Goal: Check status: Check status

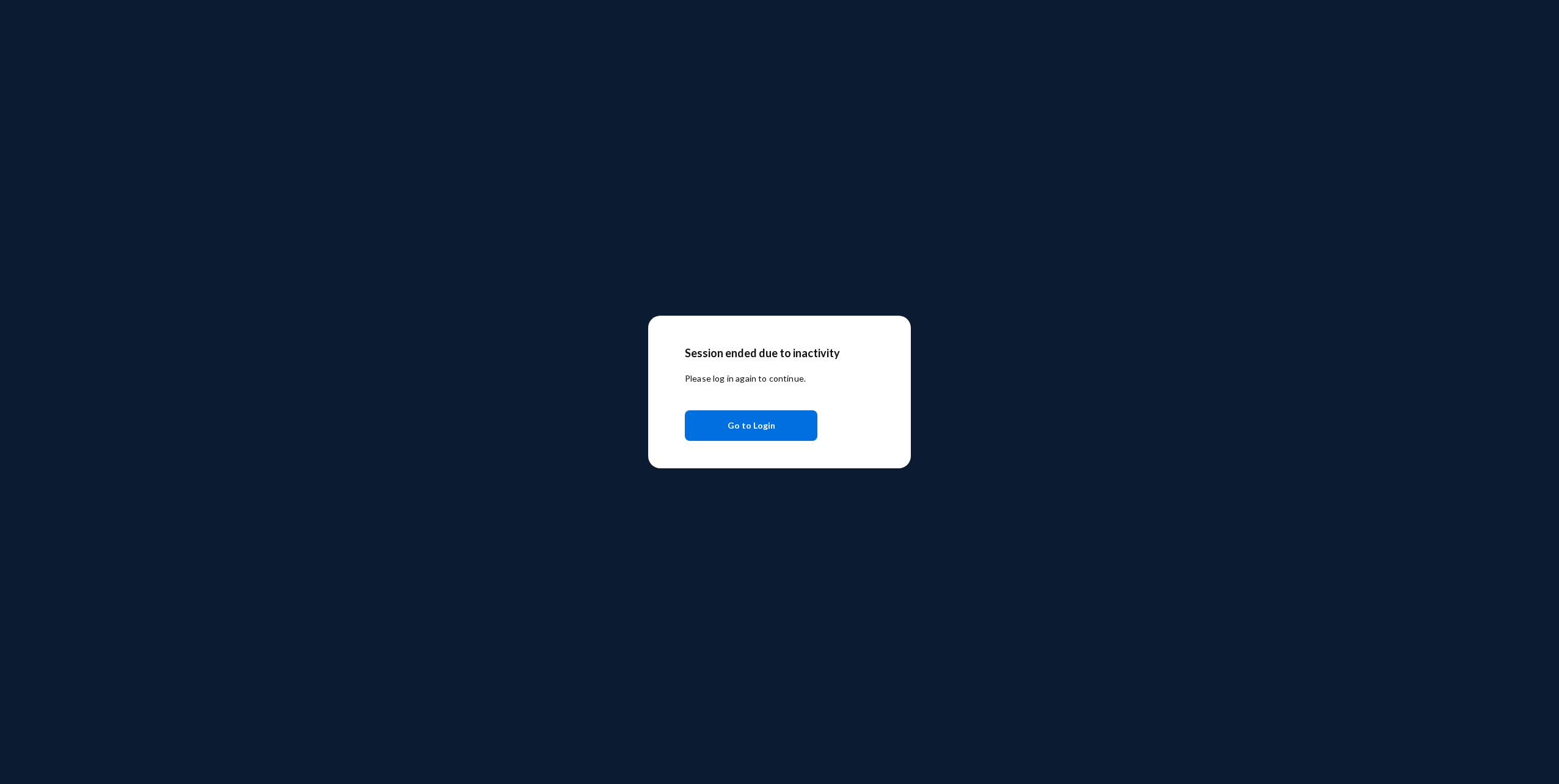
click at [754, 430] on span "Go to Login" at bounding box center [751, 425] width 48 height 22
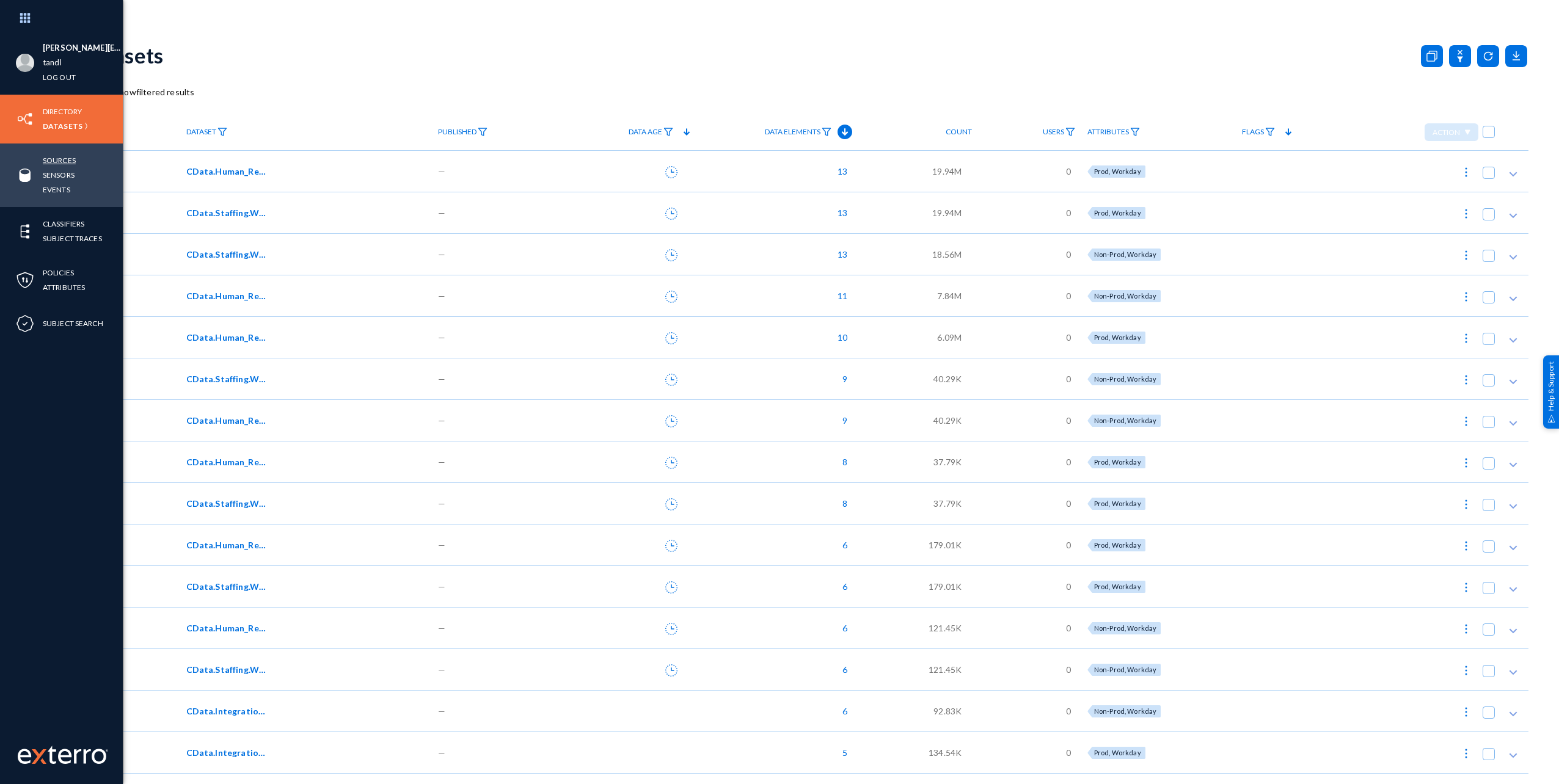
click at [58, 155] on link "Sources" at bounding box center [59, 160] width 33 height 14
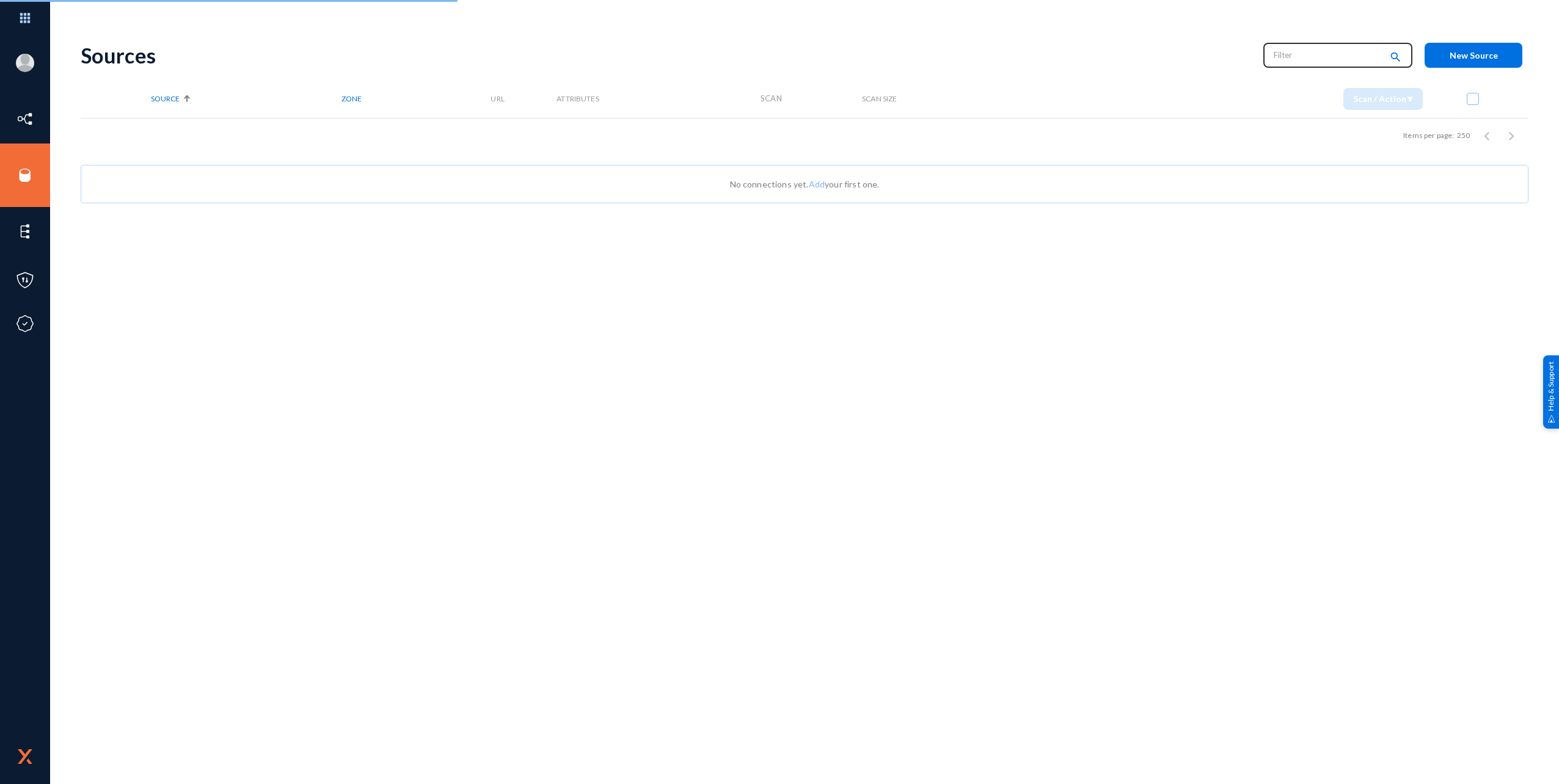
click at [1295, 53] on input "text" at bounding box center [1327, 55] width 108 height 19
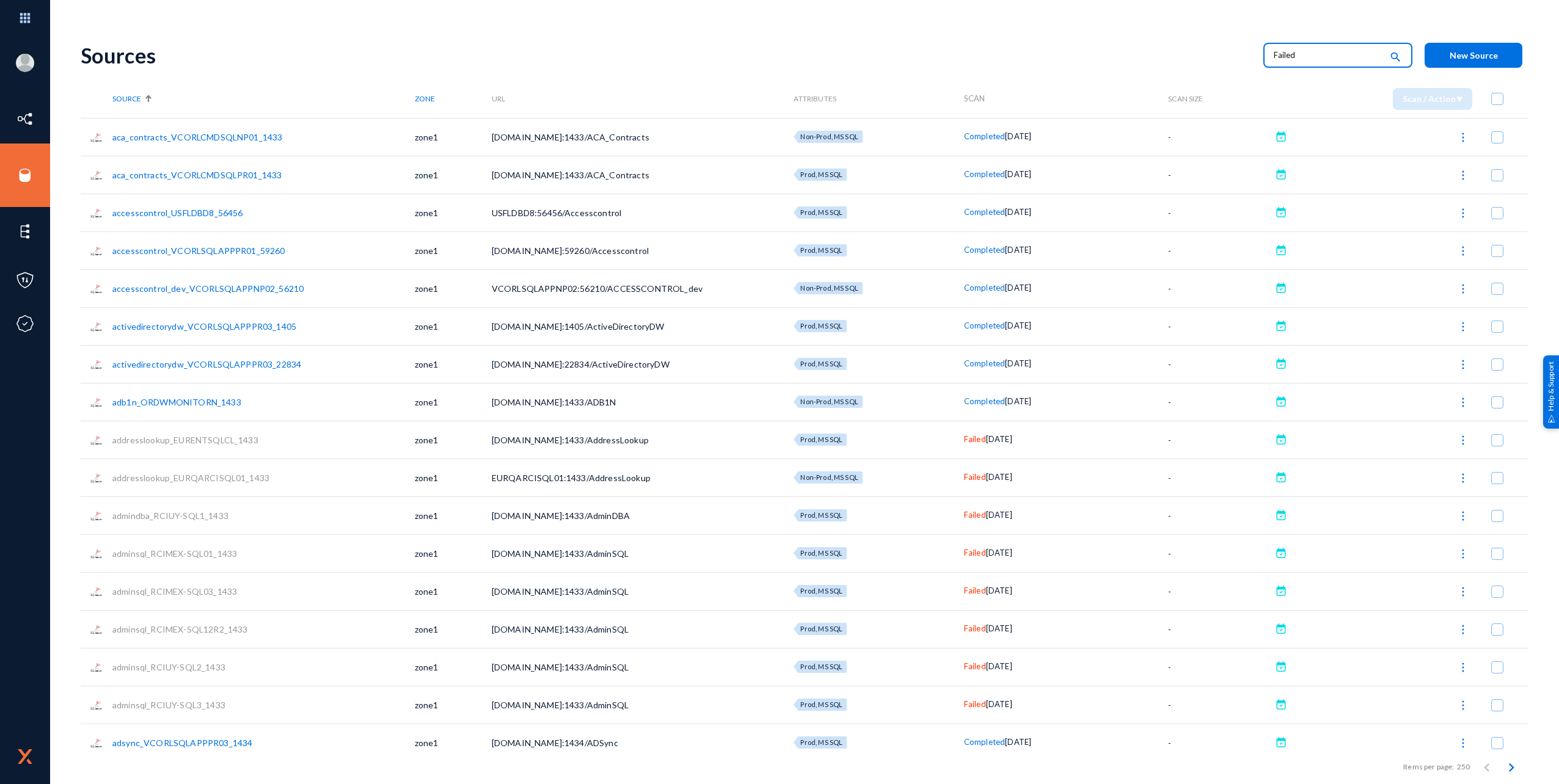
type input "Failed"
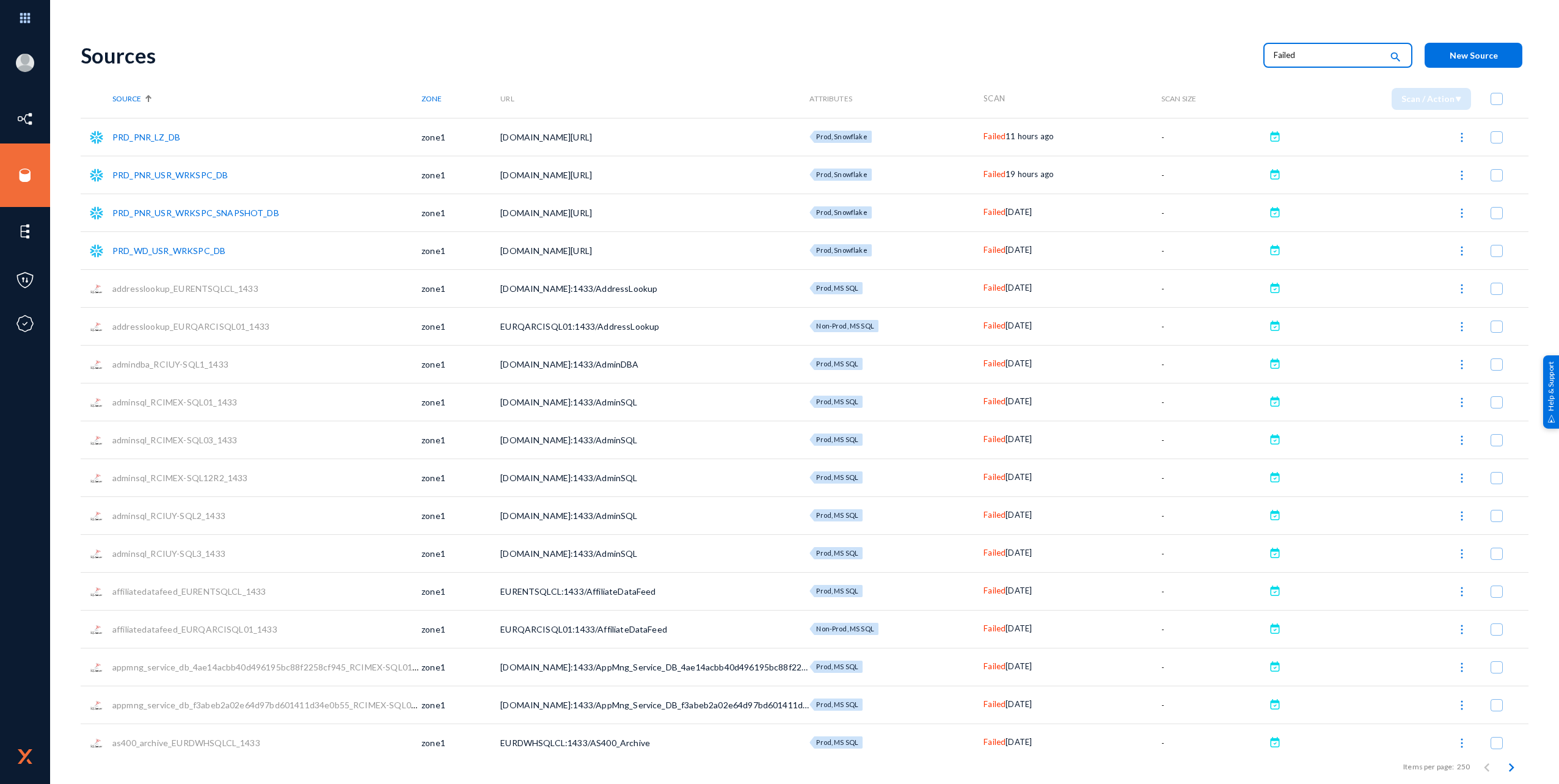
click at [1491, 98] on span at bounding box center [1496, 98] width 12 height 12
click at [1496, 105] on input "checkbox" at bounding box center [1497, 105] width 1 height 1
checkbox input "true"
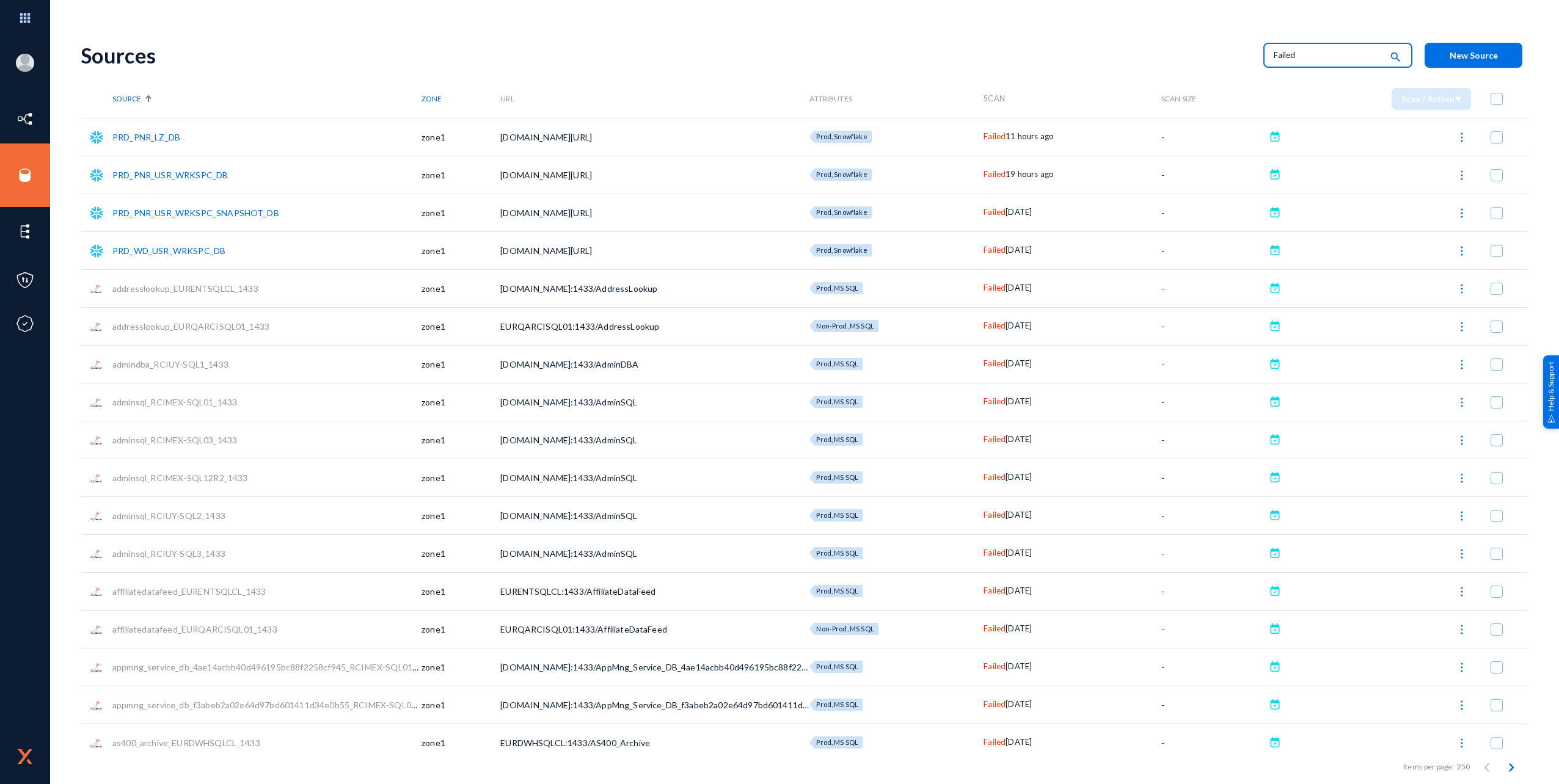
checkbox input "true"
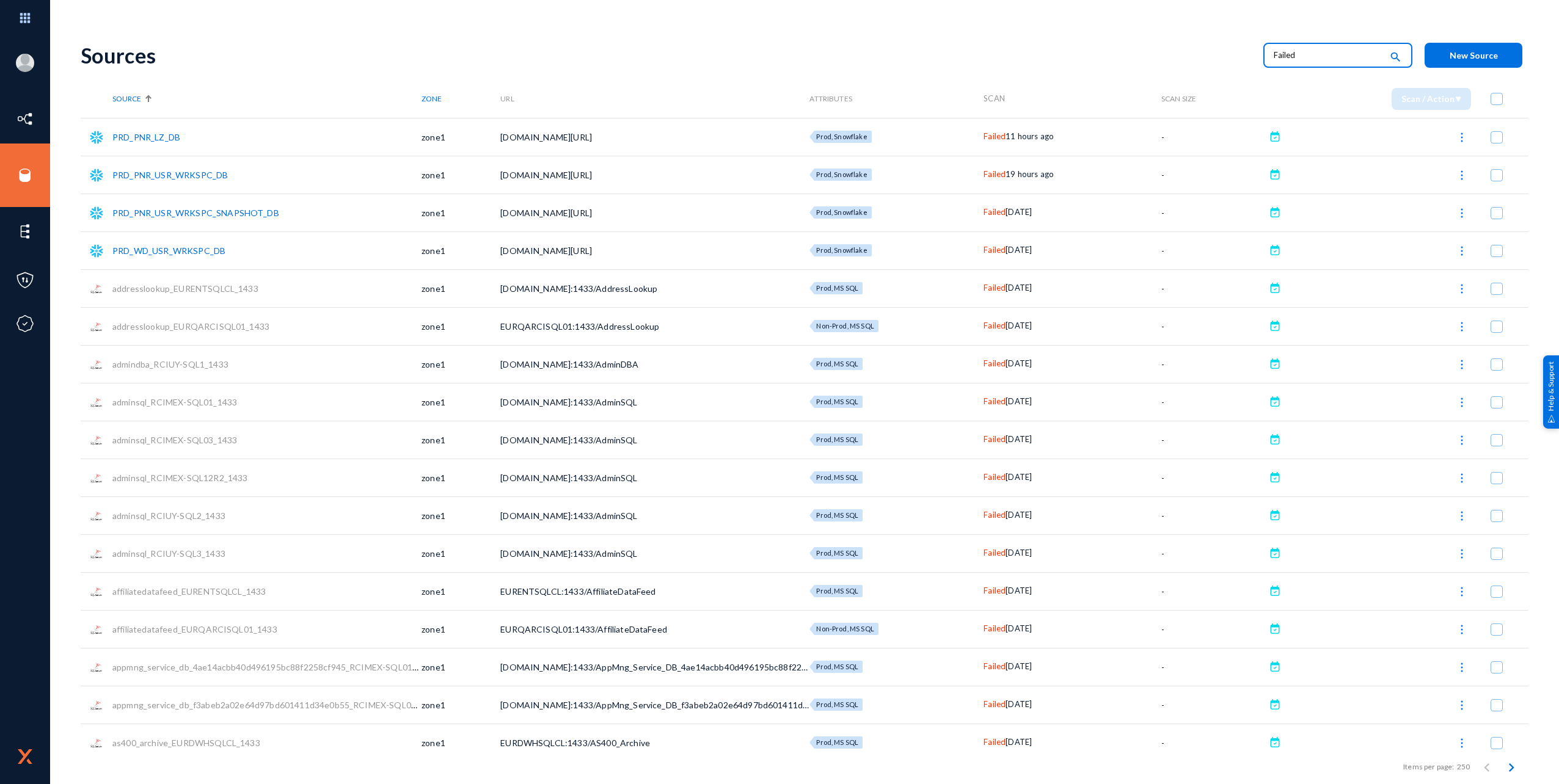
checkbox input "true"
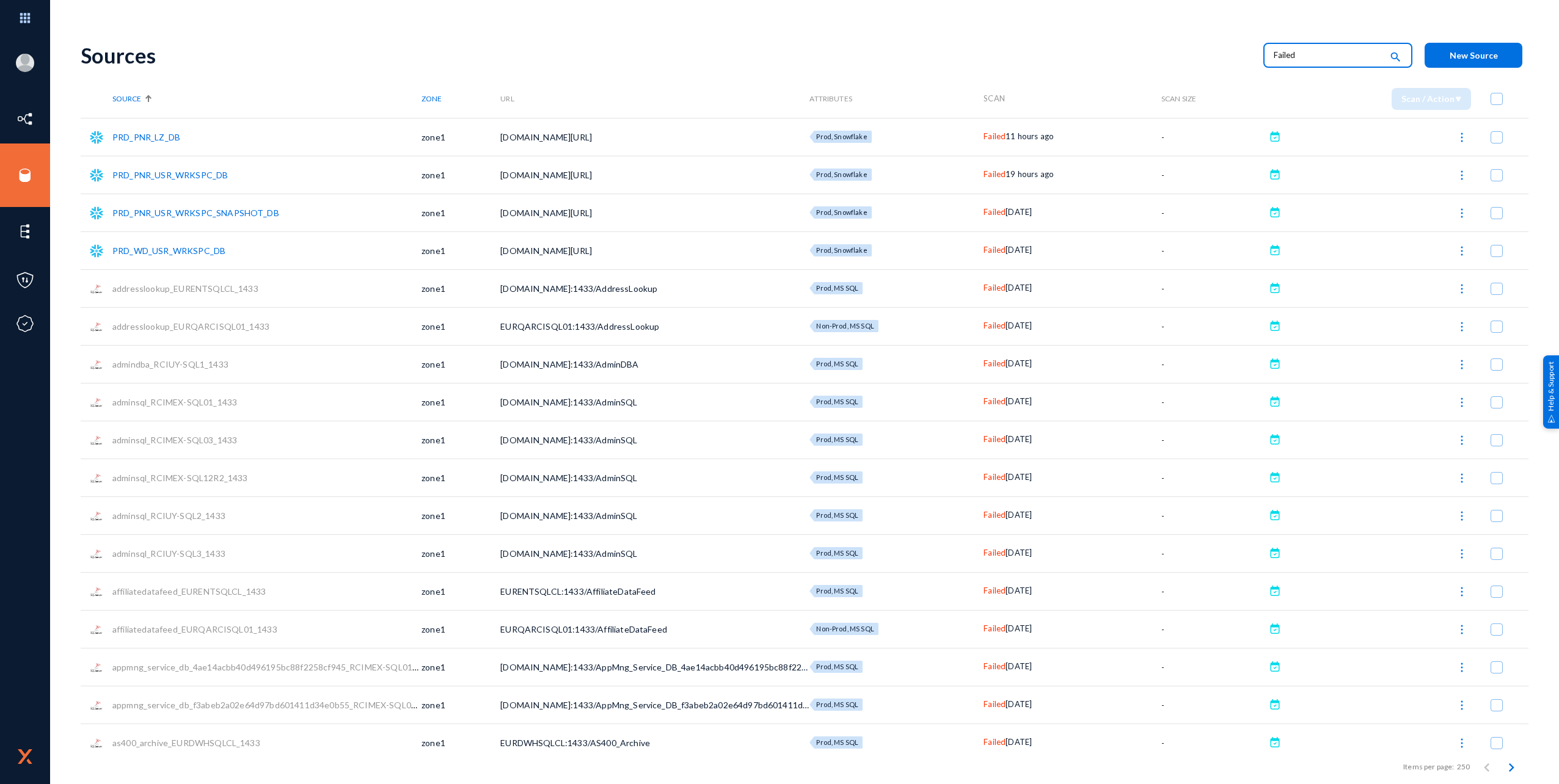
checkbox input "true"
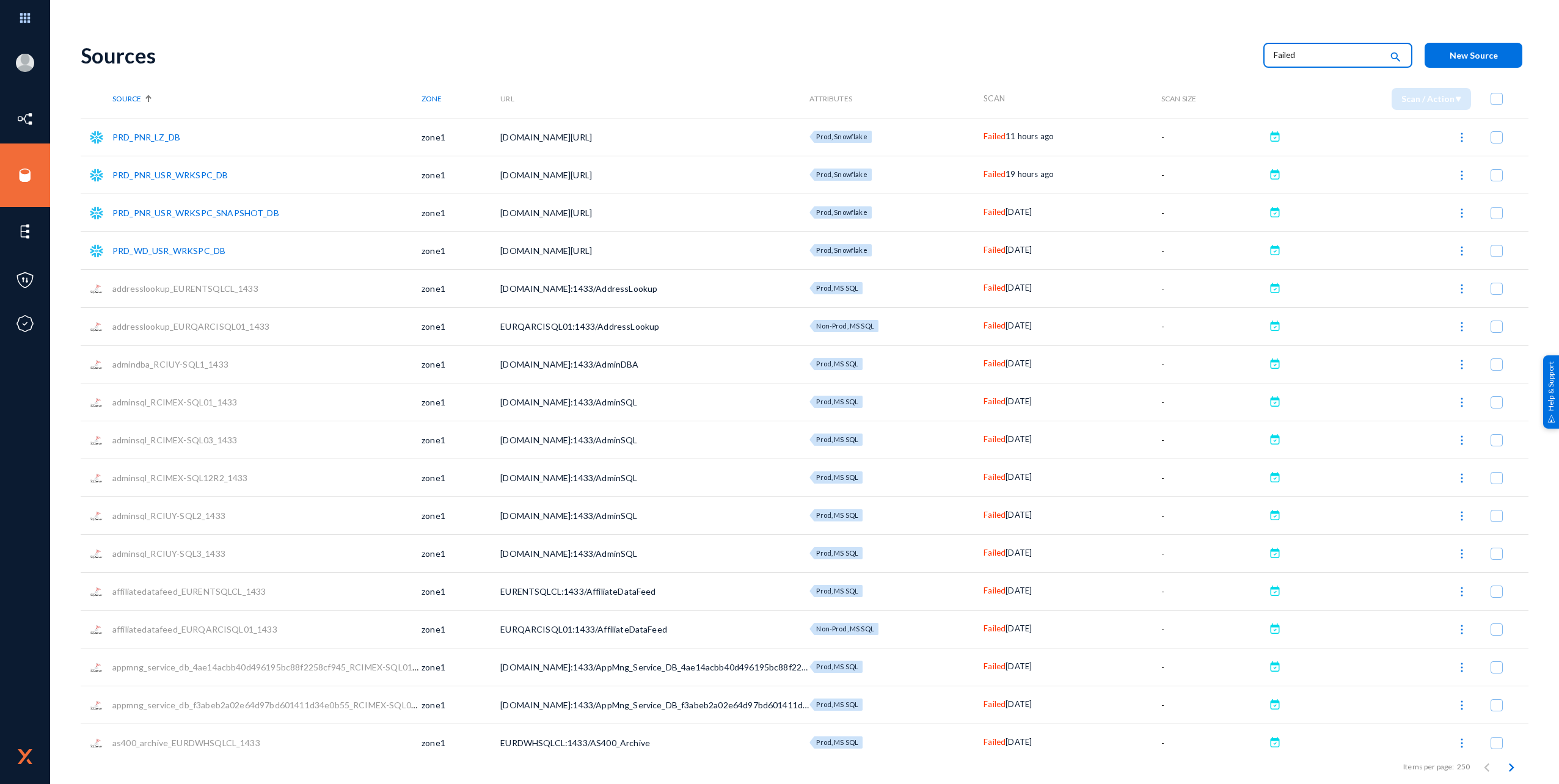
checkbox input "true"
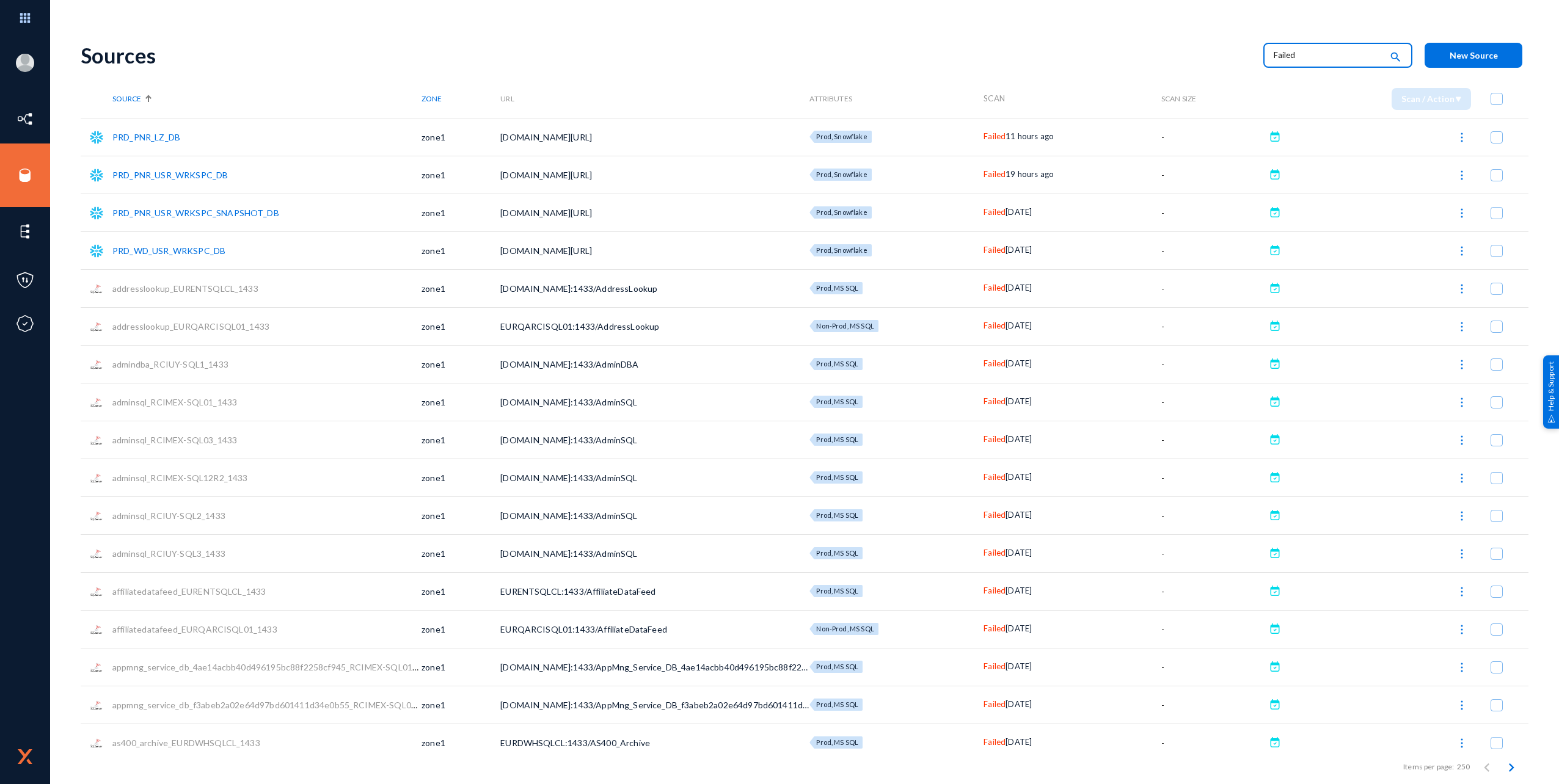
checkbox input "true"
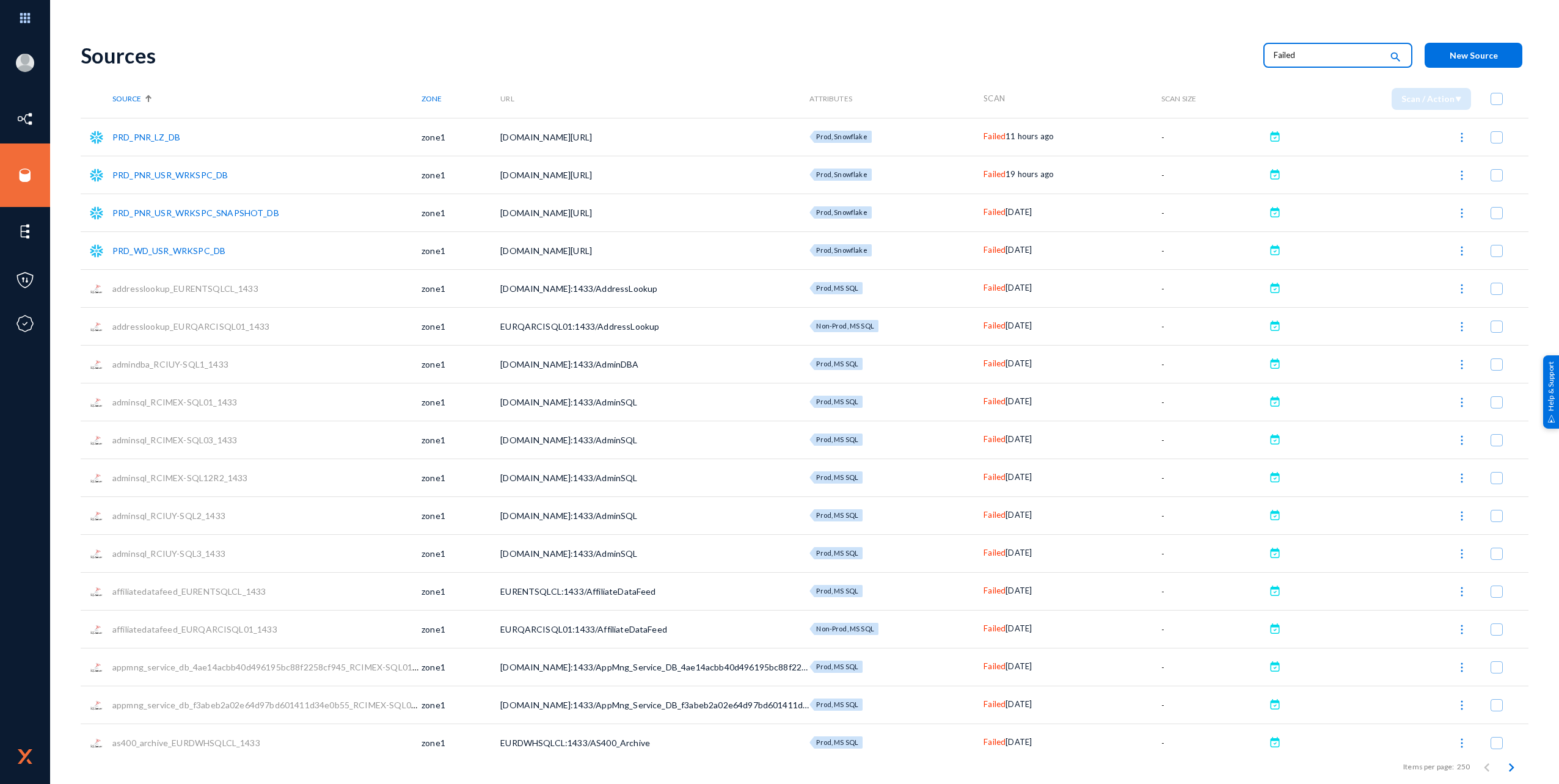
checkbox input "true"
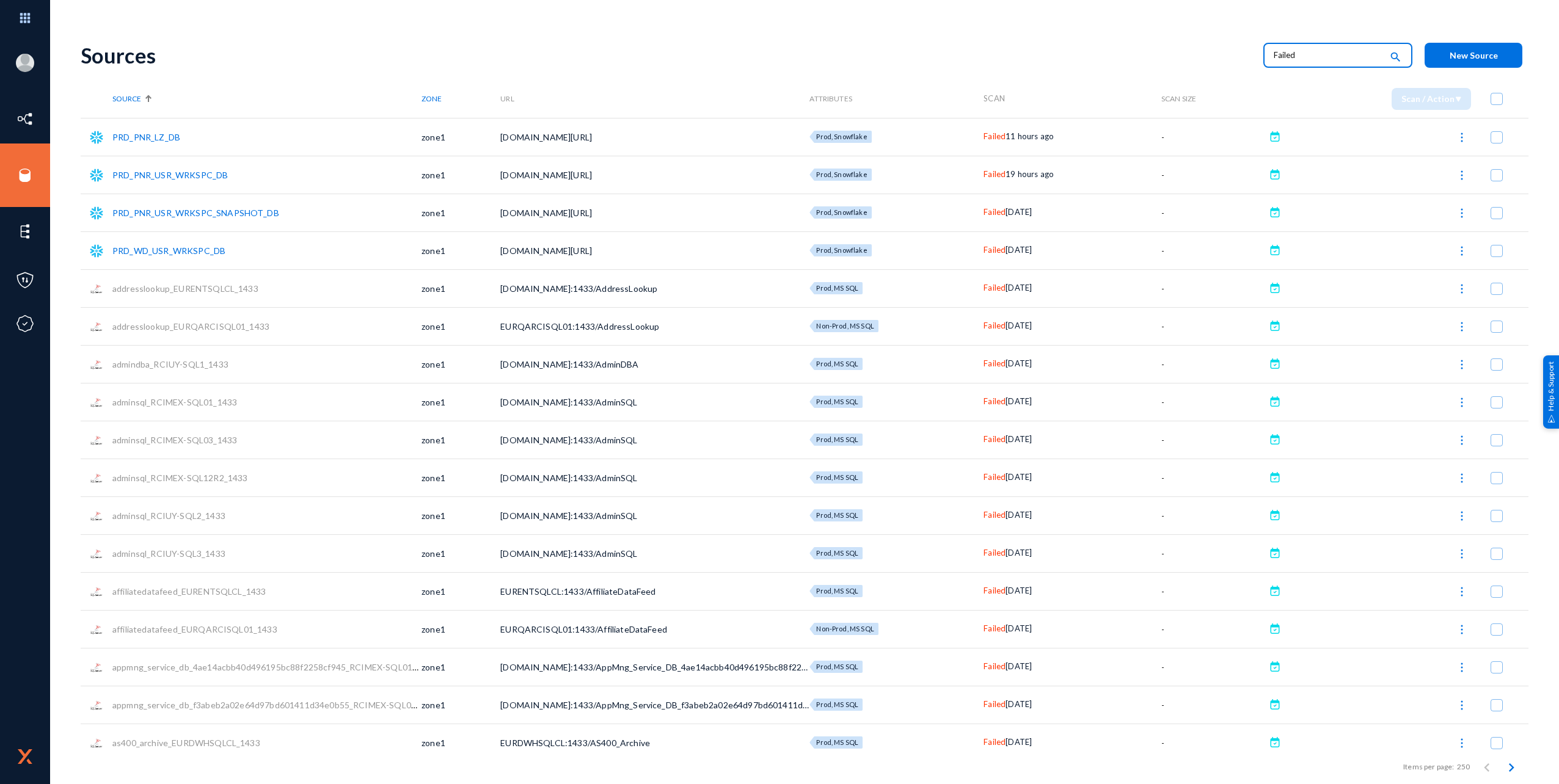
checkbox input "true"
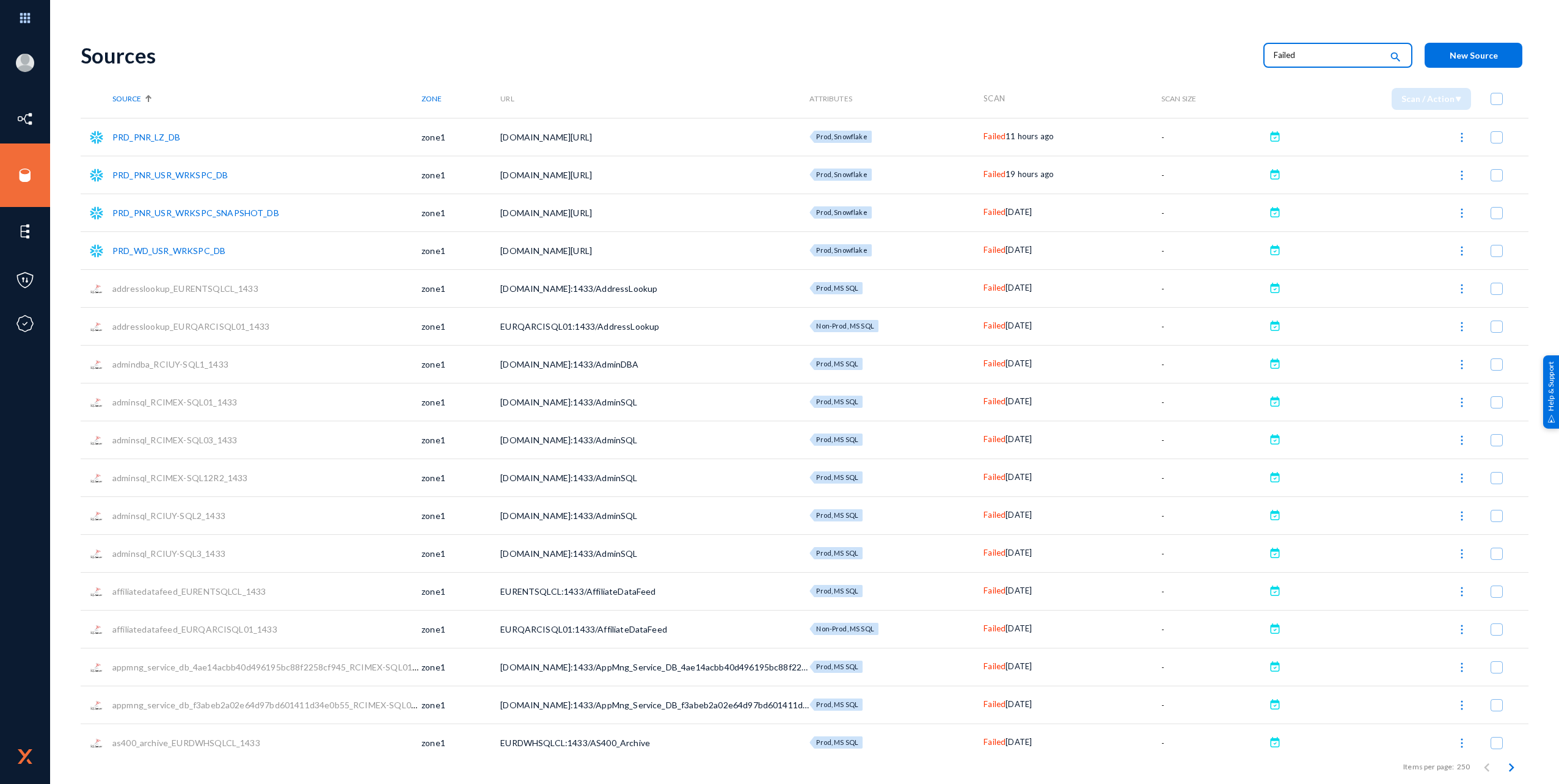
checkbox input "true"
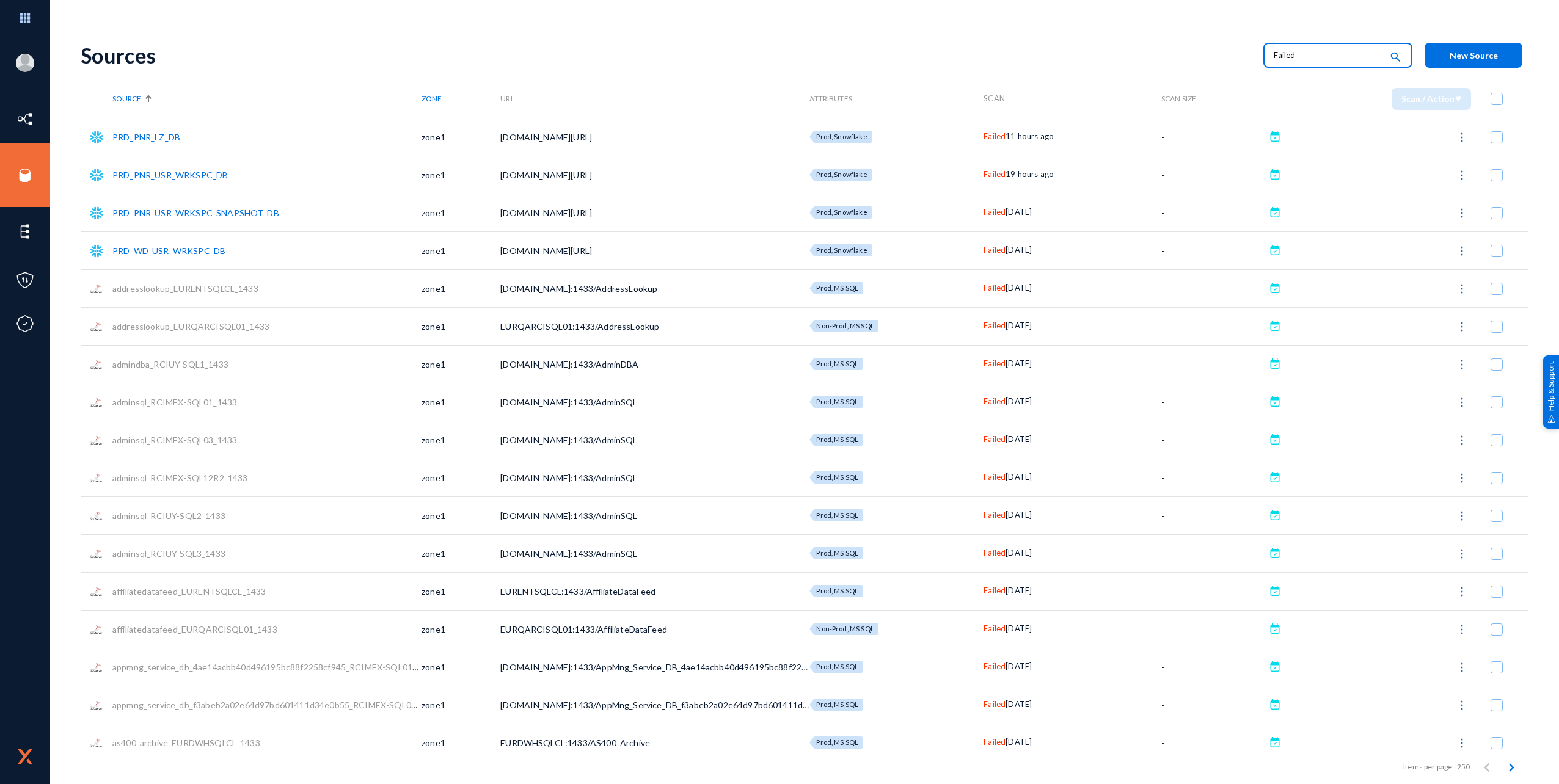
checkbox input "true"
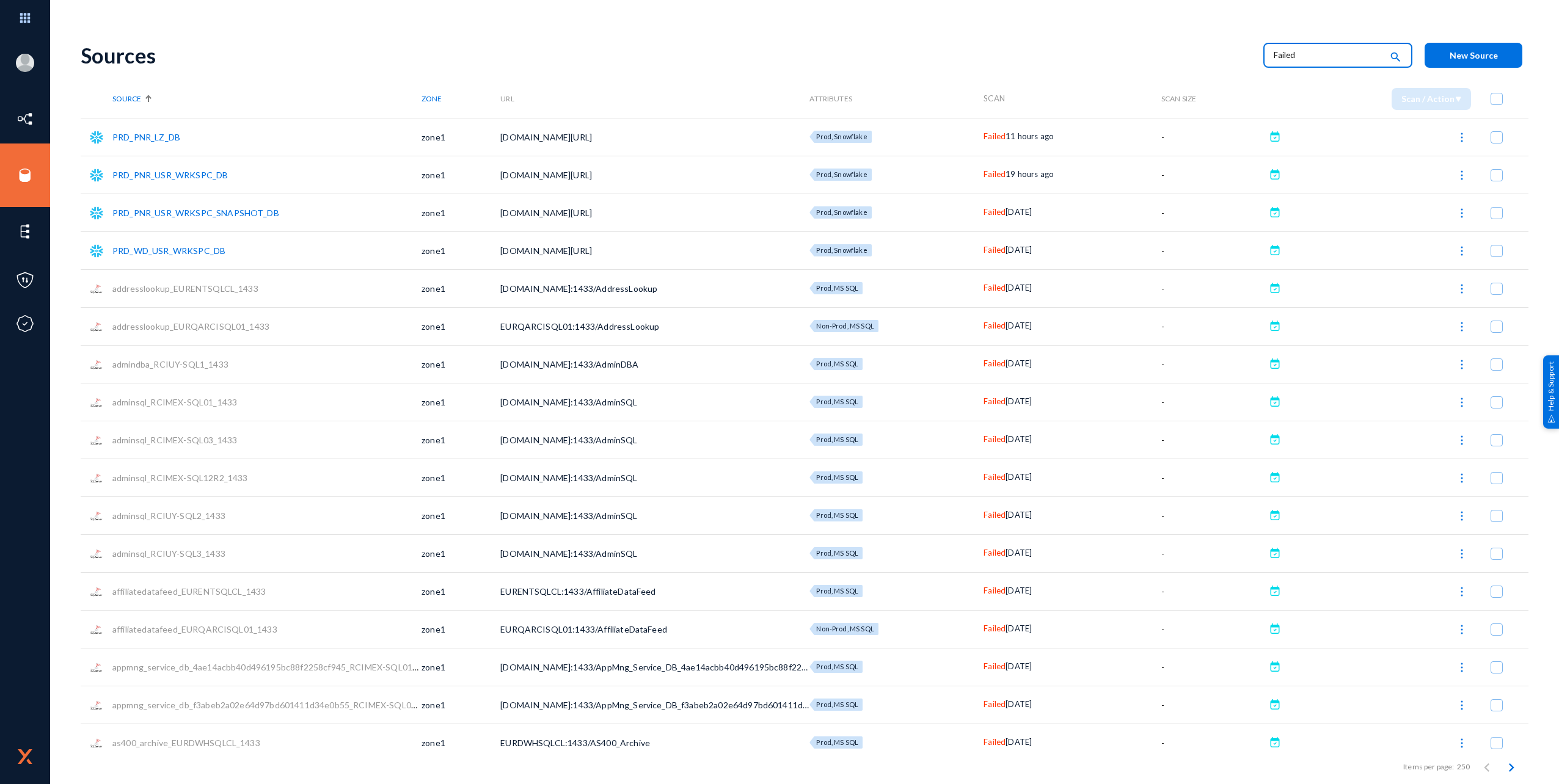
checkbox input "true"
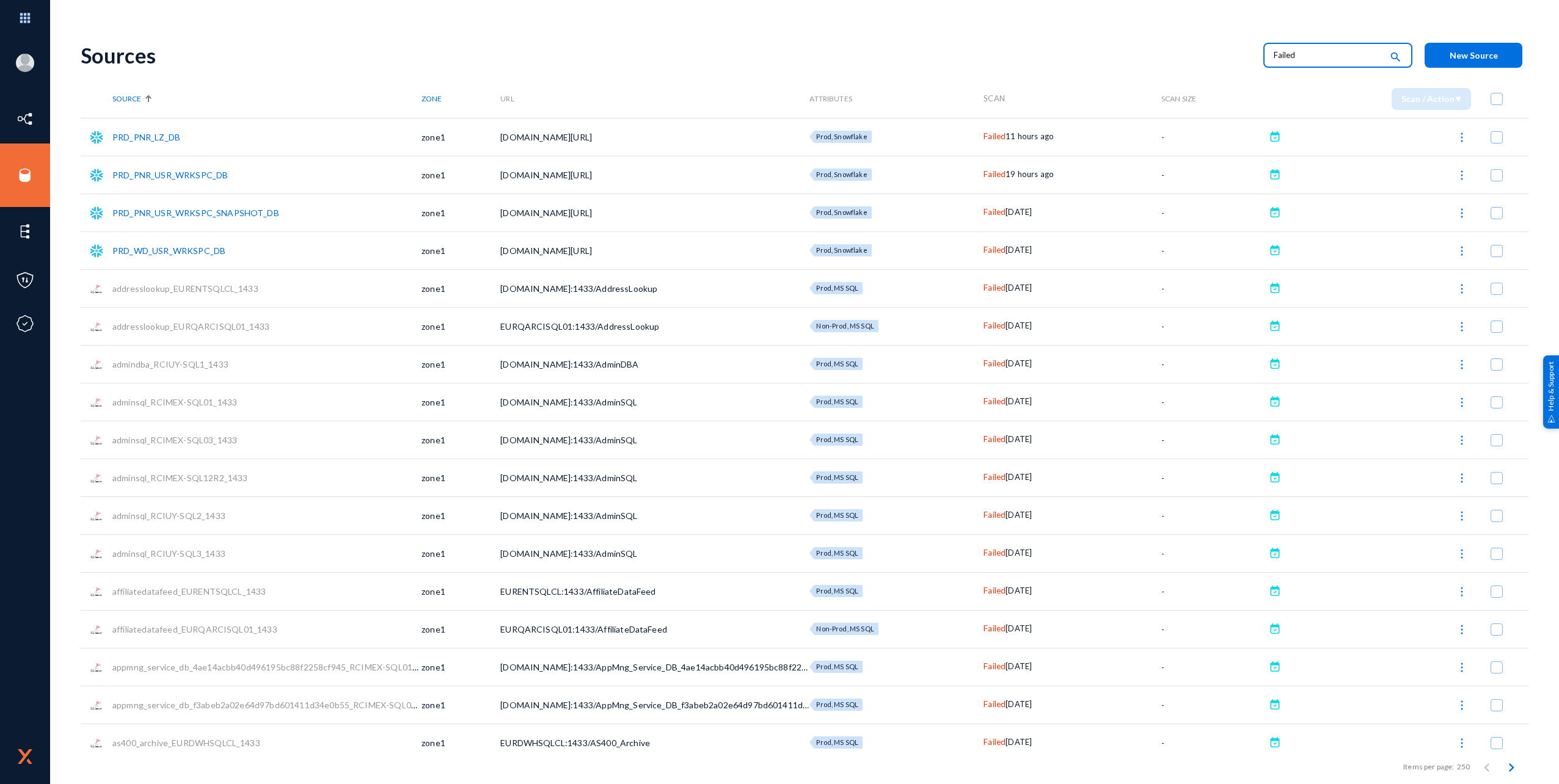
checkbox input "true"
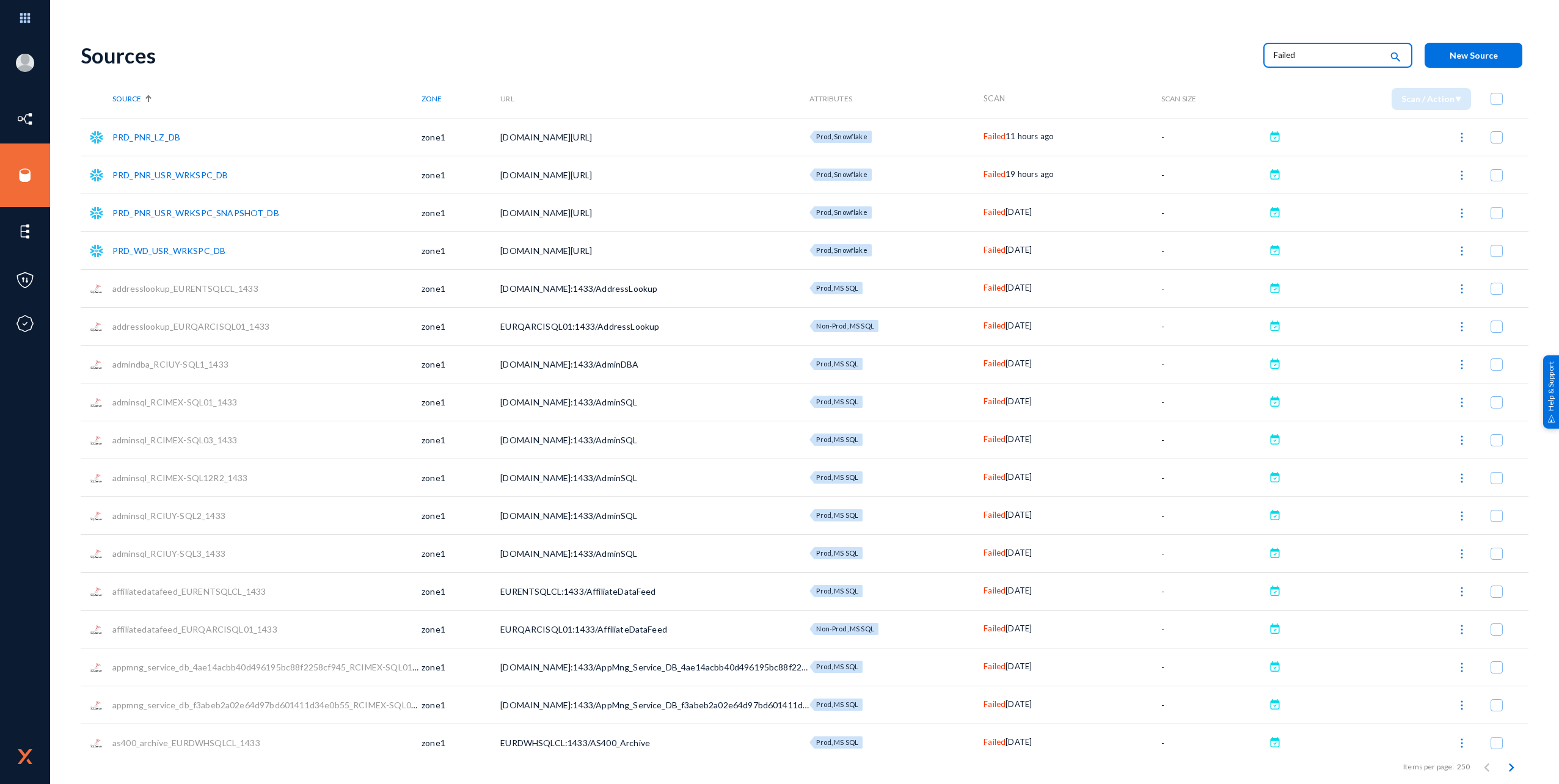
checkbox input "true"
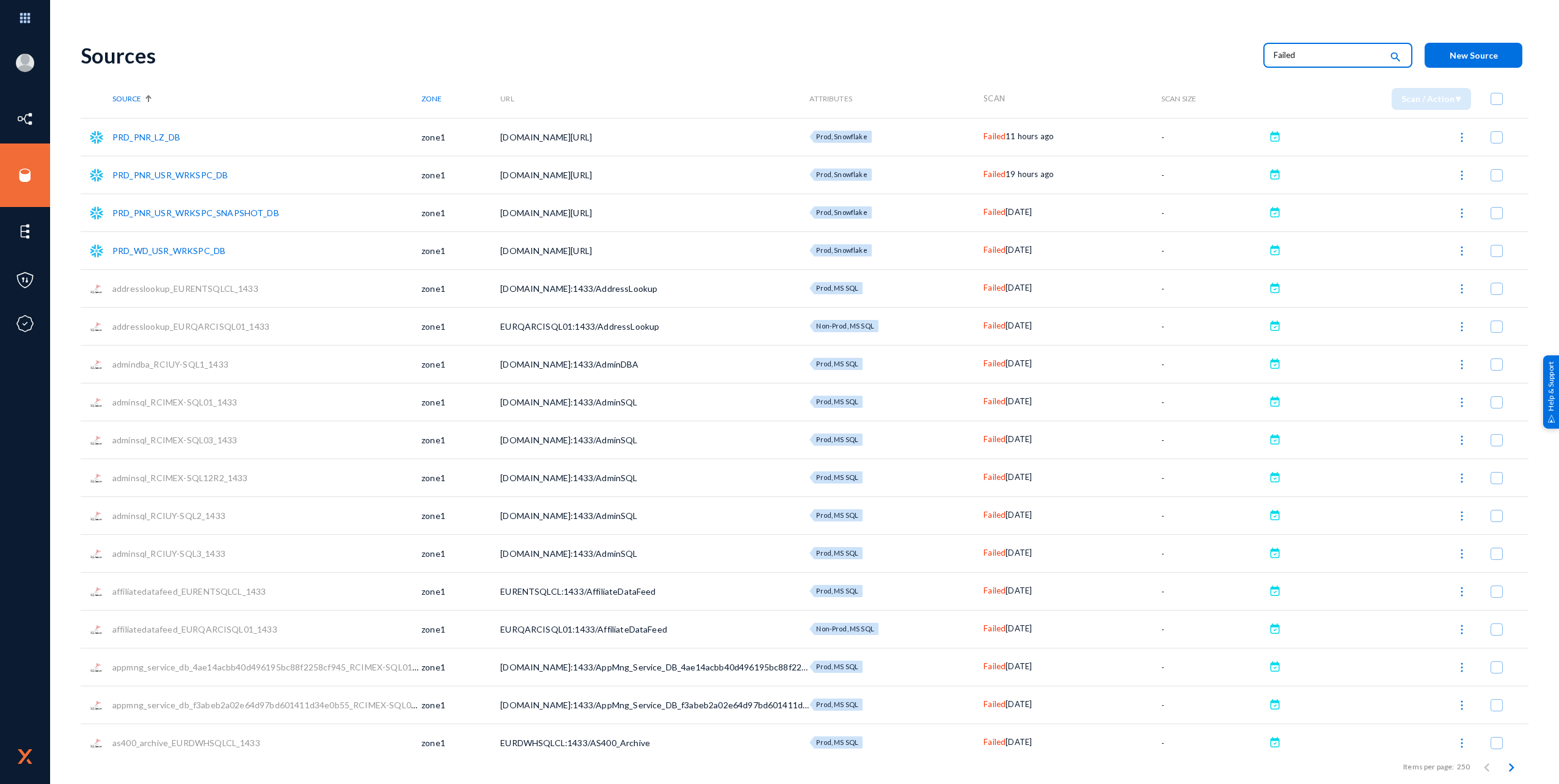
checkbox input "true"
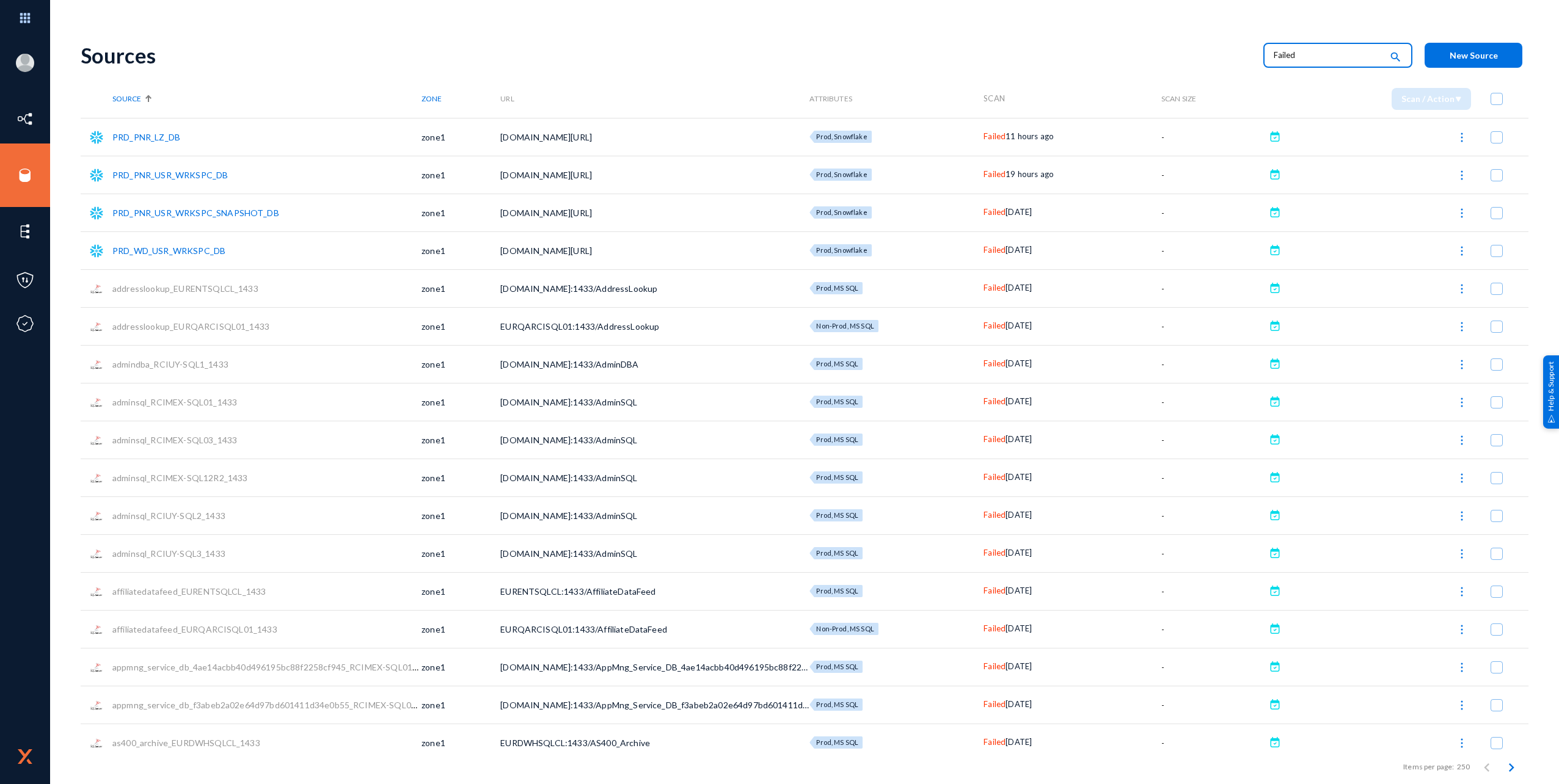
checkbox input "true"
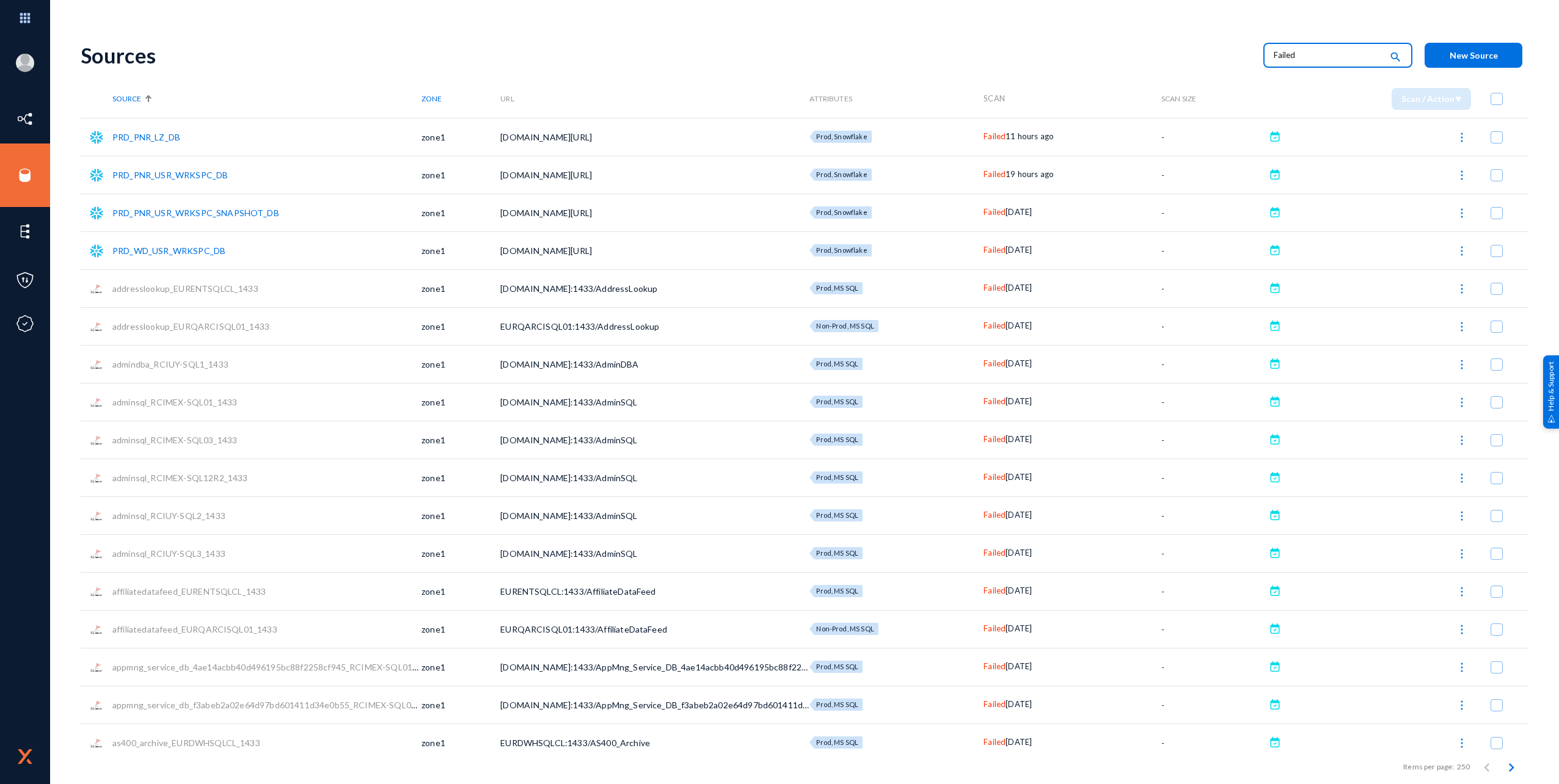
checkbox input "true"
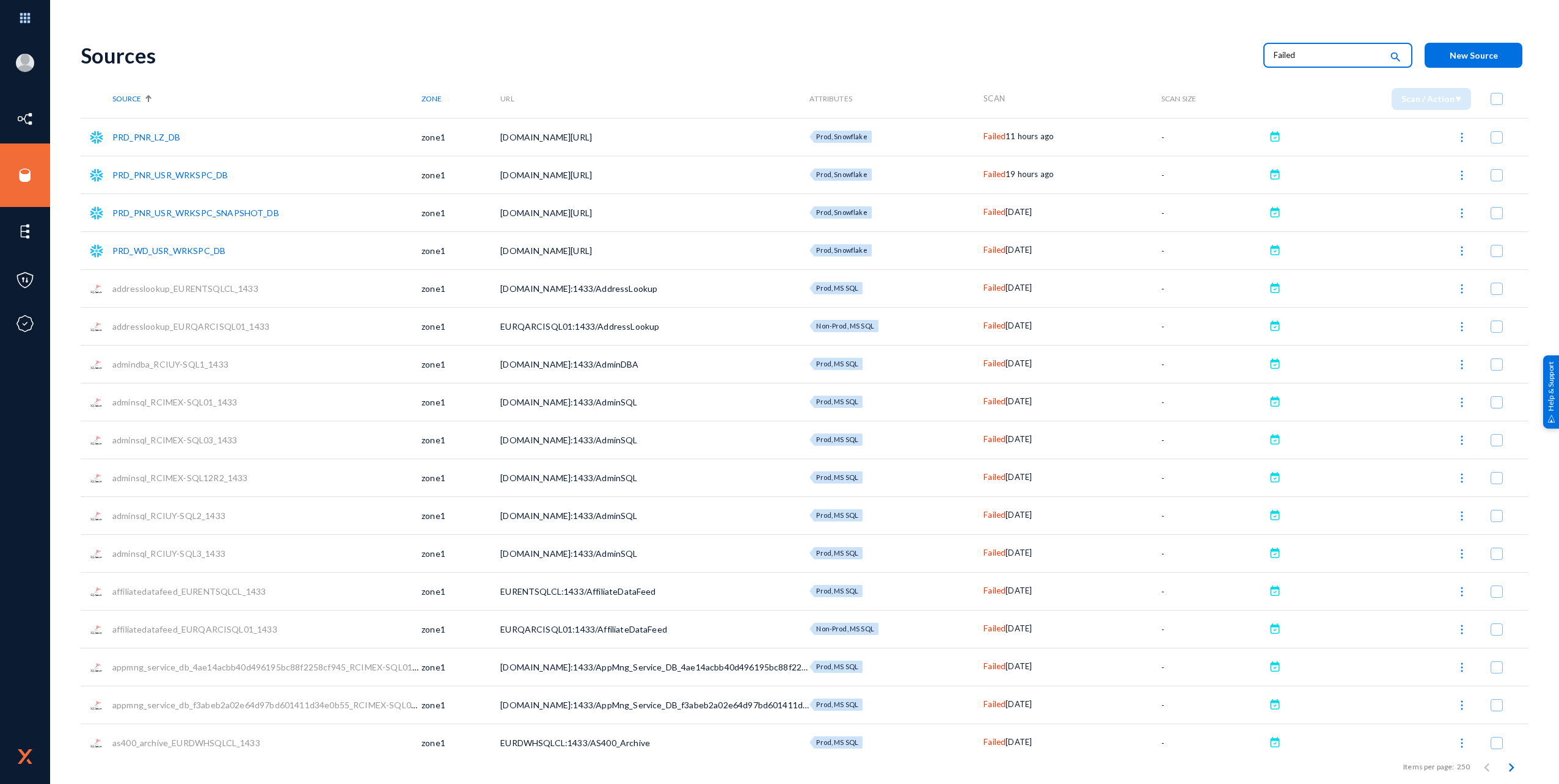
checkbox input "true"
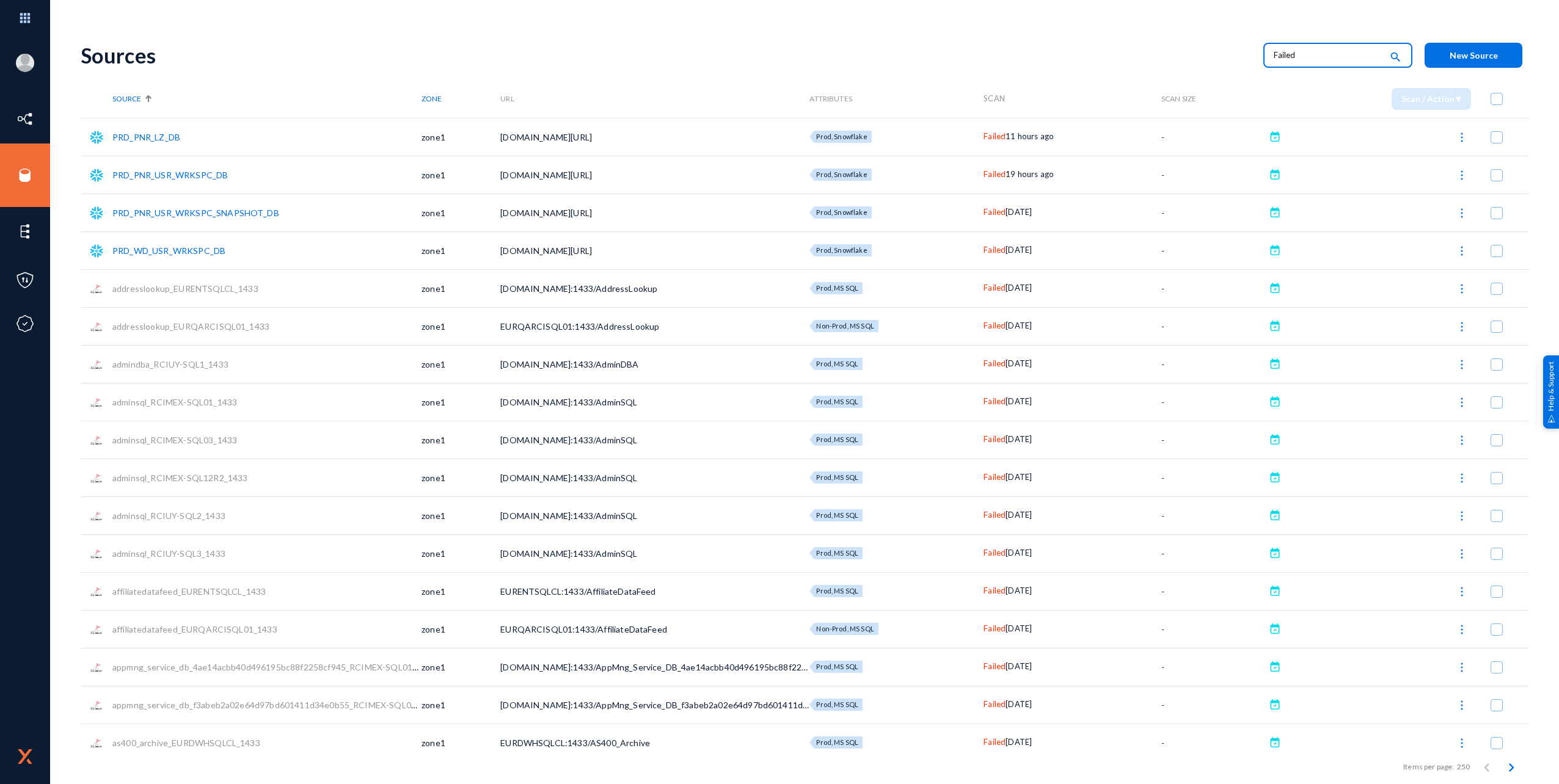
checkbox input "true"
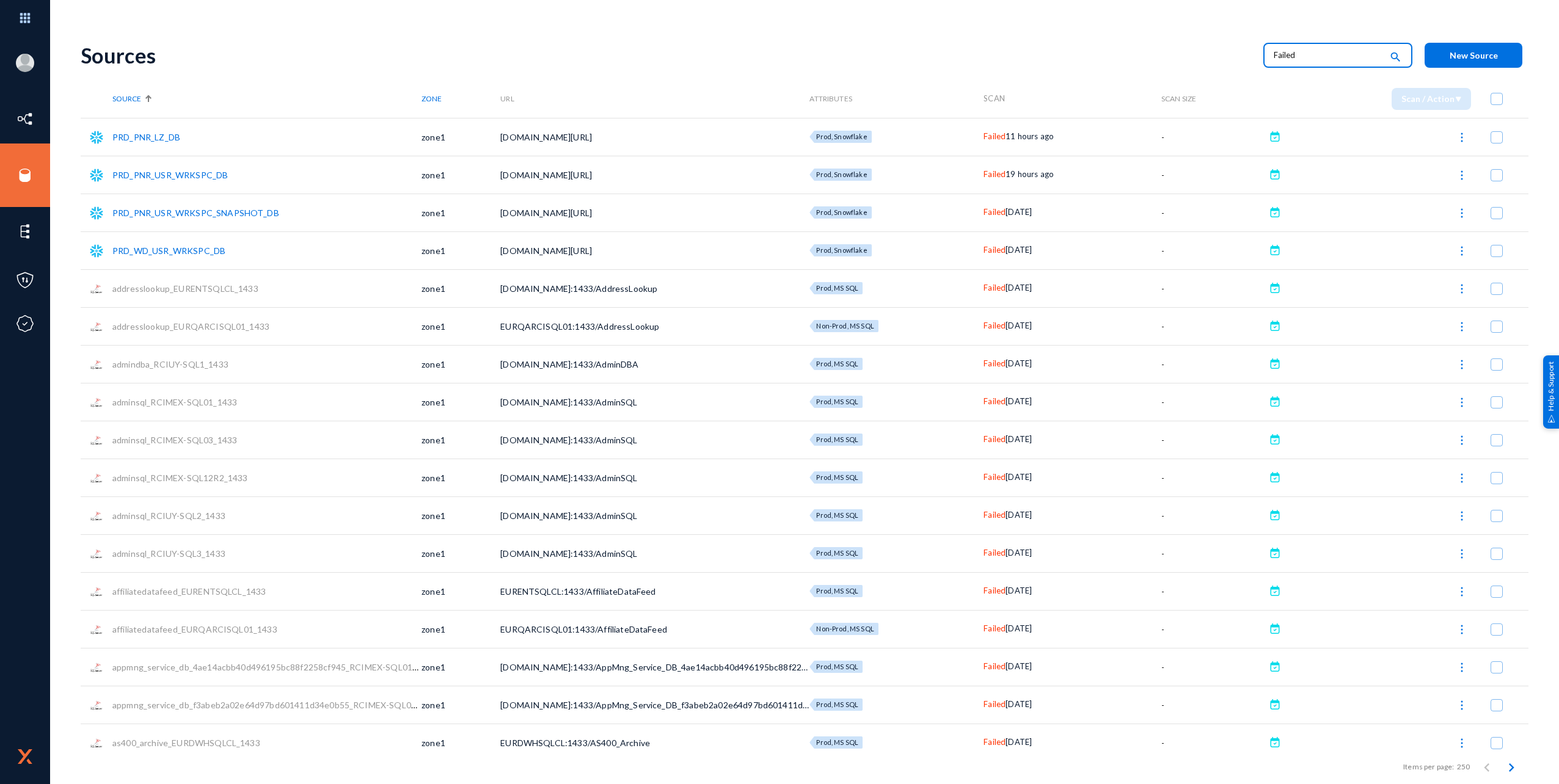
checkbox input "true"
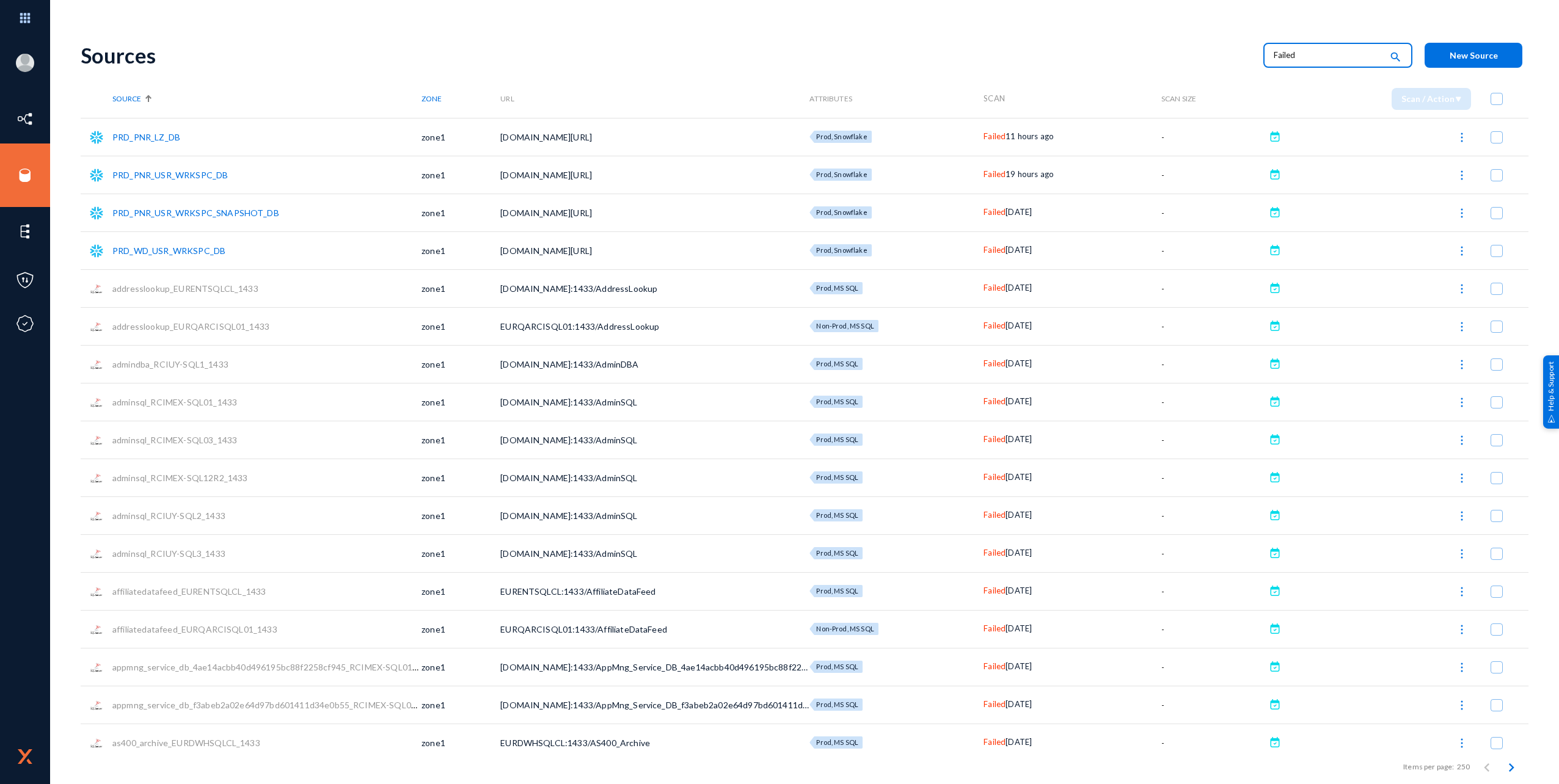
checkbox input "true"
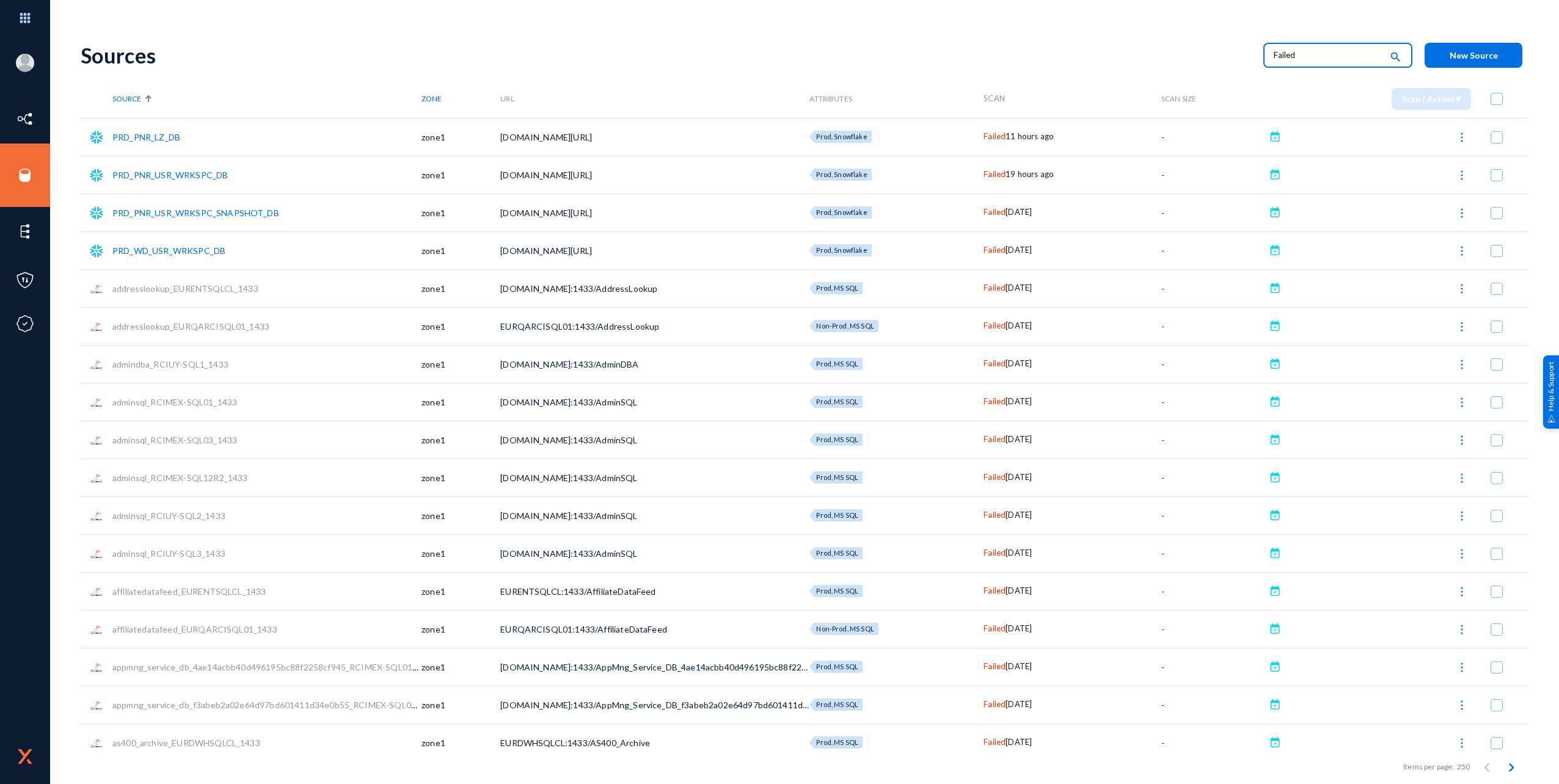
checkbox input "true"
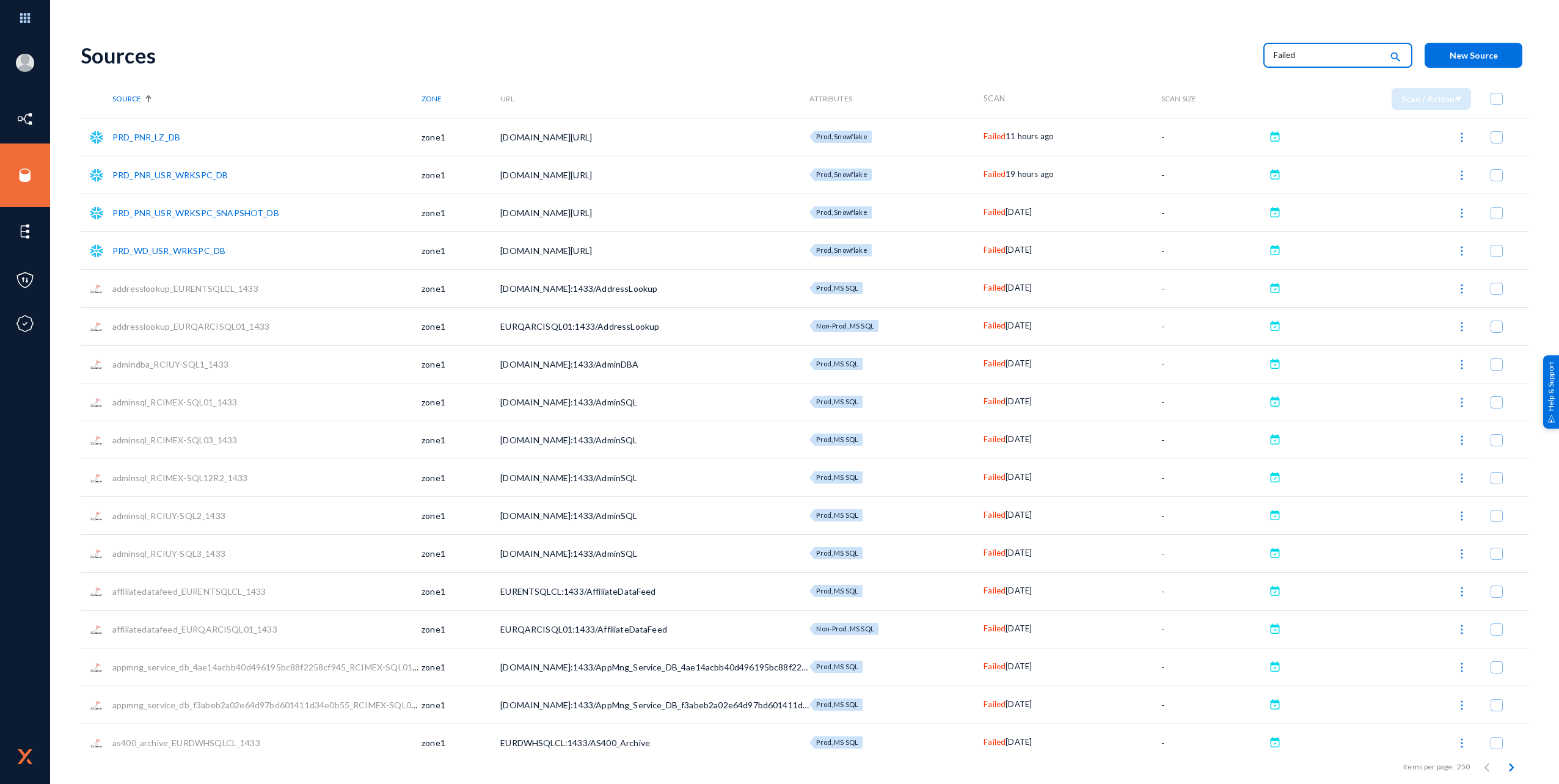
checkbox input "true"
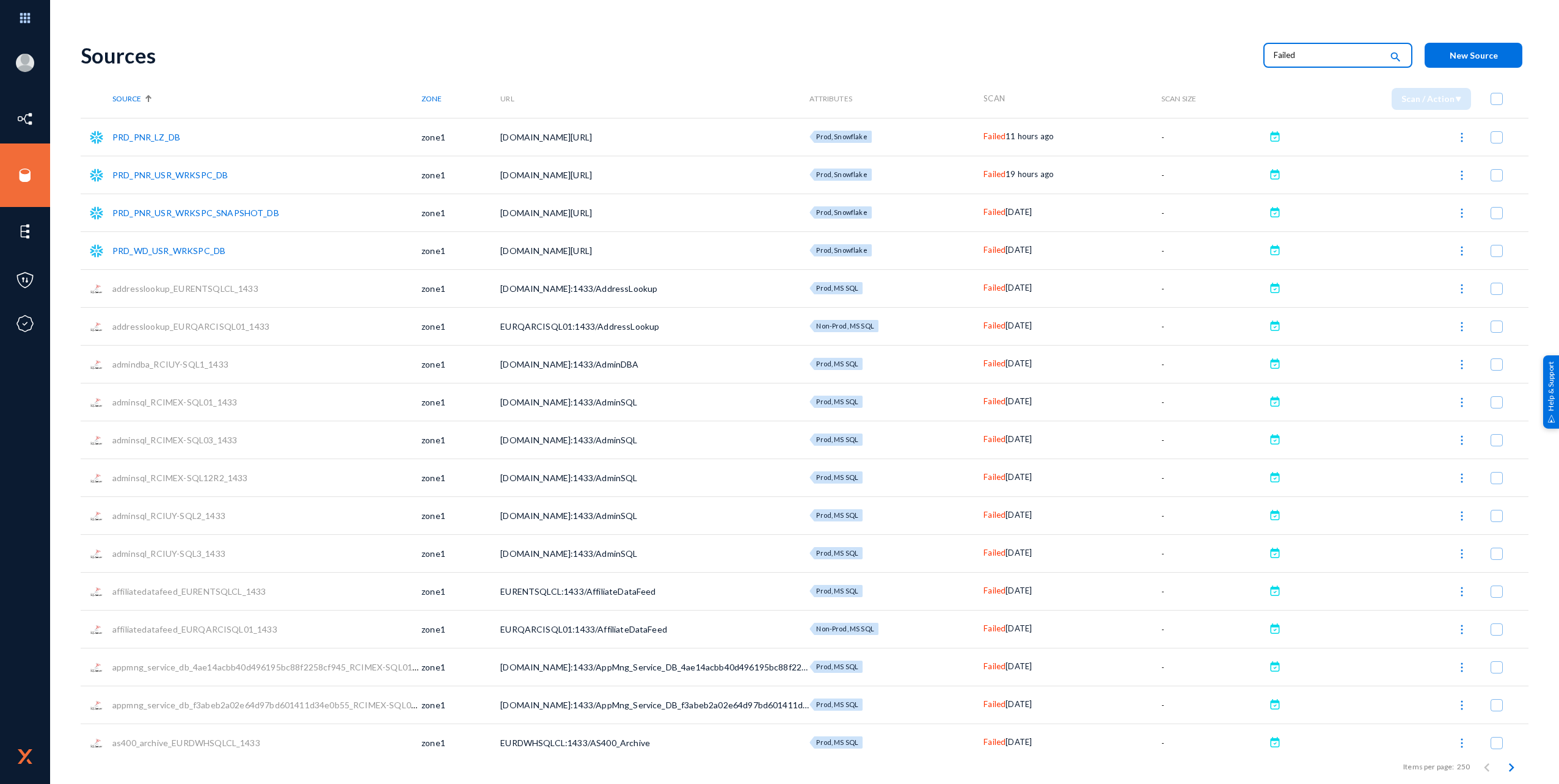
checkbox input "true"
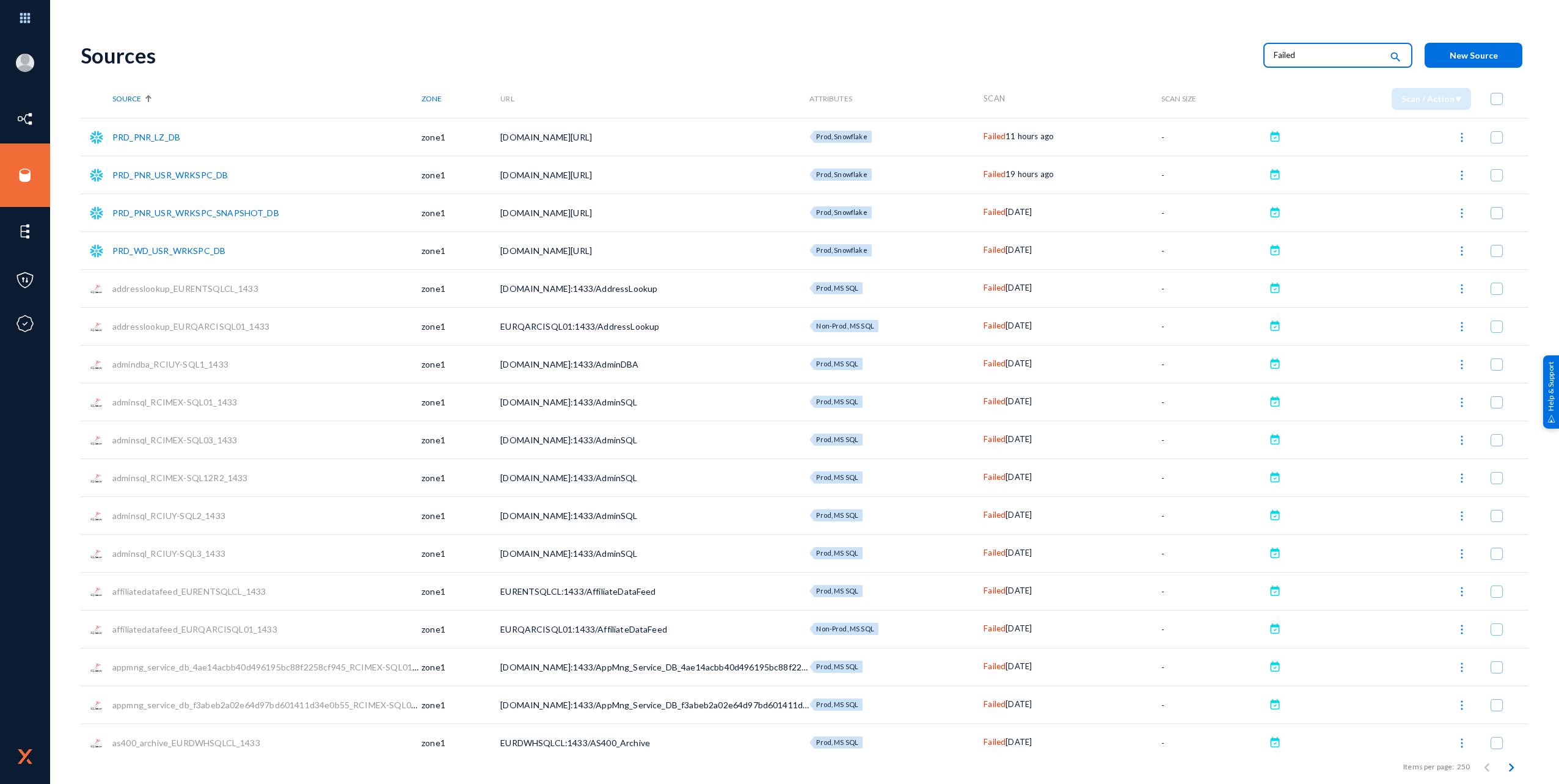
checkbox input "true"
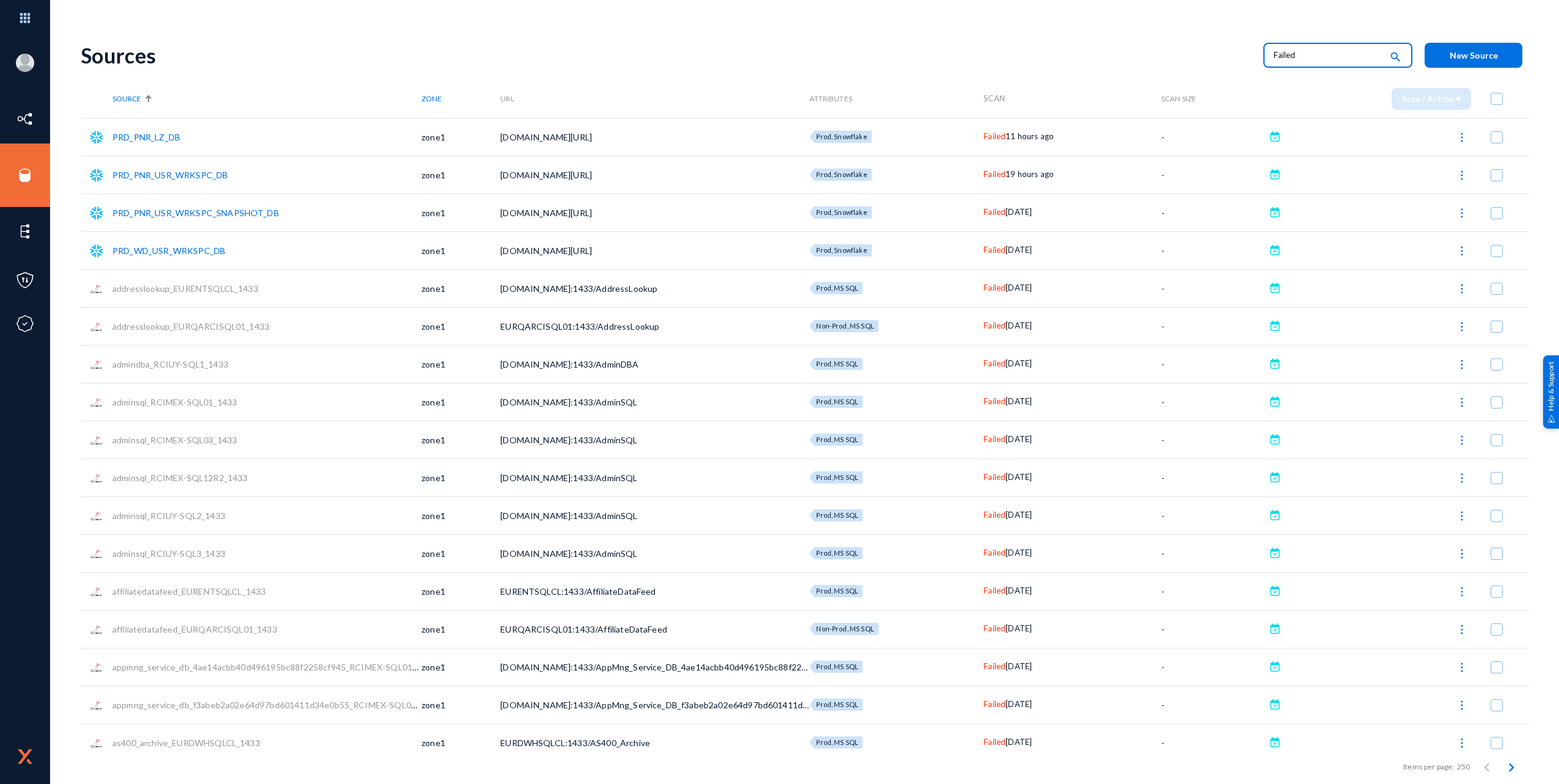
checkbox input "true"
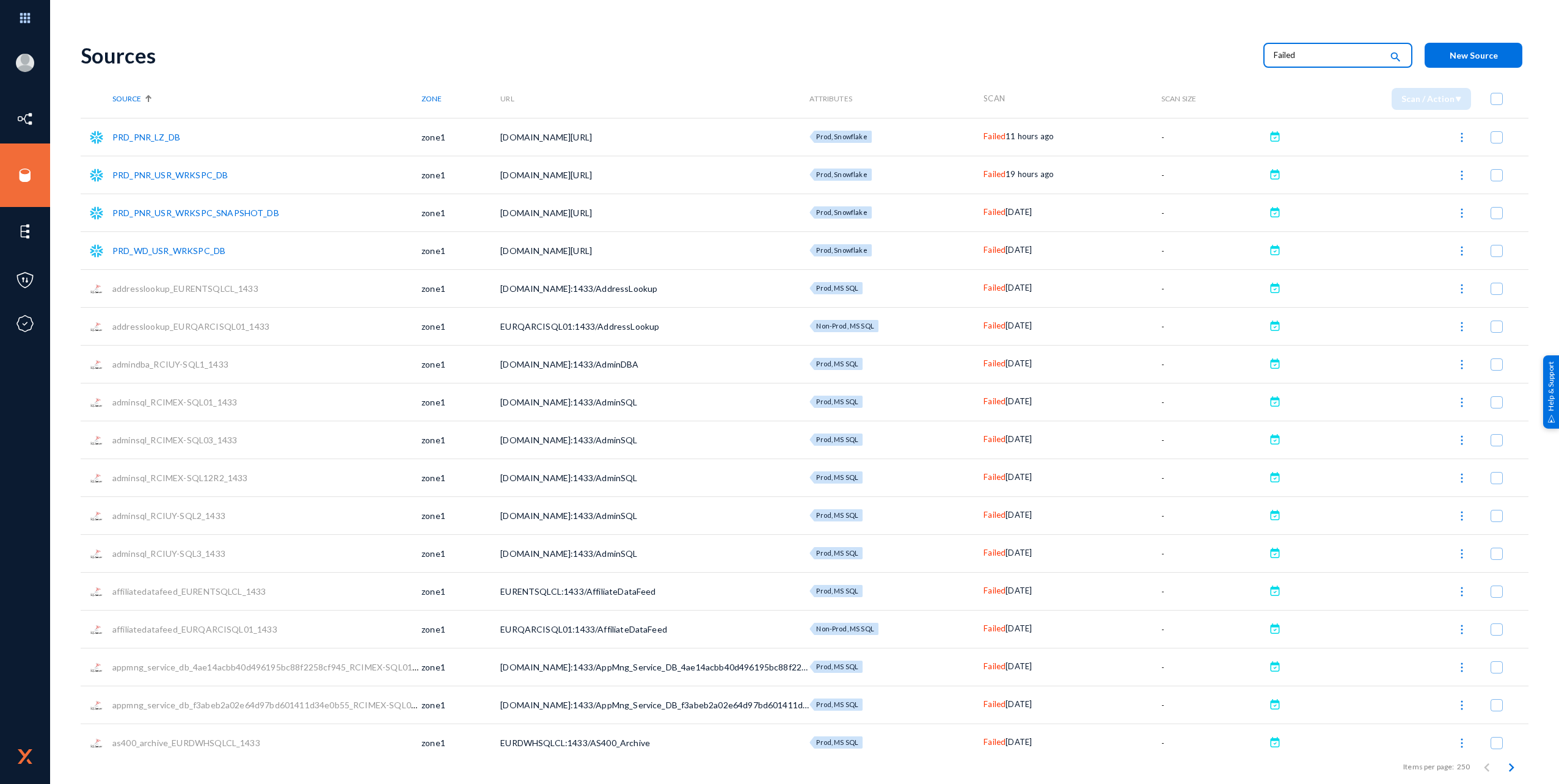
checkbox input "true"
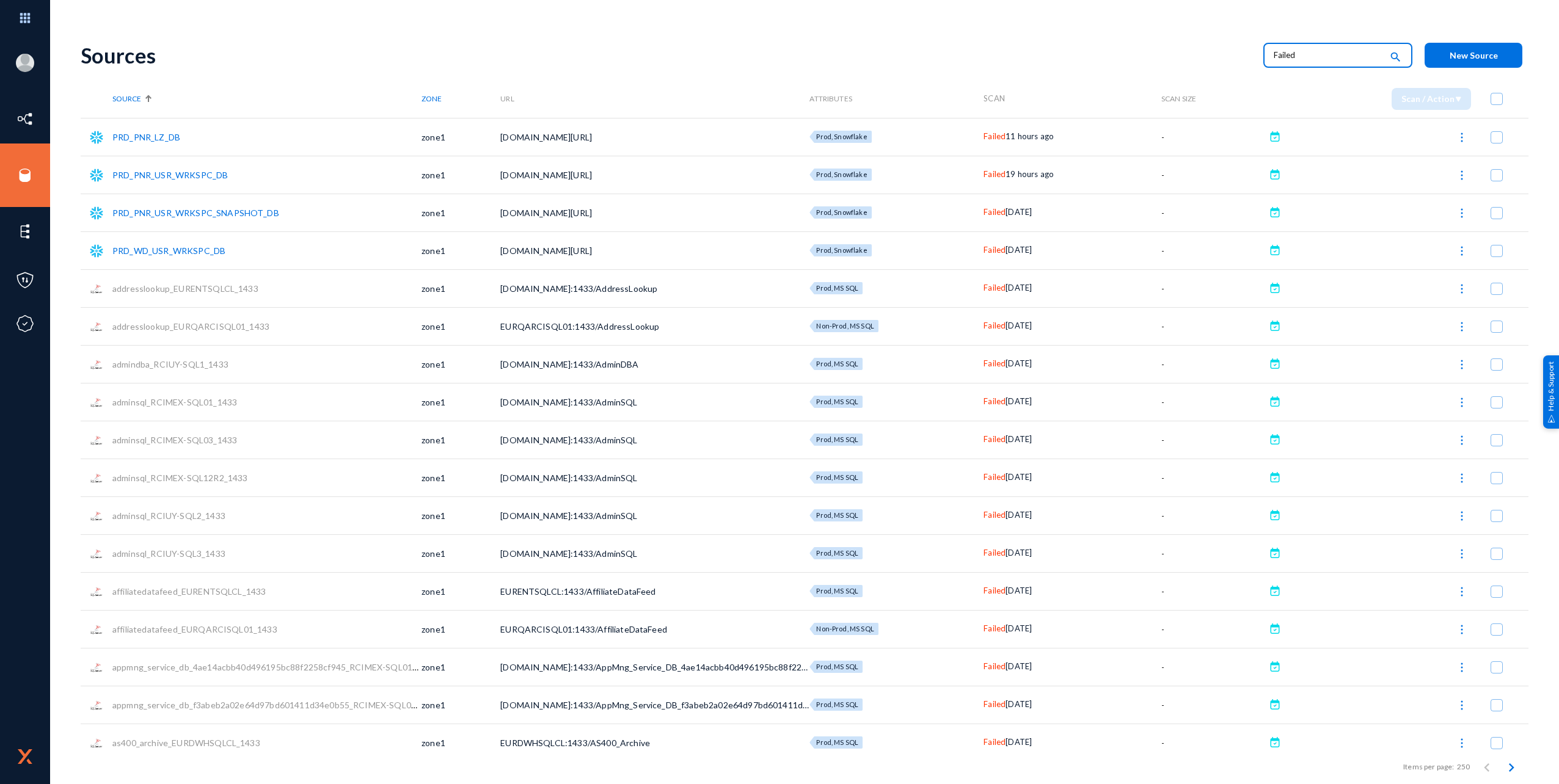
checkbox input "true"
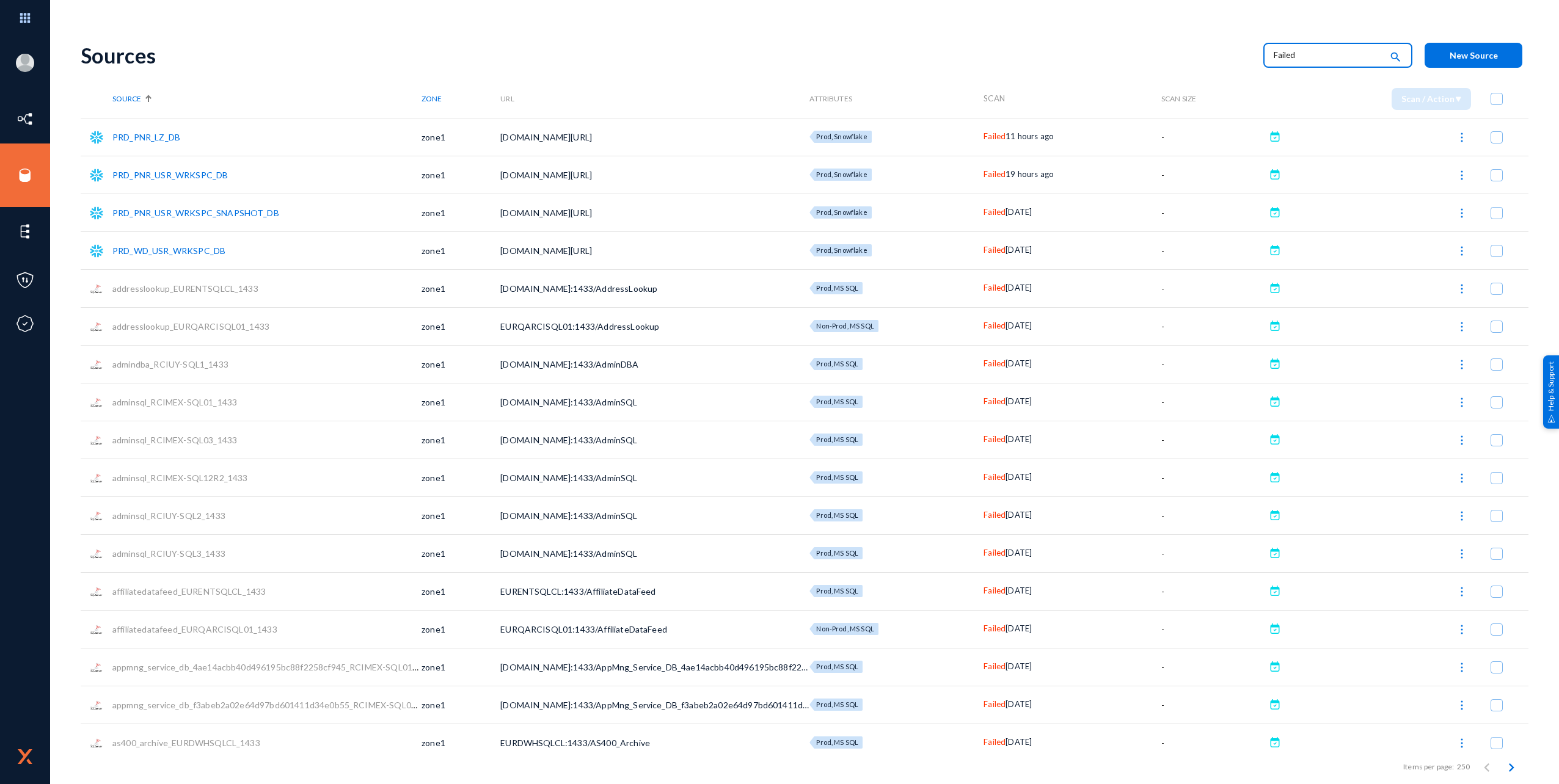
checkbox input "true"
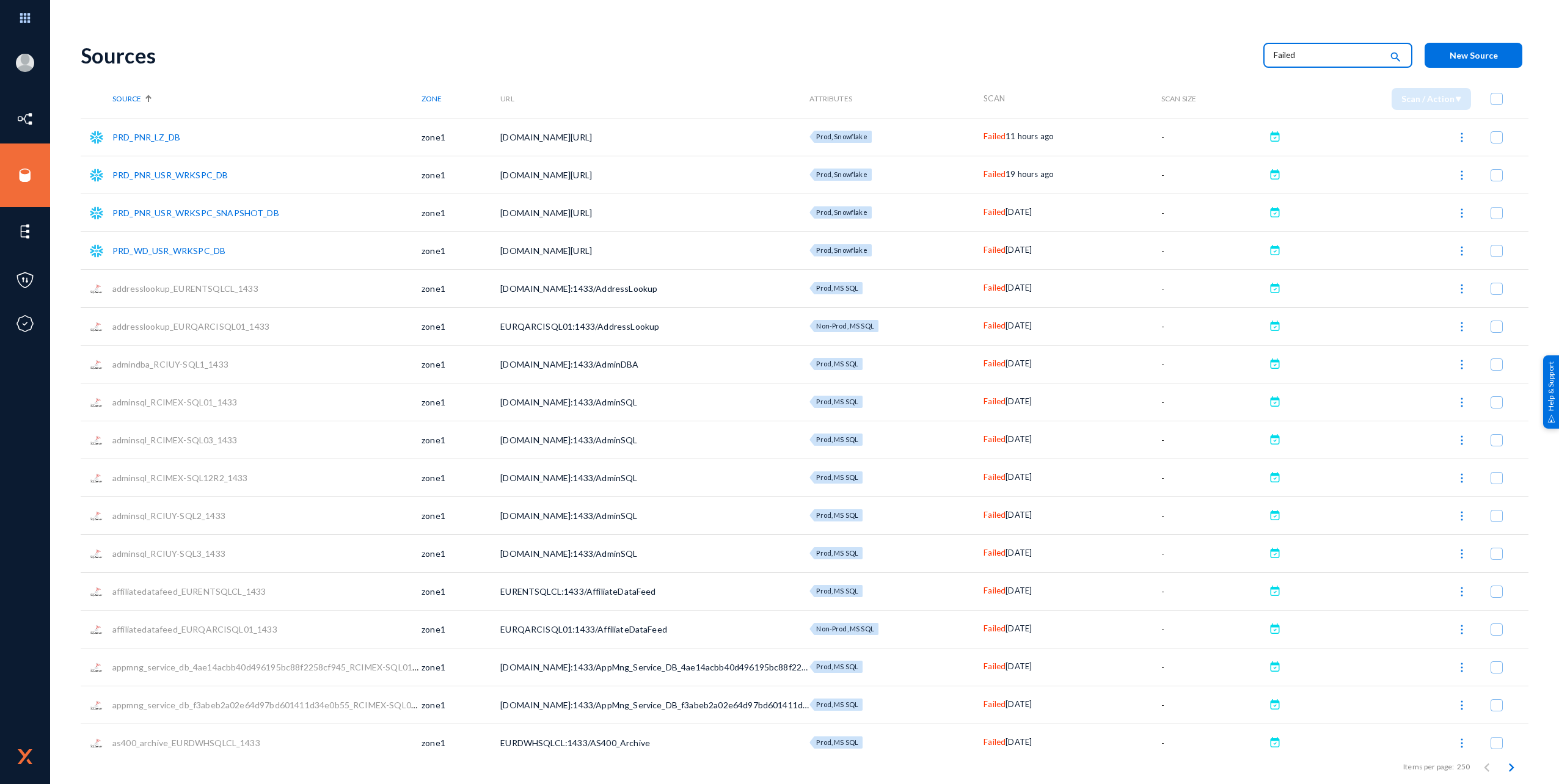
checkbox input "true"
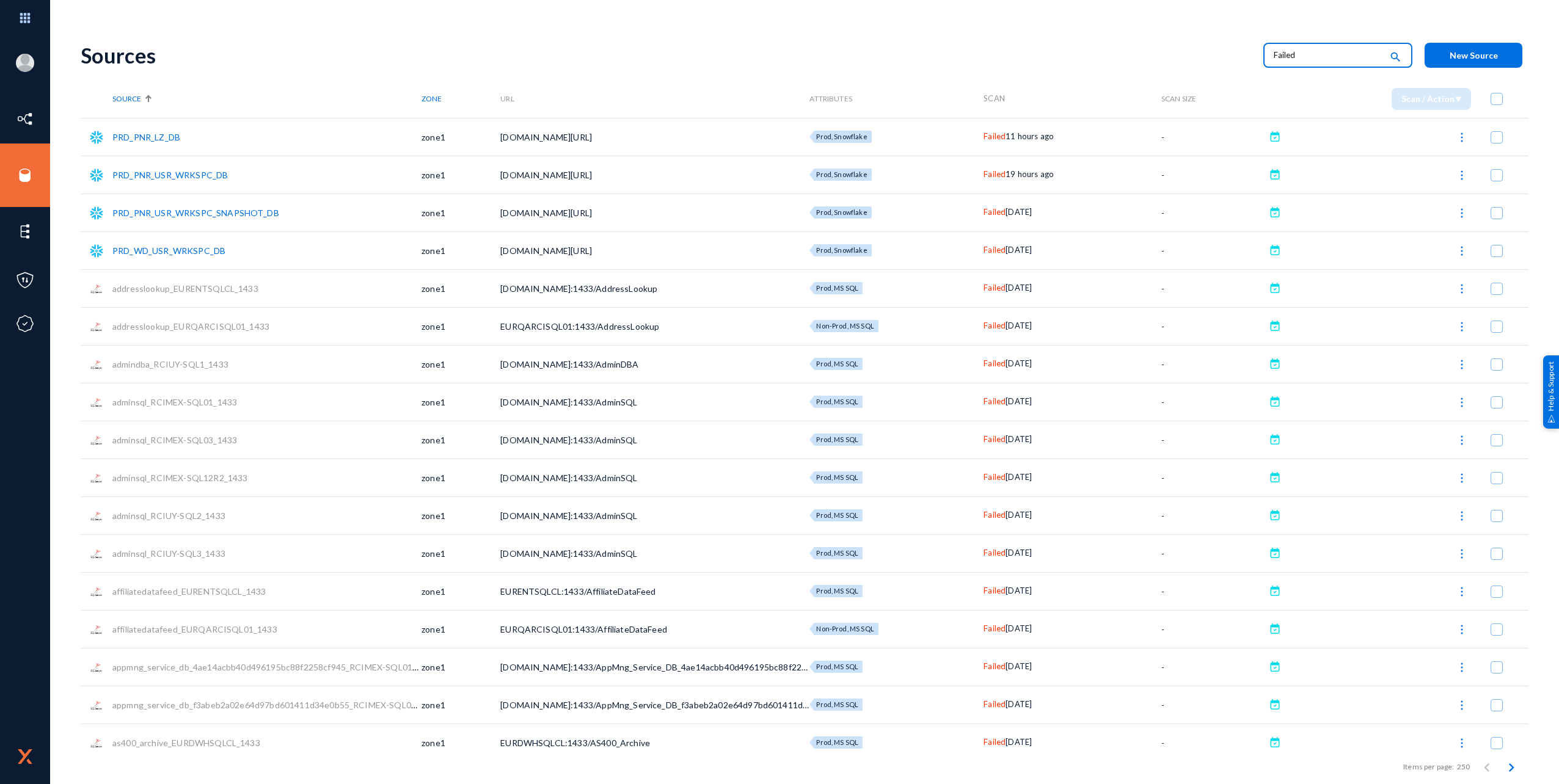
checkbox input "true"
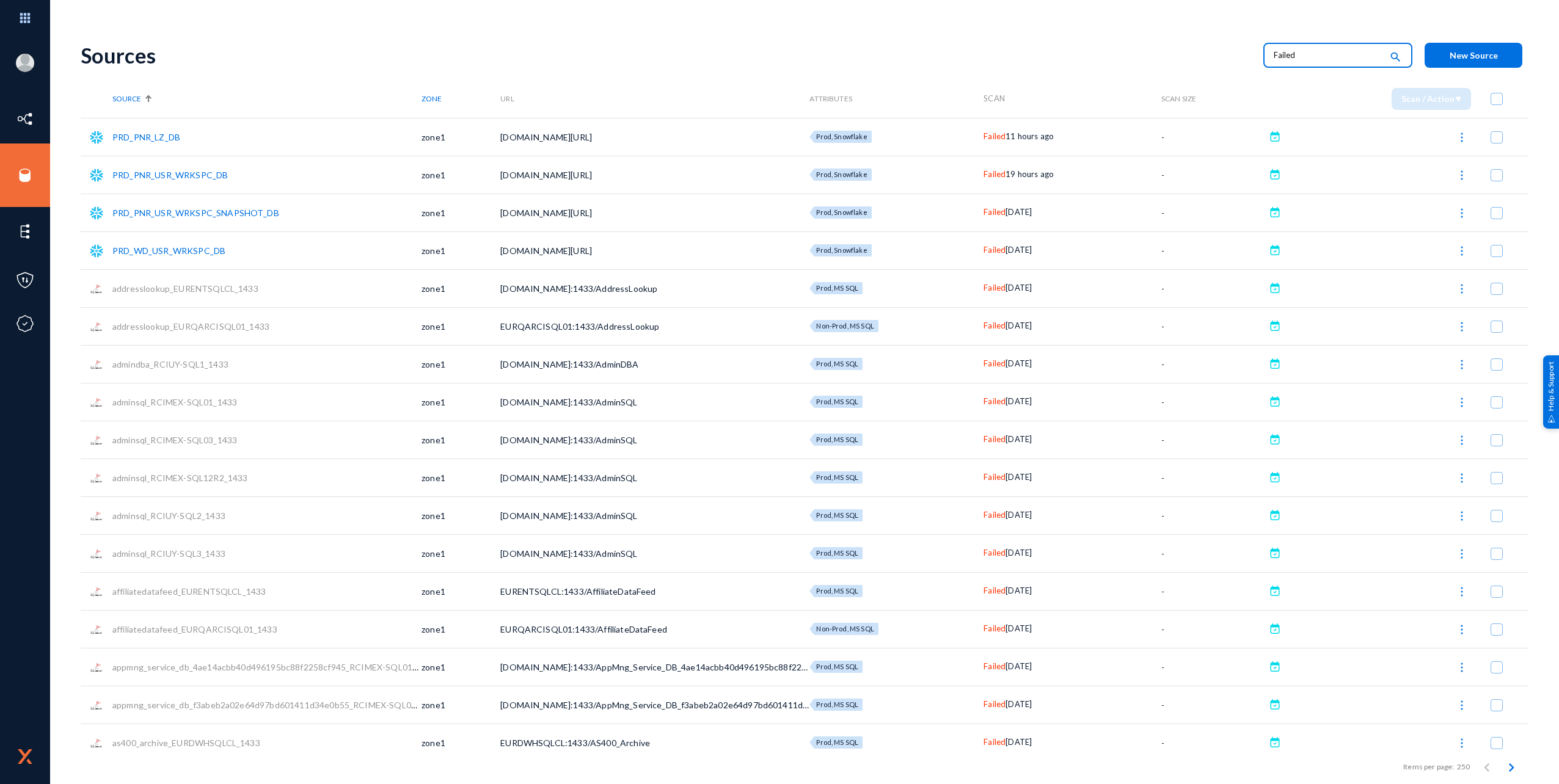
checkbox input "true"
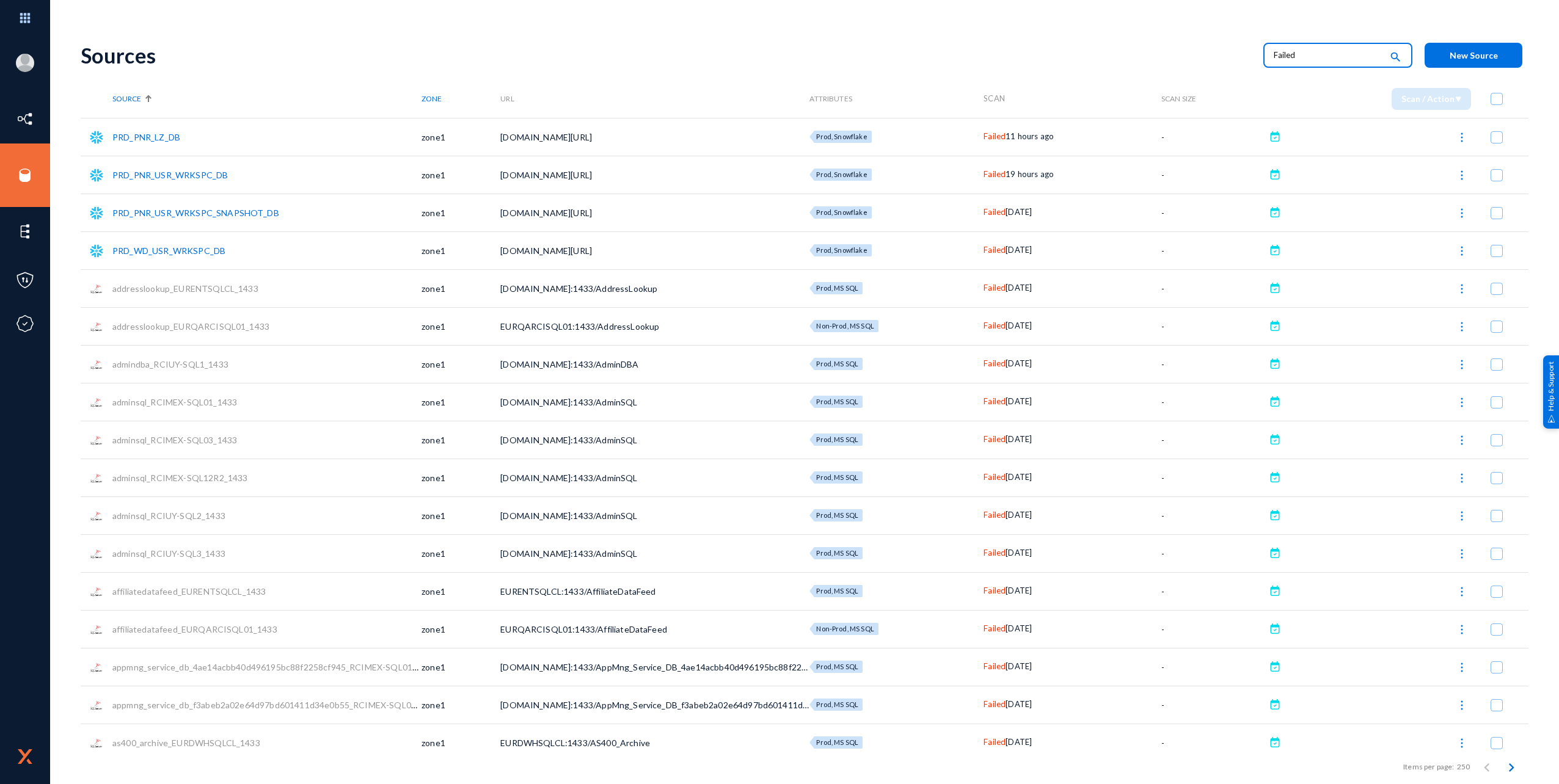
checkbox input "true"
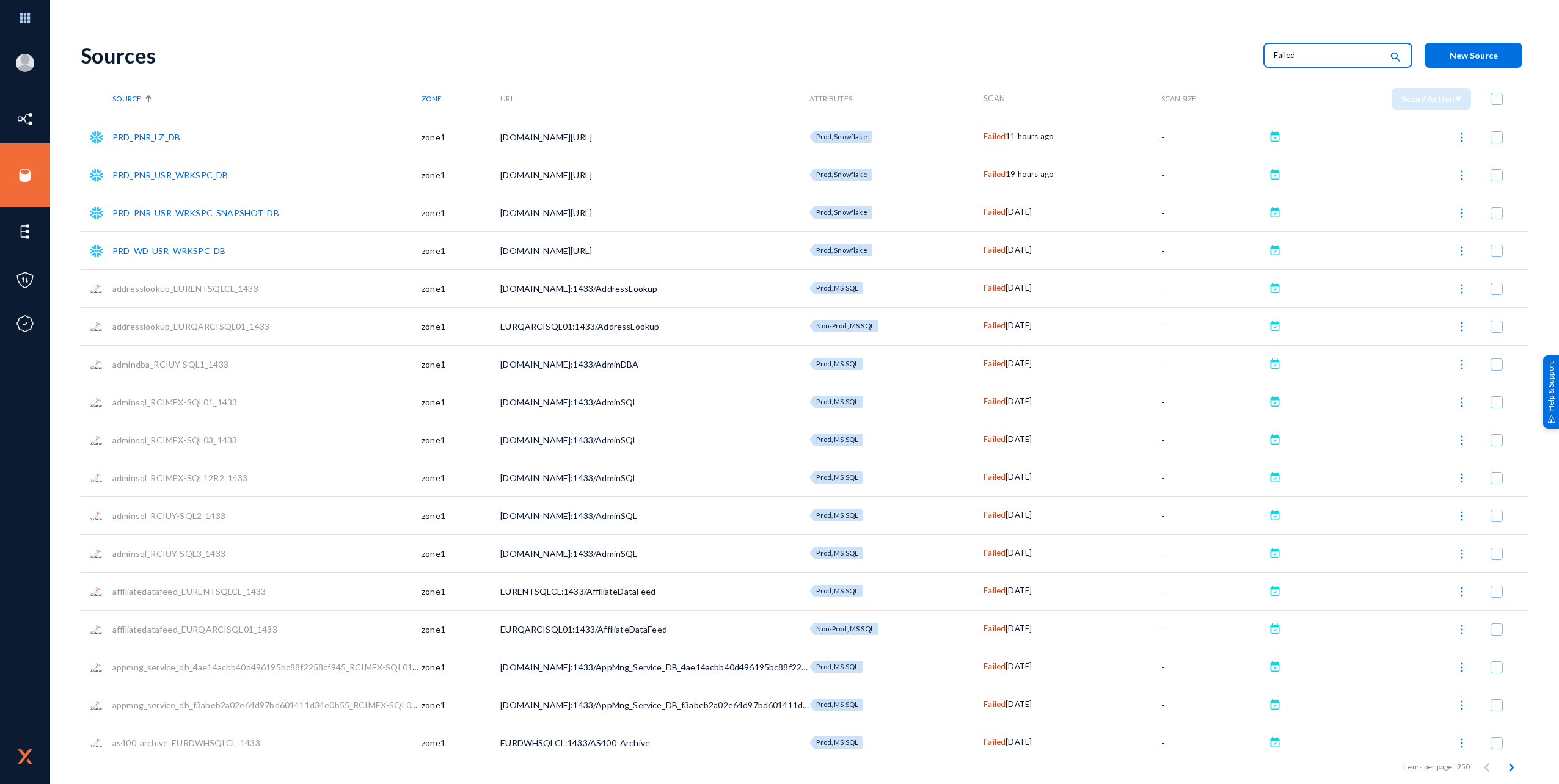
checkbox input "true"
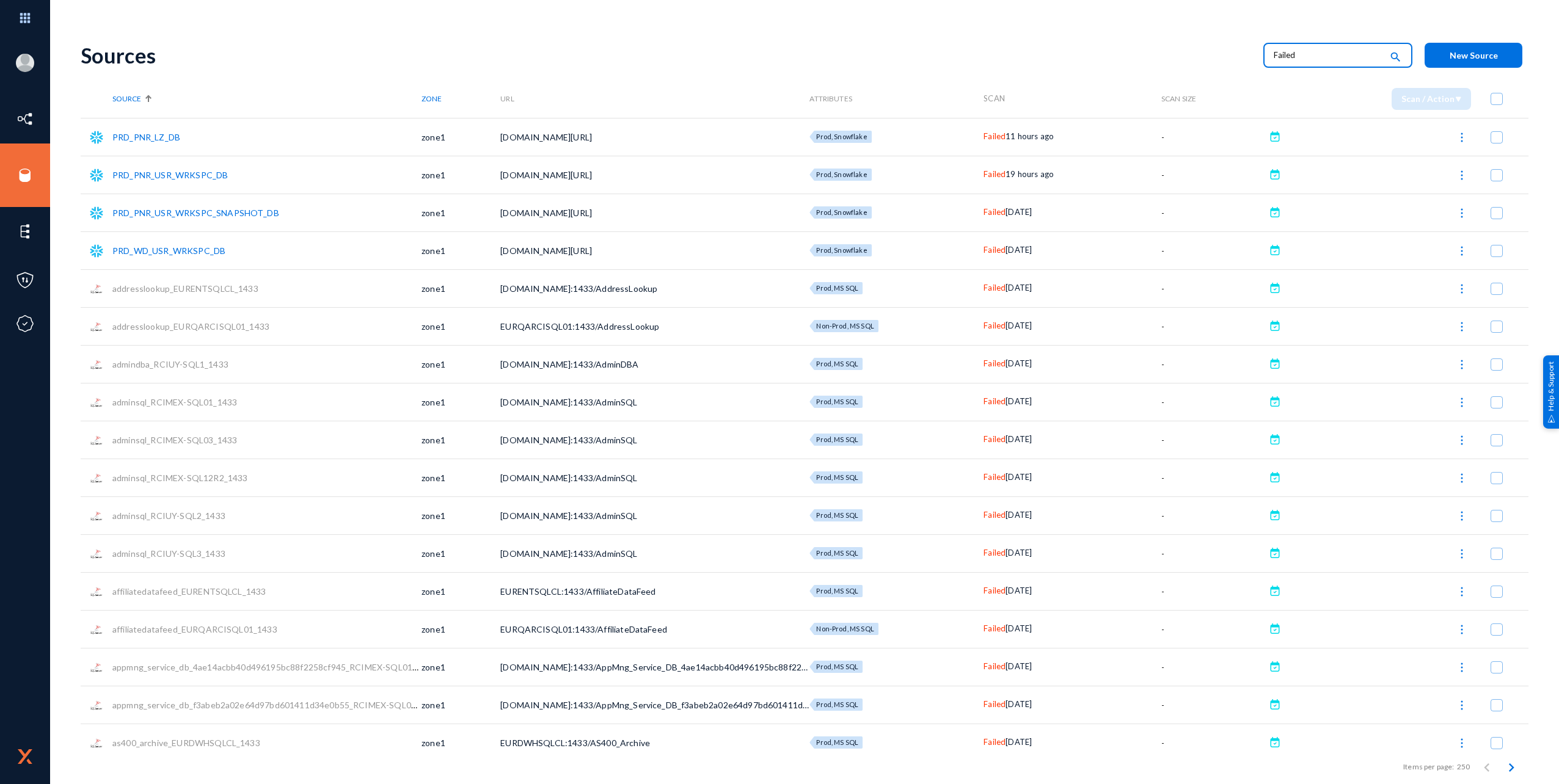
checkbox input "true"
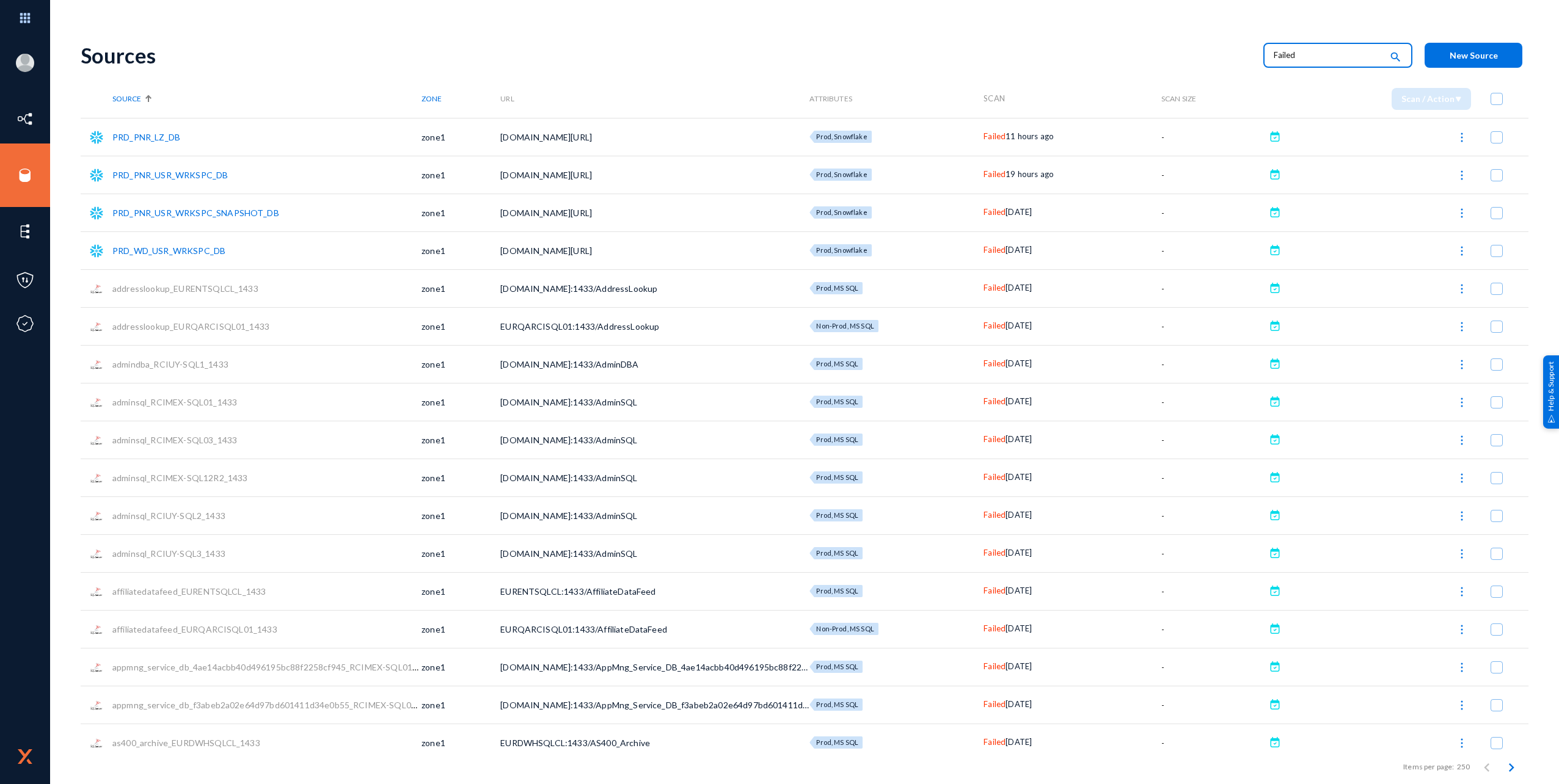
checkbox input "true"
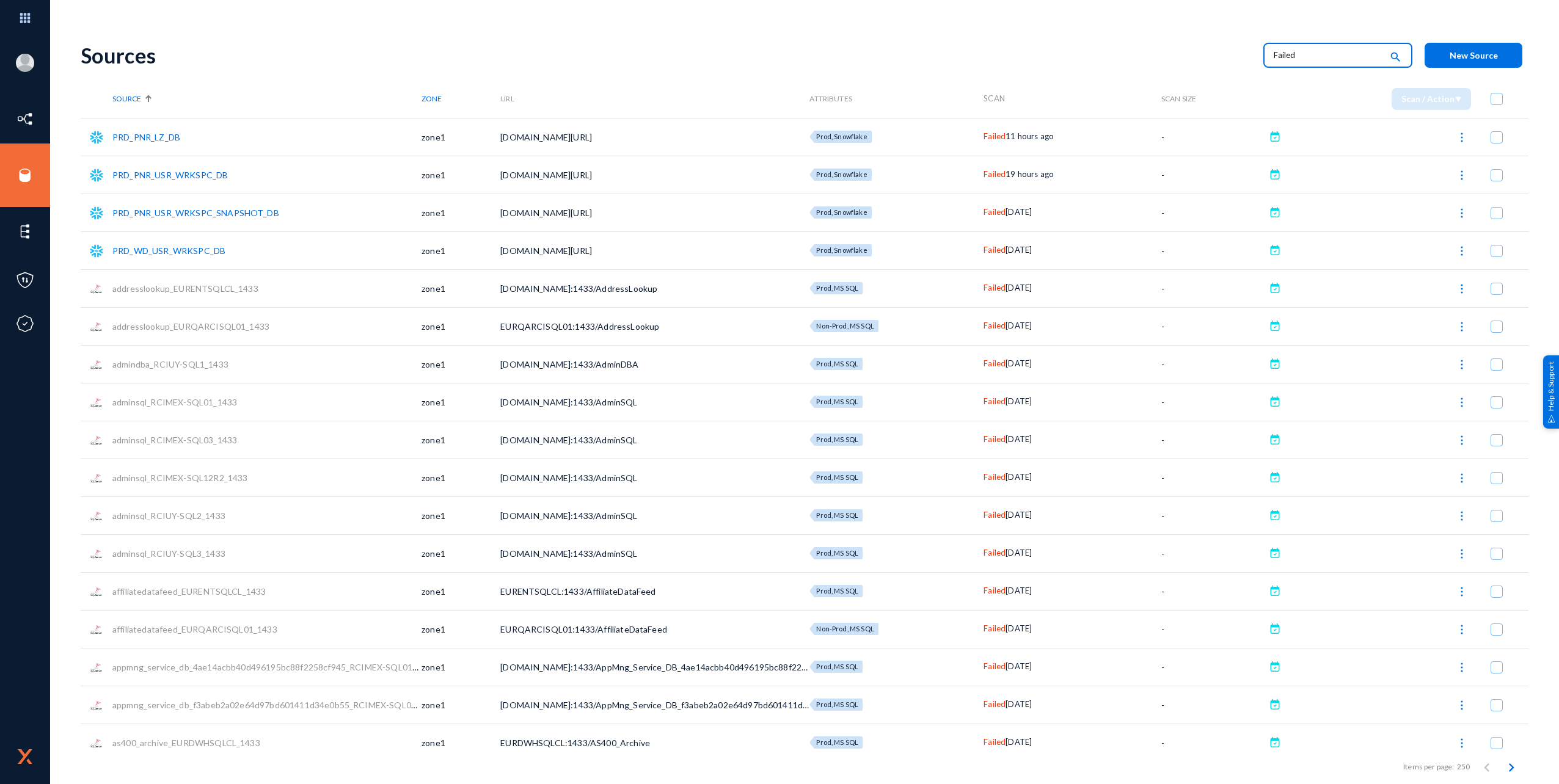
checkbox input "true"
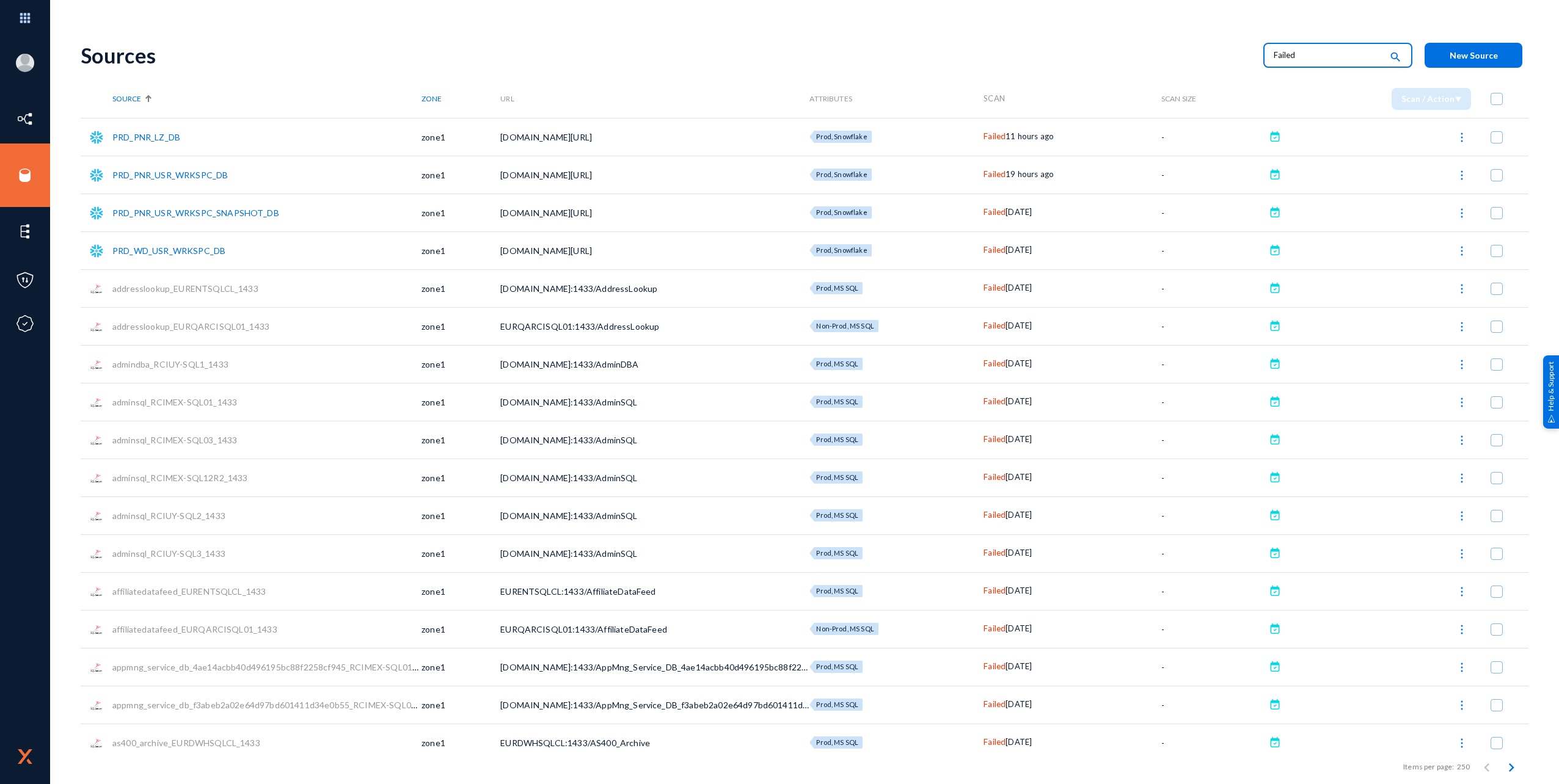
checkbox input "true"
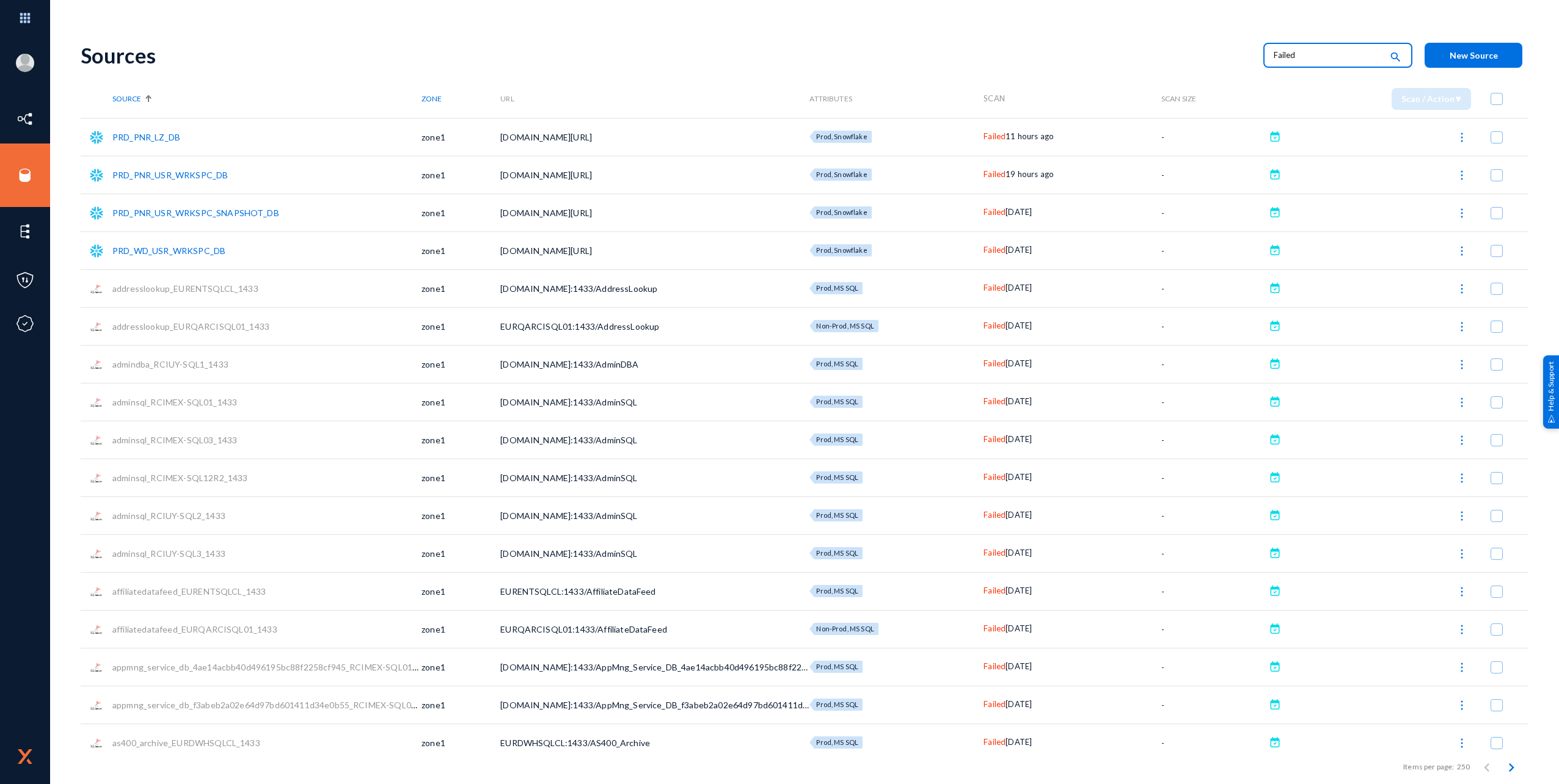
checkbox input "true"
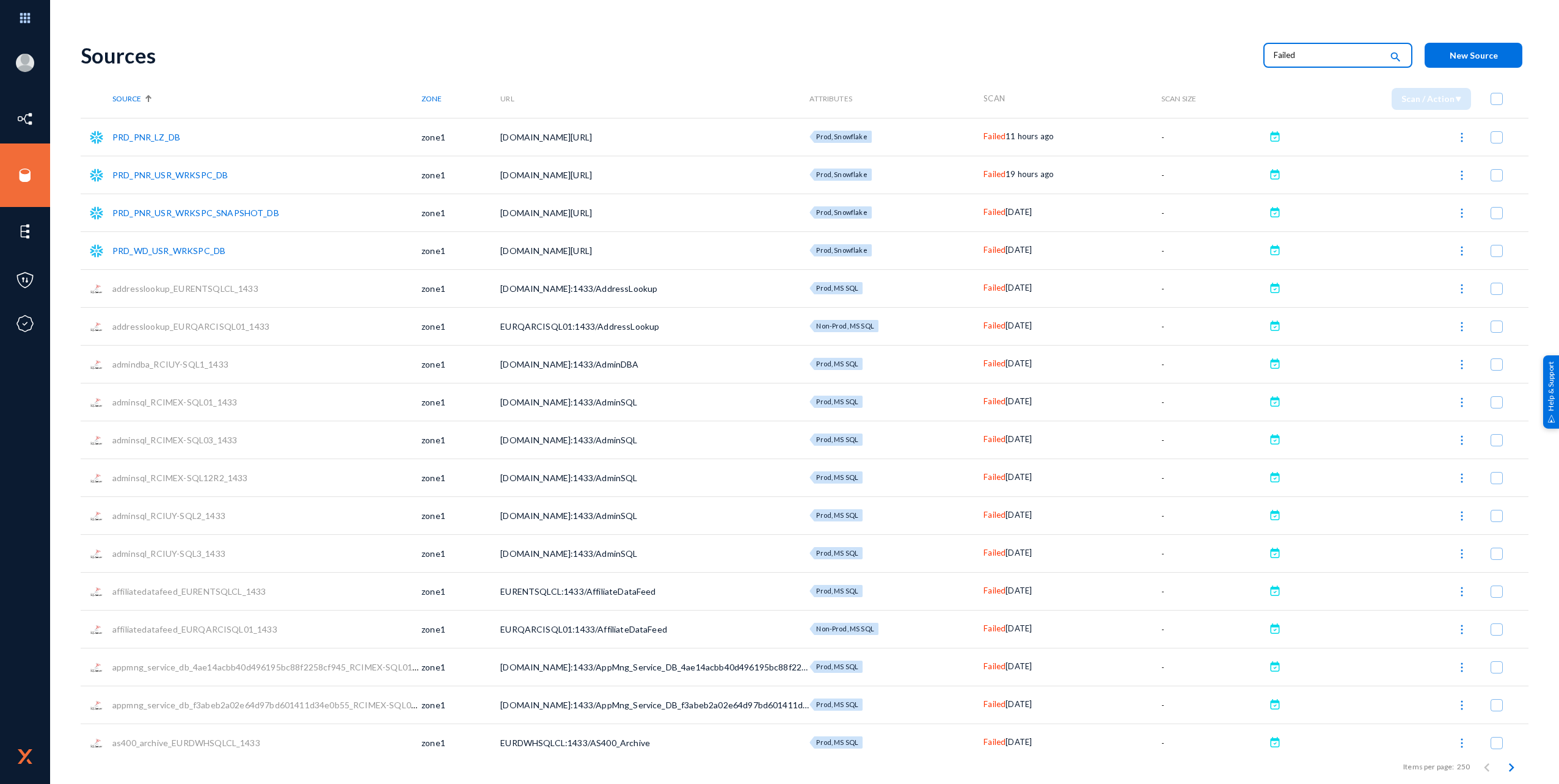
checkbox input "true"
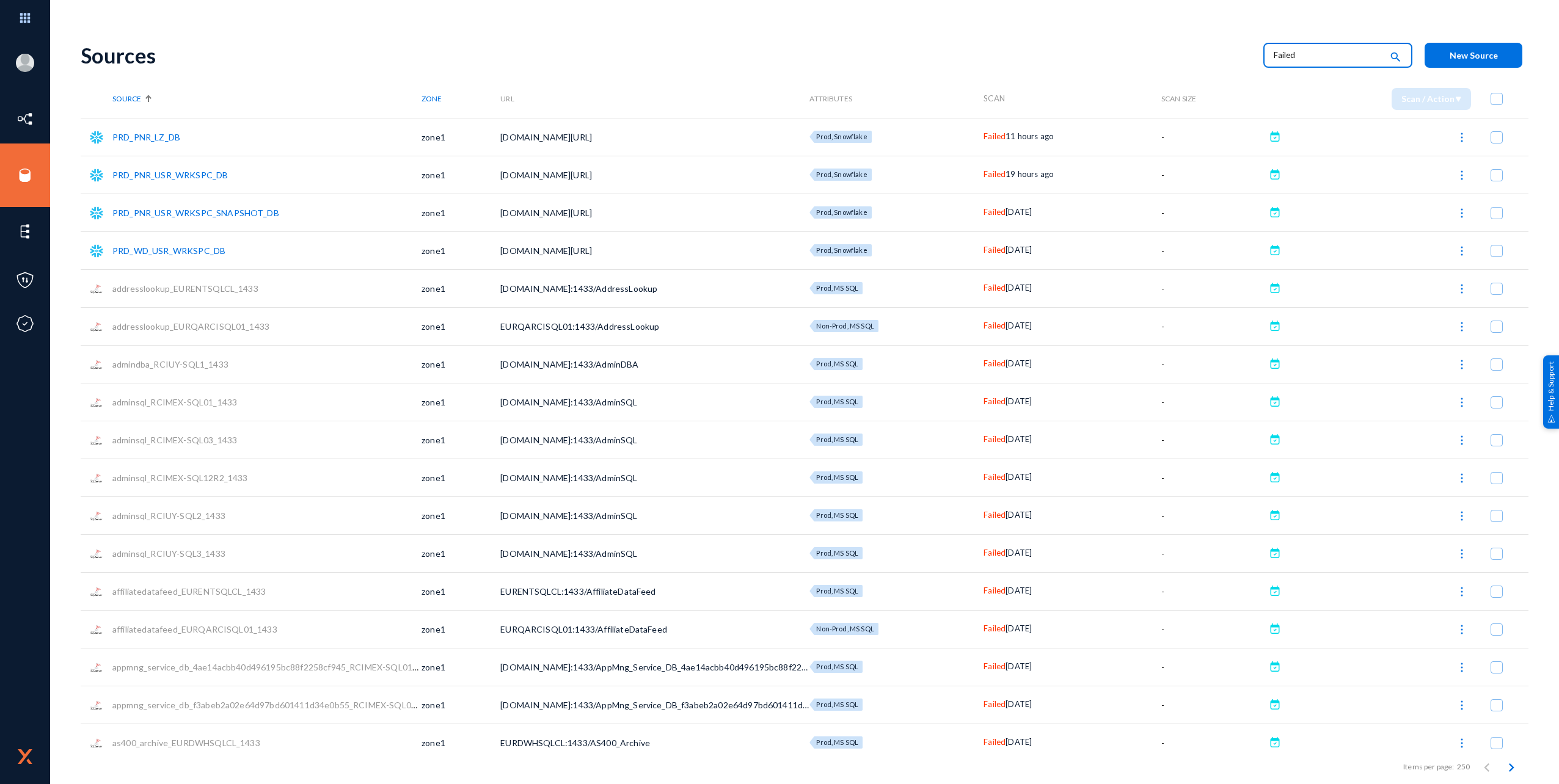
checkbox input "true"
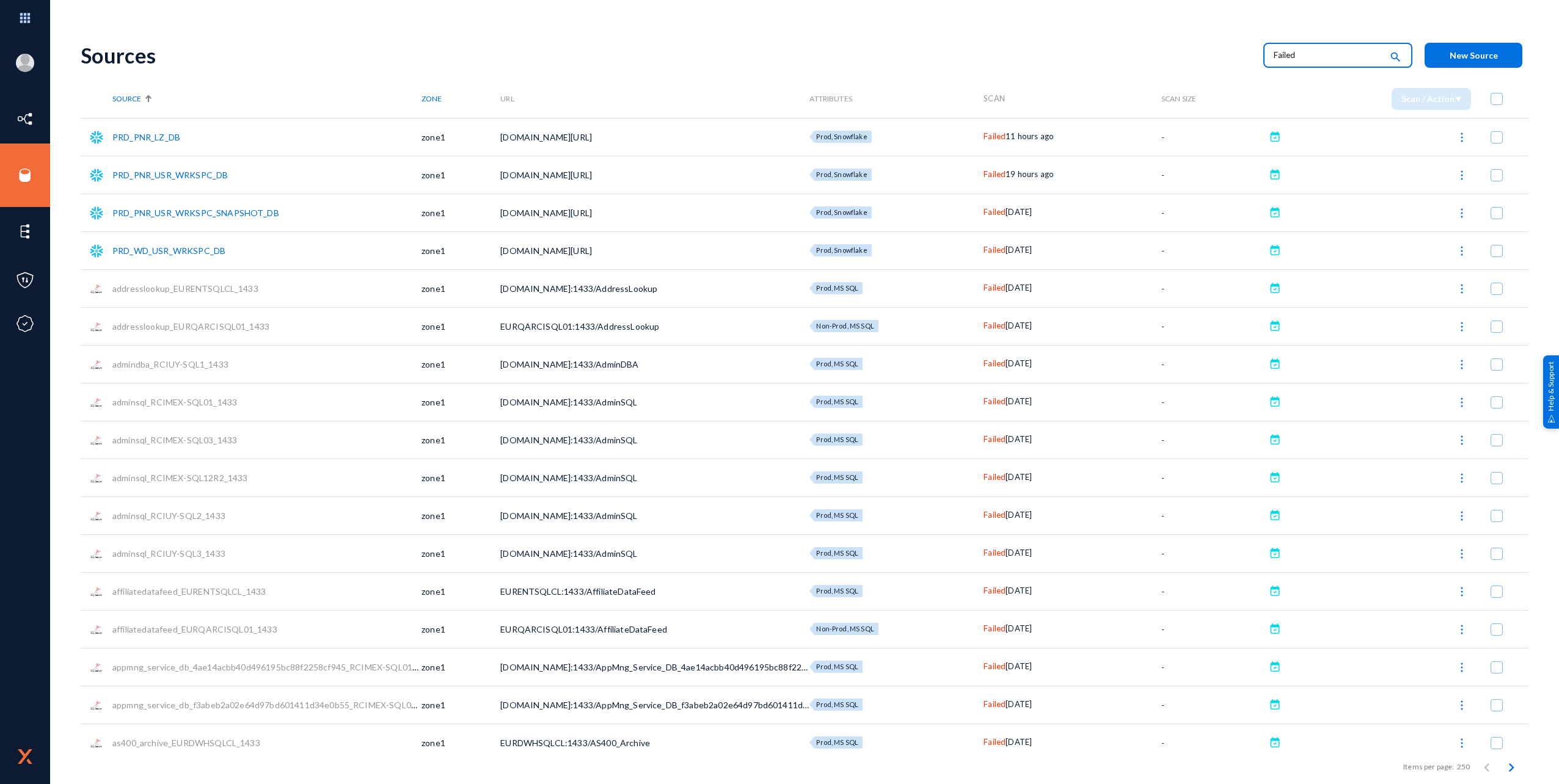
checkbox input "true"
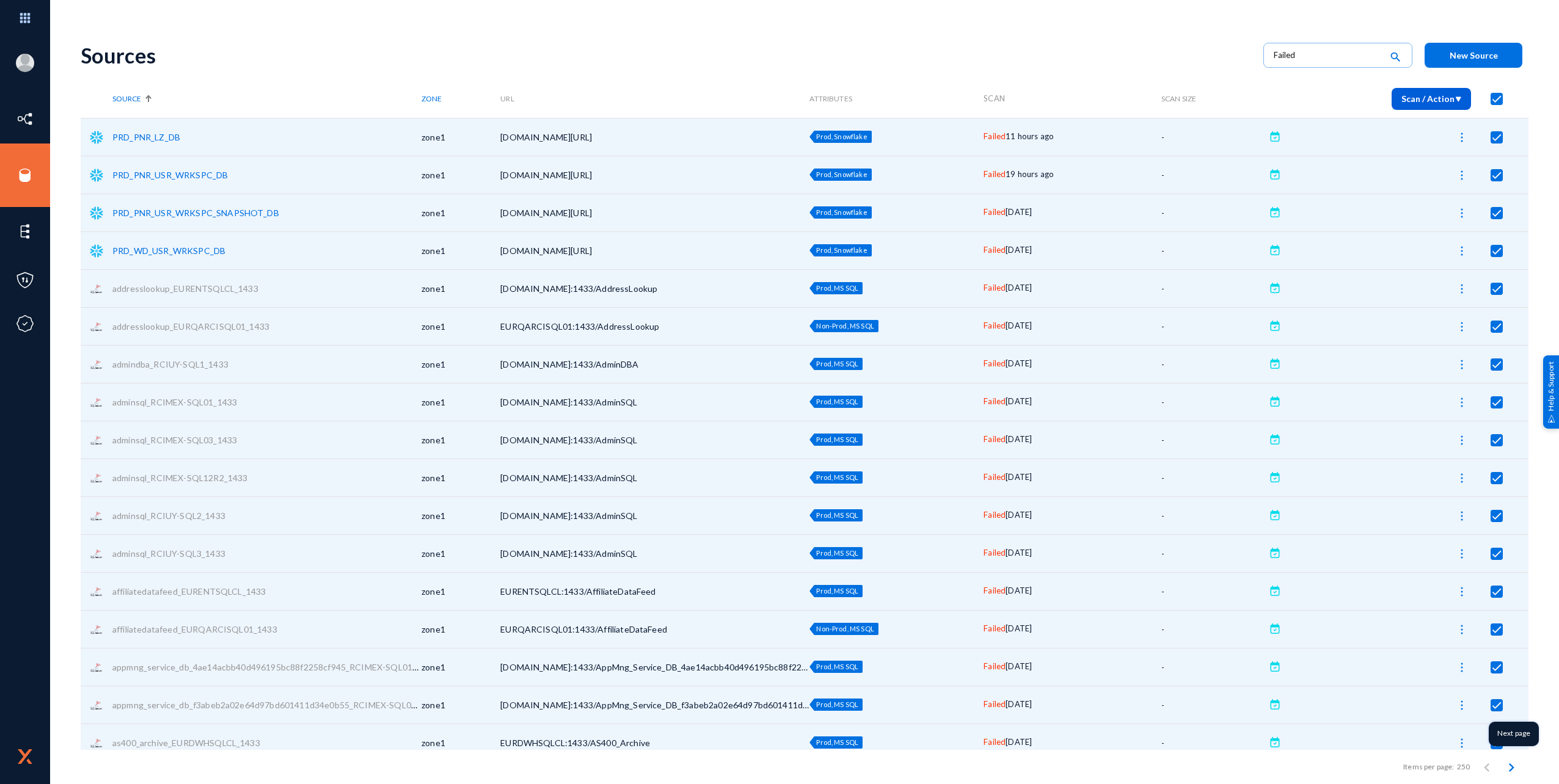
click at [1509, 765] on icon "Next page" at bounding box center [1512, 768] width 6 height 9
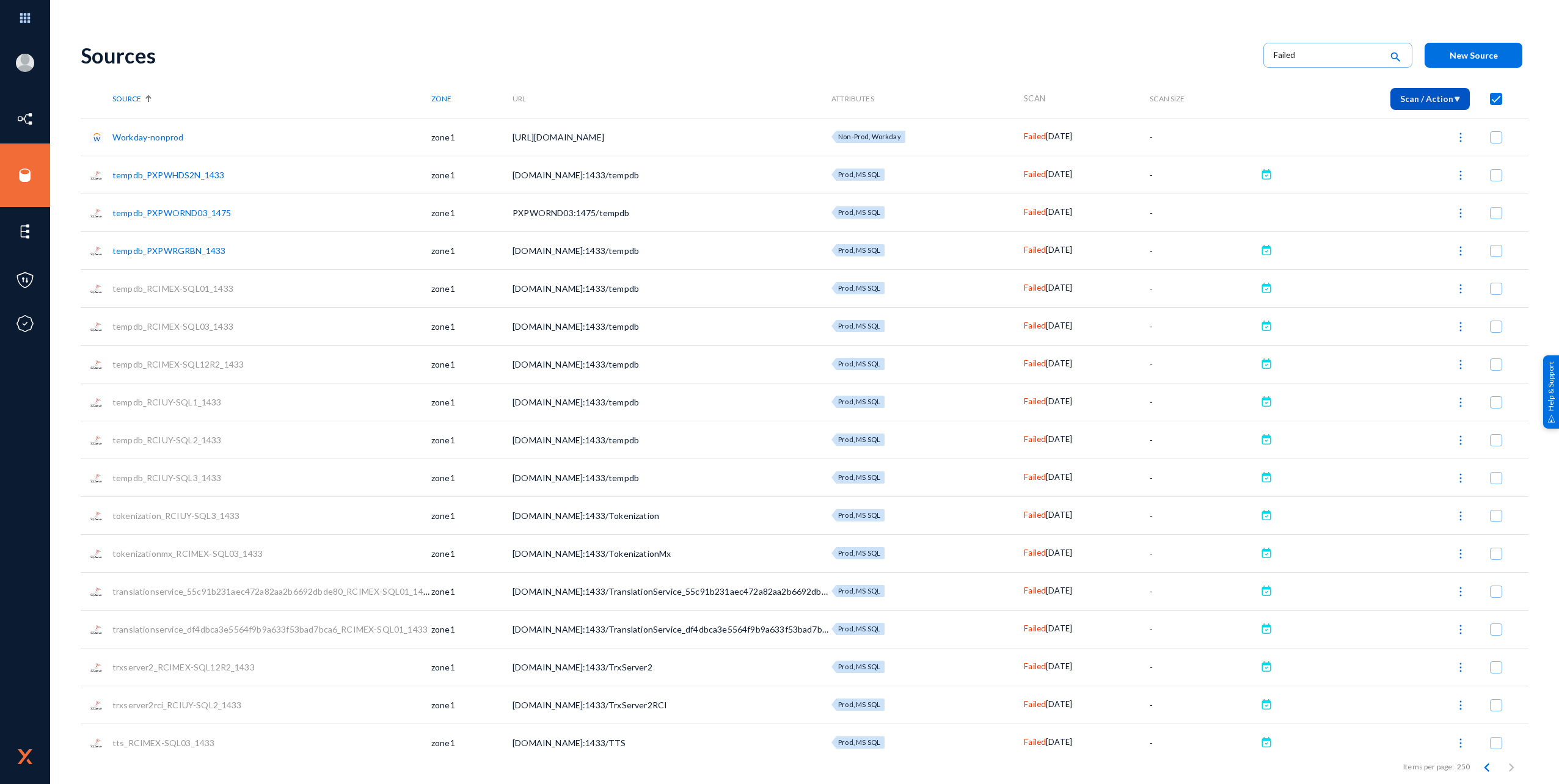
click at [1414, 90] on button "Scan / Action" at bounding box center [1429, 98] width 79 height 22
click at [1359, 92] on div at bounding box center [780, 392] width 1559 height 784
click at [1481, 765] on icon "Previous page" at bounding box center [1487, 768] width 17 height 17
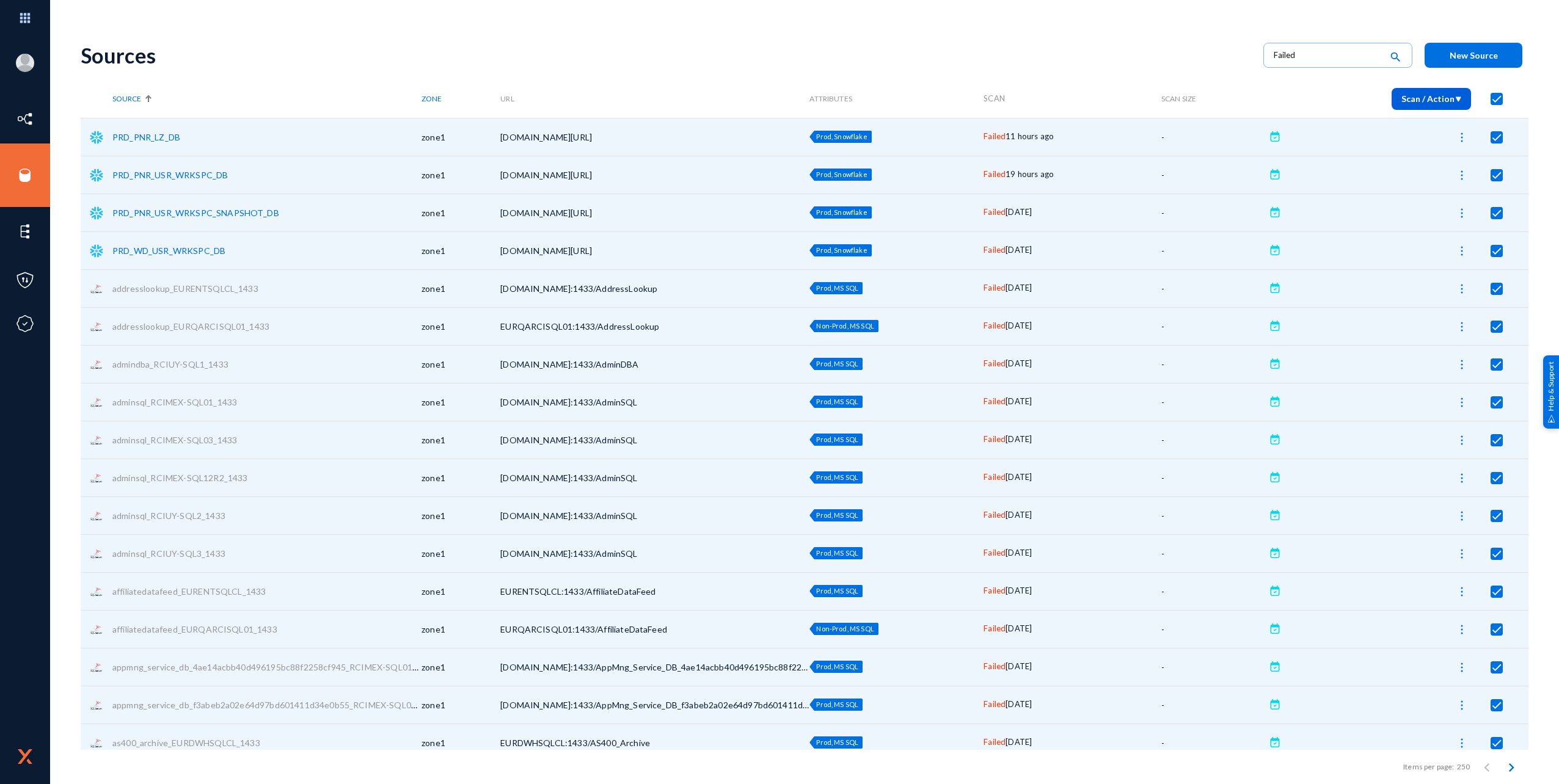
click at [1493, 96] on span at bounding box center [1496, 98] width 12 height 12
click at [1496, 105] on input "checkbox" at bounding box center [1497, 105] width 1 height 1
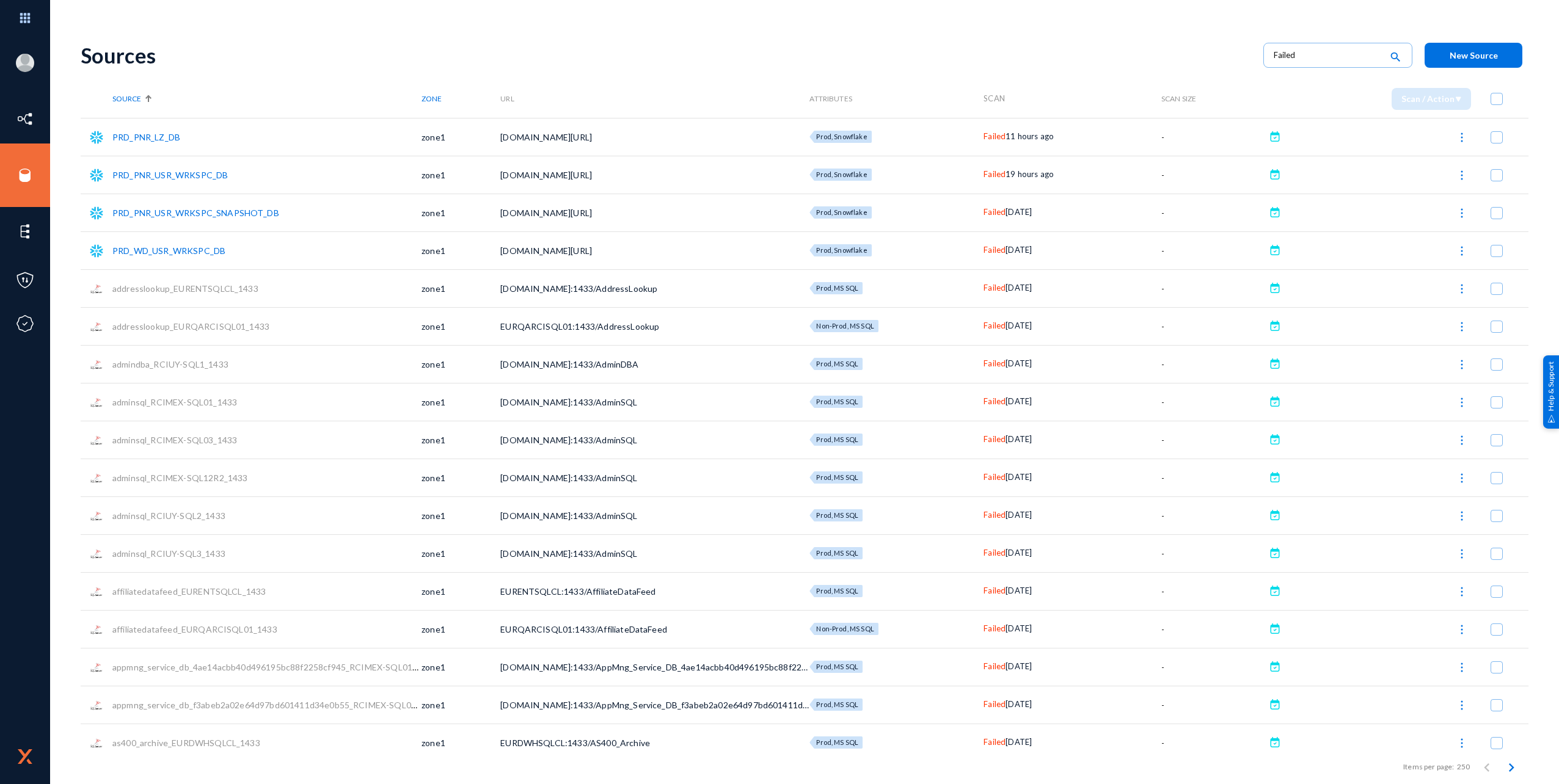
click at [1493, 249] on span at bounding box center [1496, 251] width 12 height 12
click at [1496, 256] on input "checkbox" at bounding box center [1497, 257] width 1 height 1
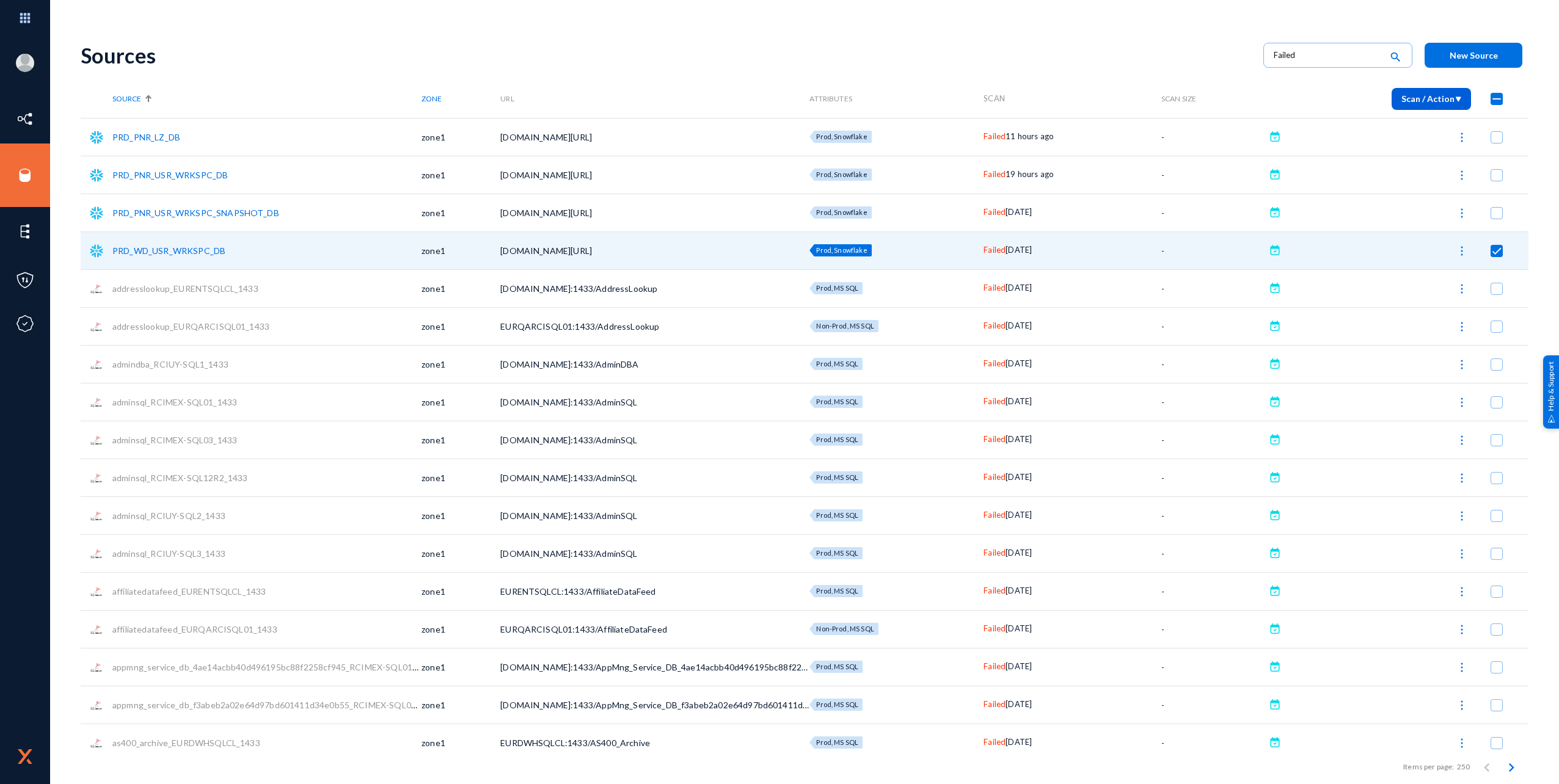
click at [1422, 91] on button "Scan / Action" at bounding box center [1431, 98] width 79 height 22
click at [1301, 99] on div at bounding box center [780, 392] width 1559 height 784
click at [1311, 61] on input "Failed" at bounding box center [1327, 55] width 108 height 19
click at [1312, 63] on input "Failed" at bounding box center [1327, 55] width 108 height 19
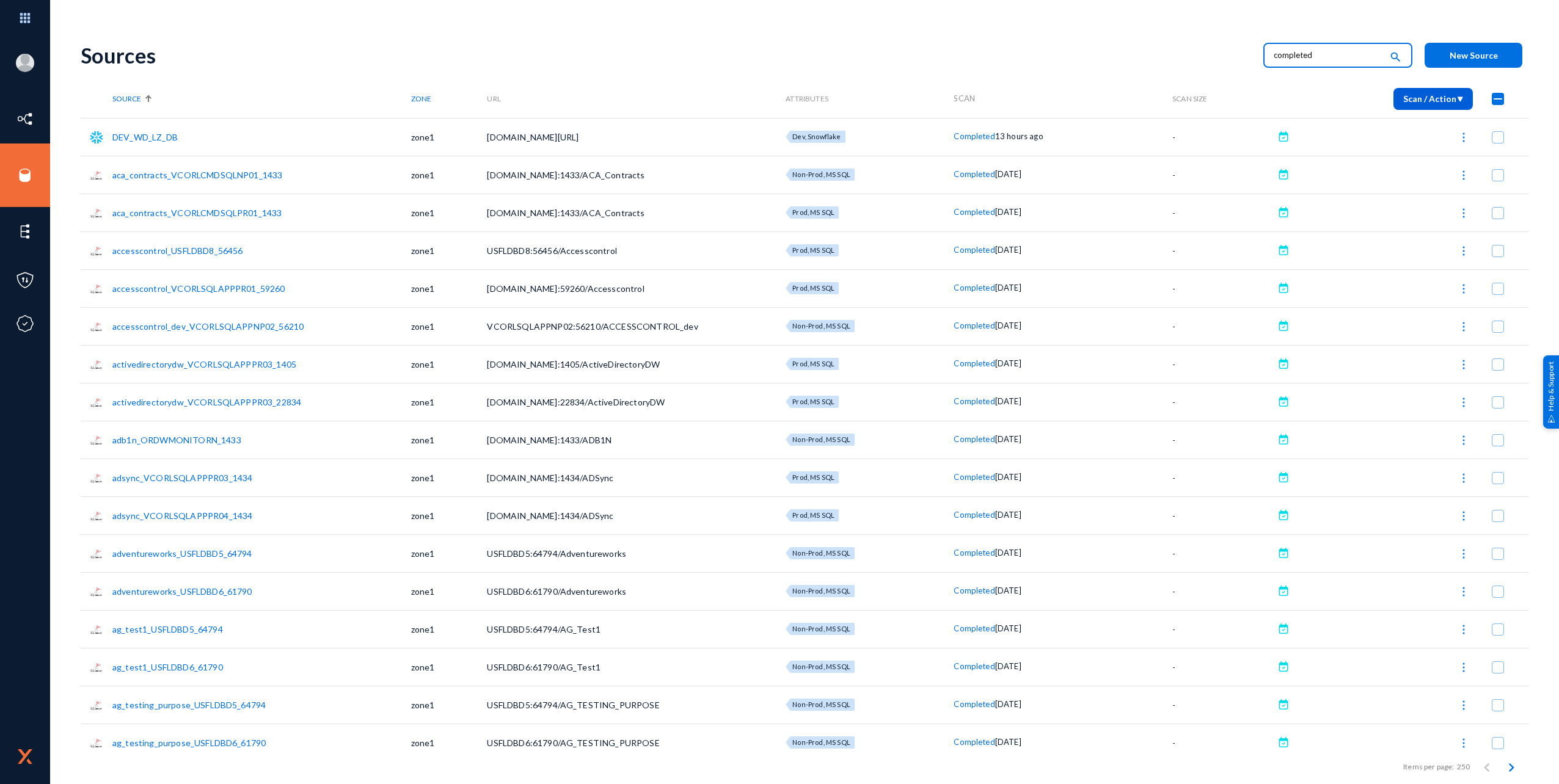
click at [1492, 97] on span at bounding box center [1498, 98] width 12 height 12
click at [1498, 105] on input "checkbox" at bounding box center [1498, 105] width 1 height 1
click at [1492, 97] on span at bounding box center [1498, 98] width 12 height 12
click at [1498, 105] on input "checkbox" at bounding box center [1498, 105] width 1 height 1
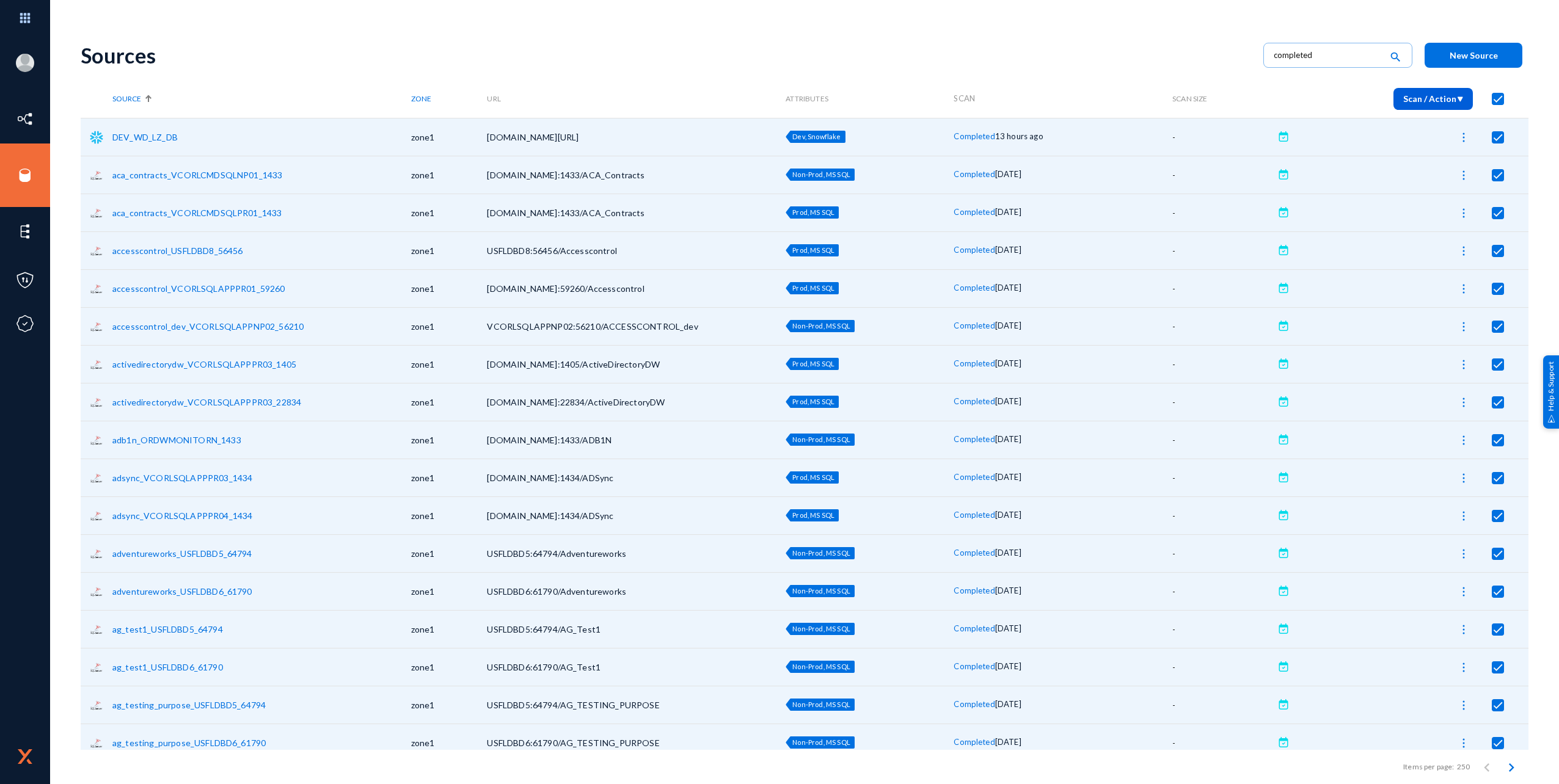
click at [1454, 96] on span "Scan / Action" at bounding box center [1434, 98] width 60 height 11
click at [1109, 29] on div at bounding box center [780, 392] width 1559 height 784
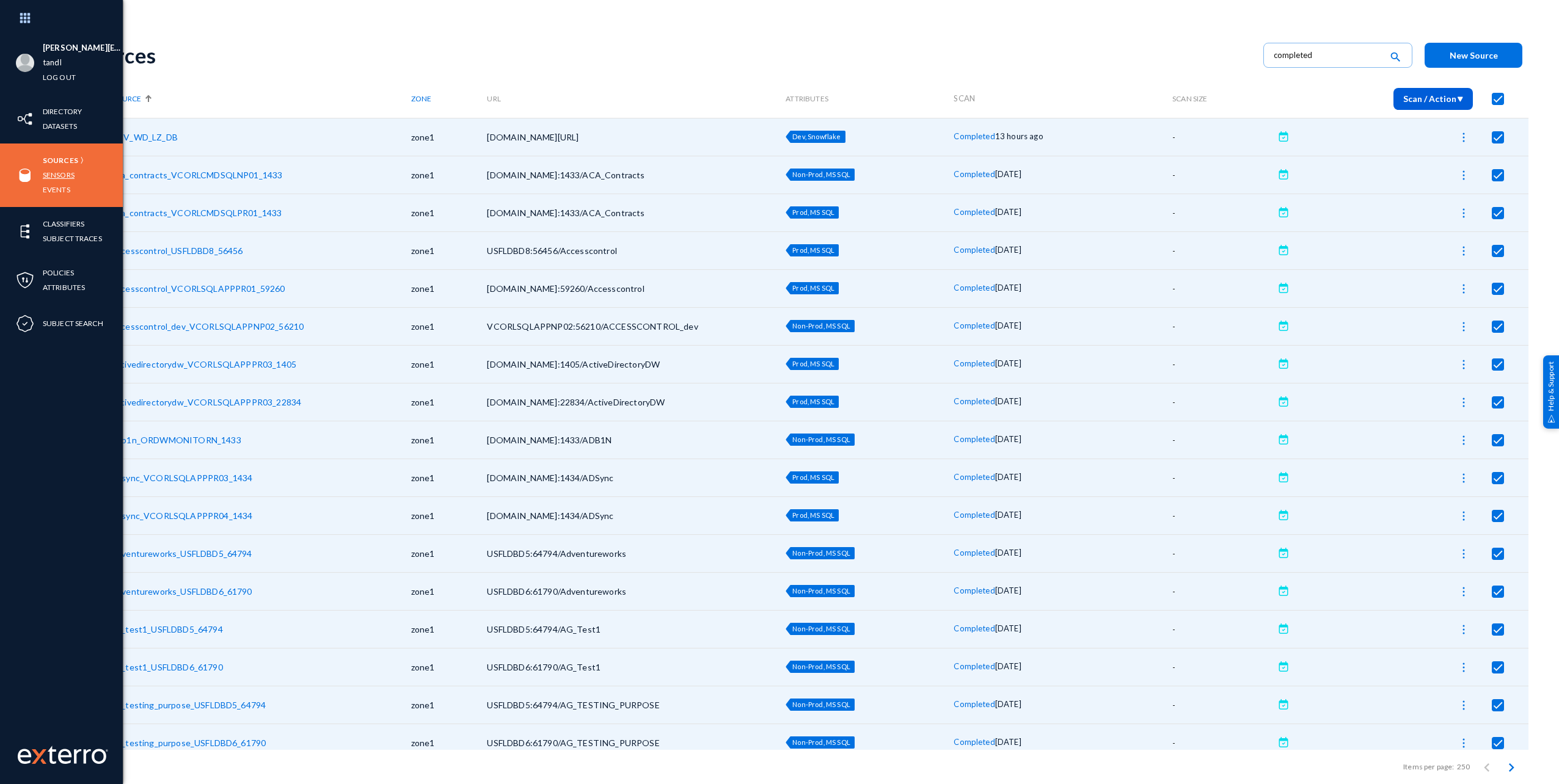
click at [53, 169] on link "Sensors" at bounding box center [58, 175] width 32 height 14
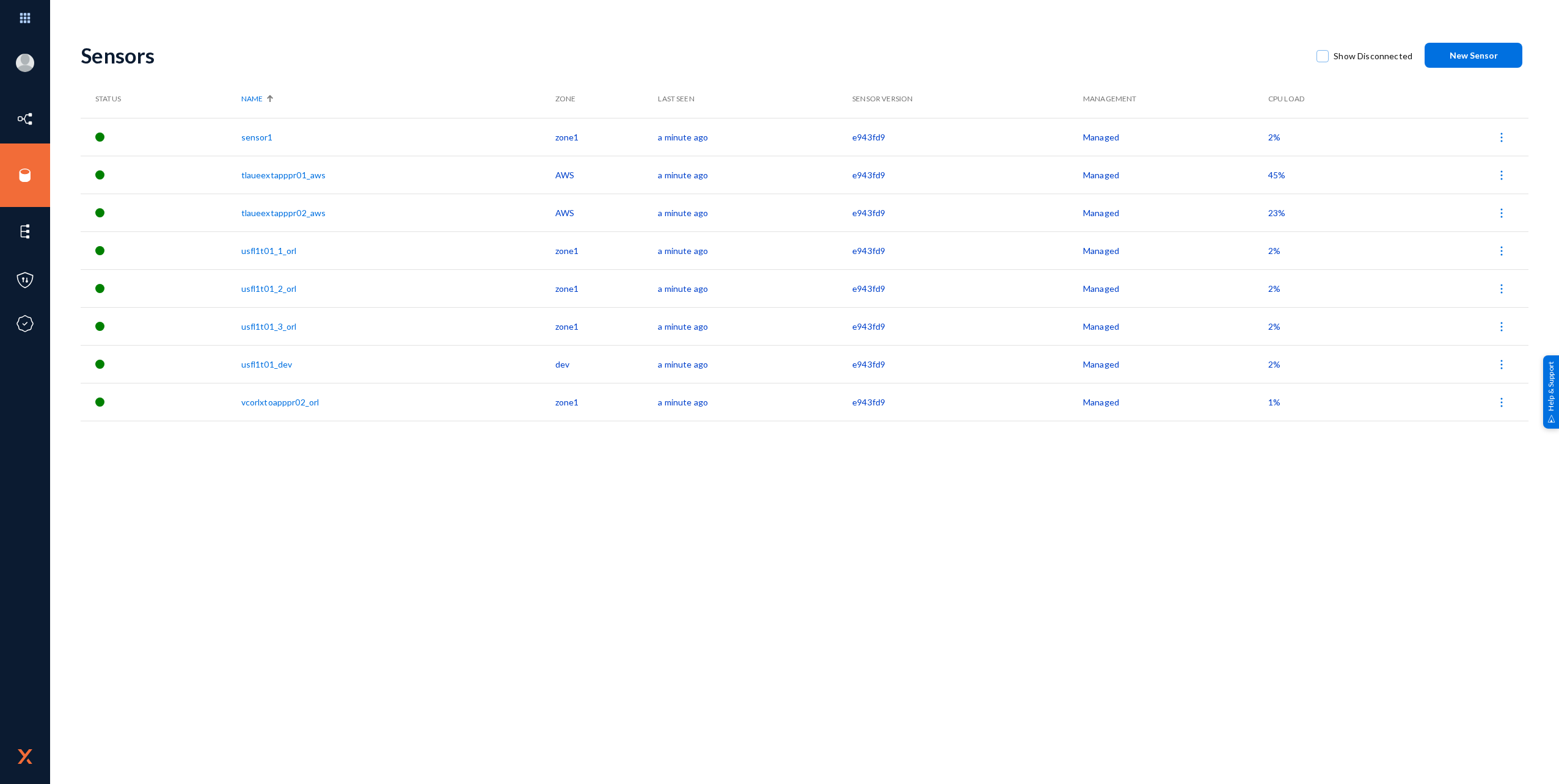
click at [690, 468] on div "Sensors Show Disconnected New Sensor Status Name Zone Last Seen Sensor Version …" at bounding box center [804, 407] width 1448 height 753
click at [487, 36] on div "Sensors Show Disconnected New Sensor" at bounding box center [804, 55] width 1448 height 49
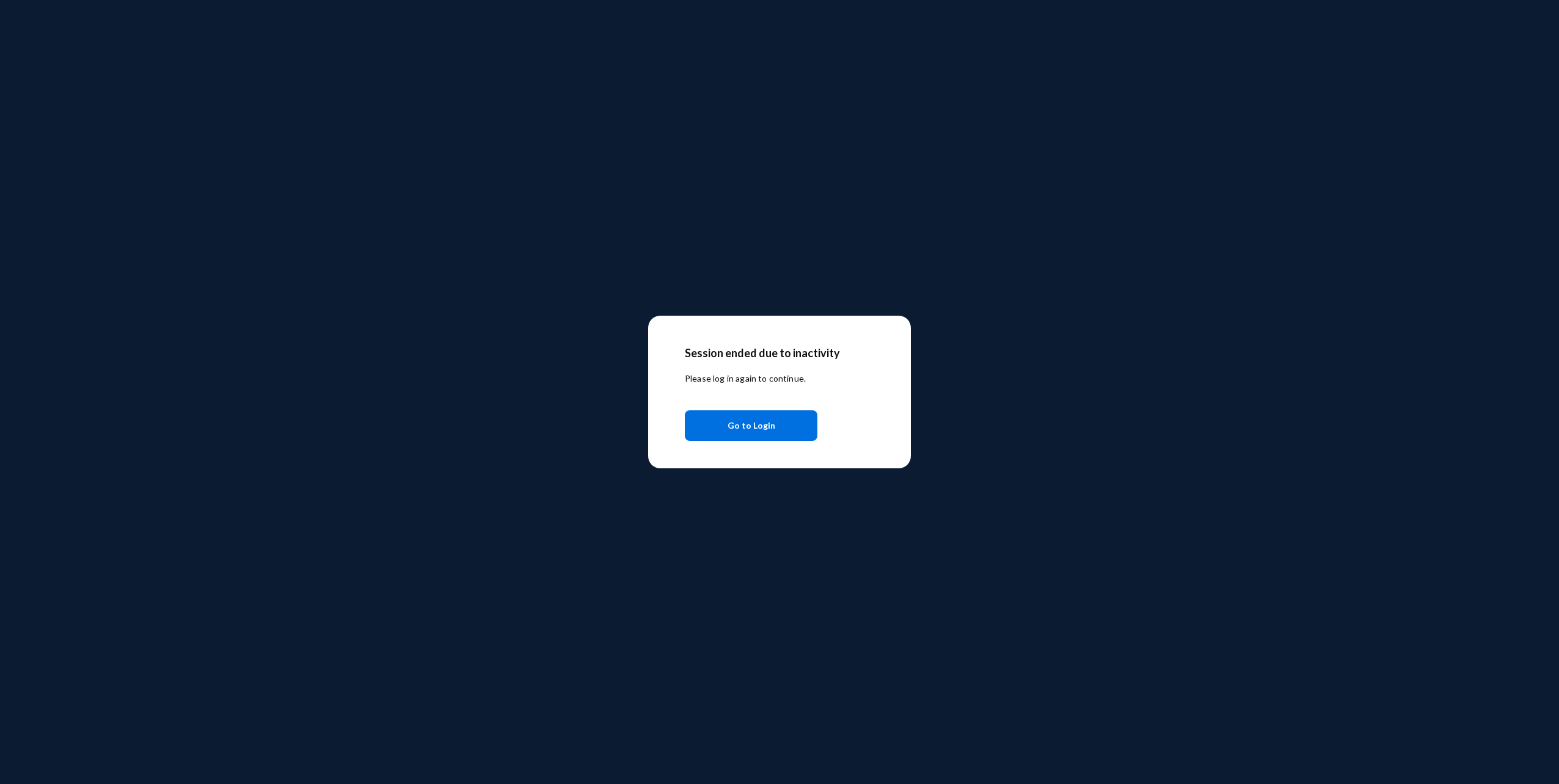
click at [733, 417] on span "Go to Login" at bounding box center [751, 425] width 48 height 22
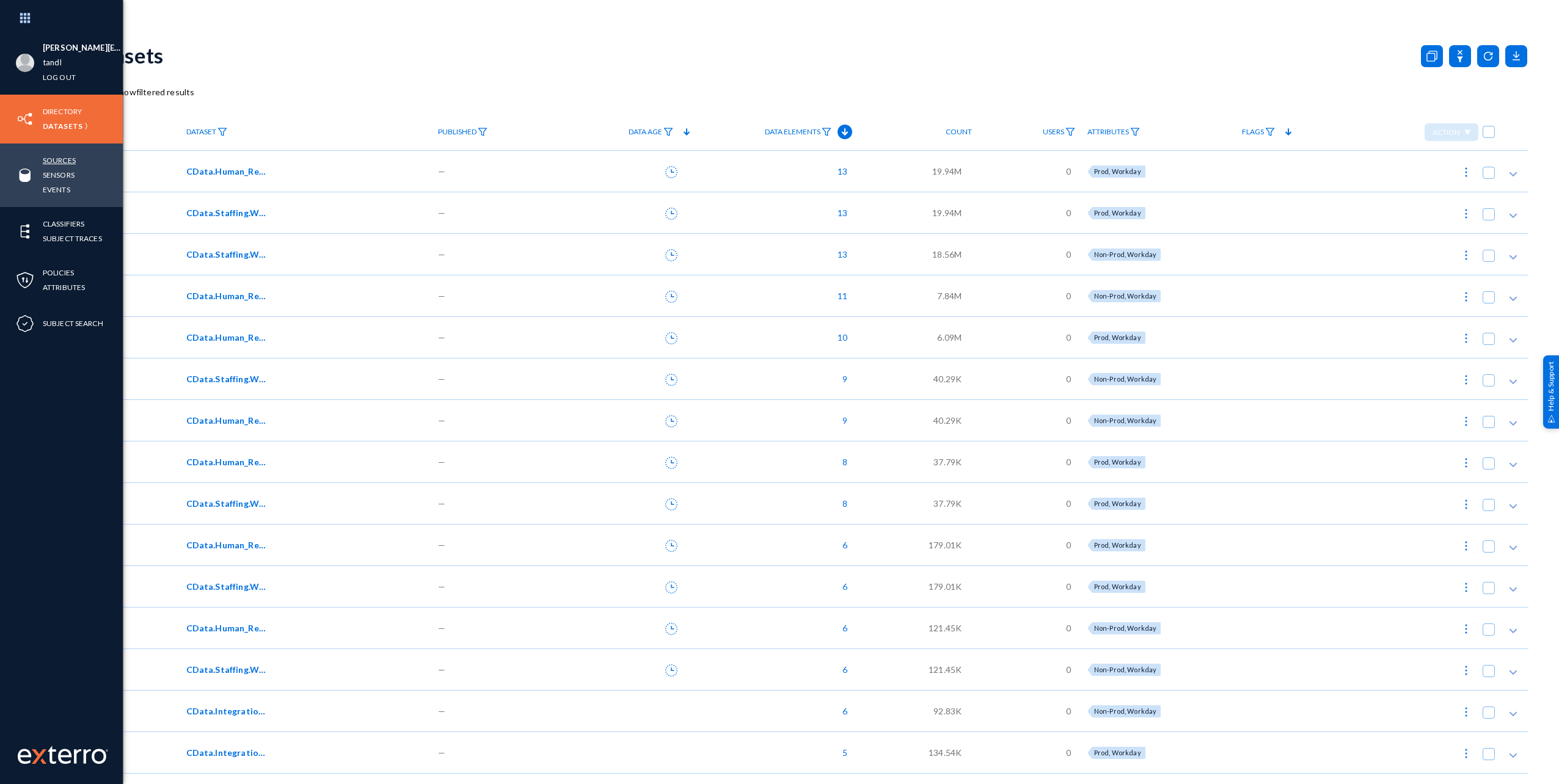
drag, startPoint x: 53, startPoint y: 158, endPoint x: 84, endPoint y: 165, distance: 31.8
click at [53, 158] on link "Sources" at bounding box center [59, 160] width 33 height 14
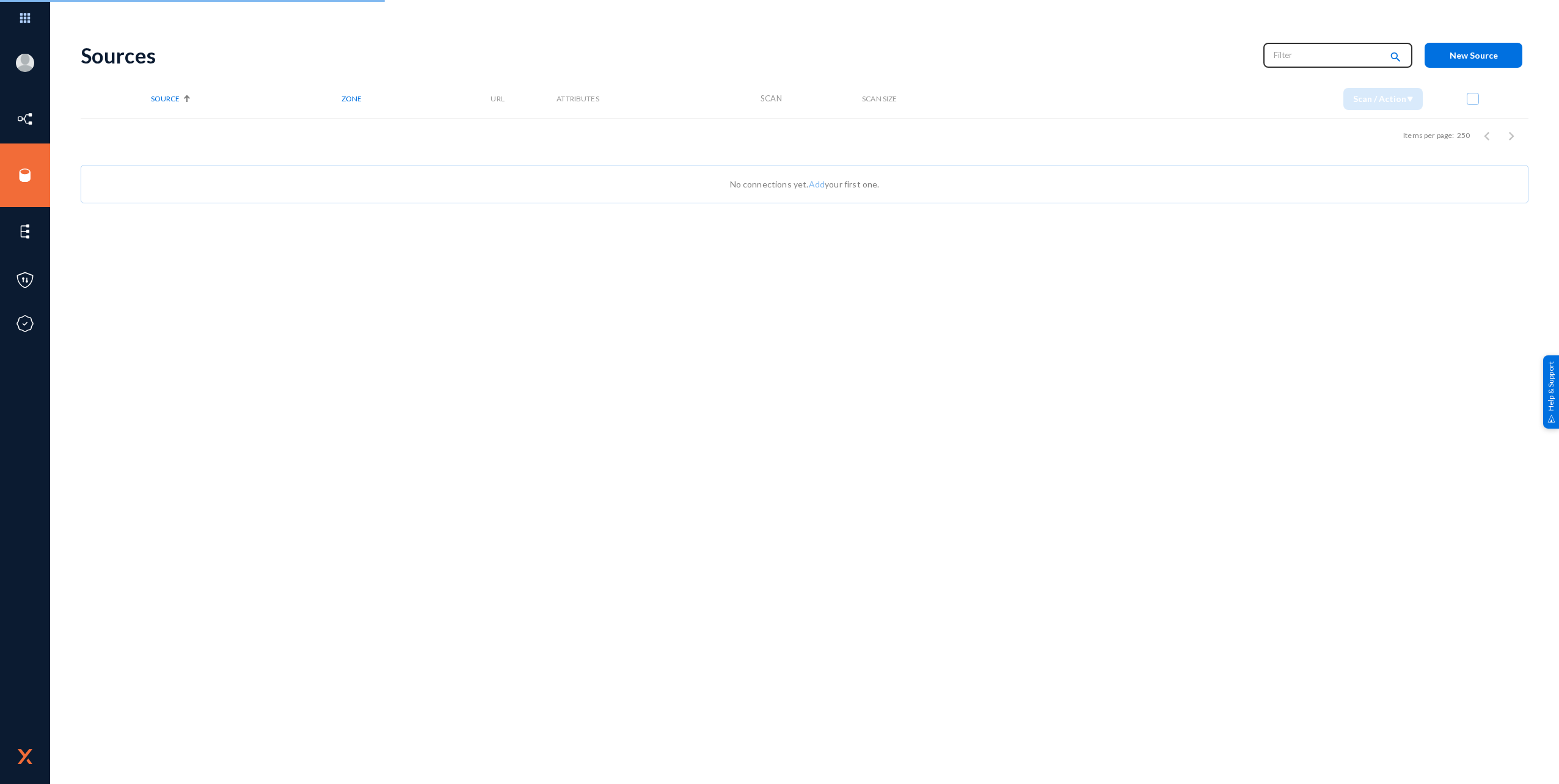
click at [1305, 53] on input "text" at bounding box center [1327, 55] width 108 height 19
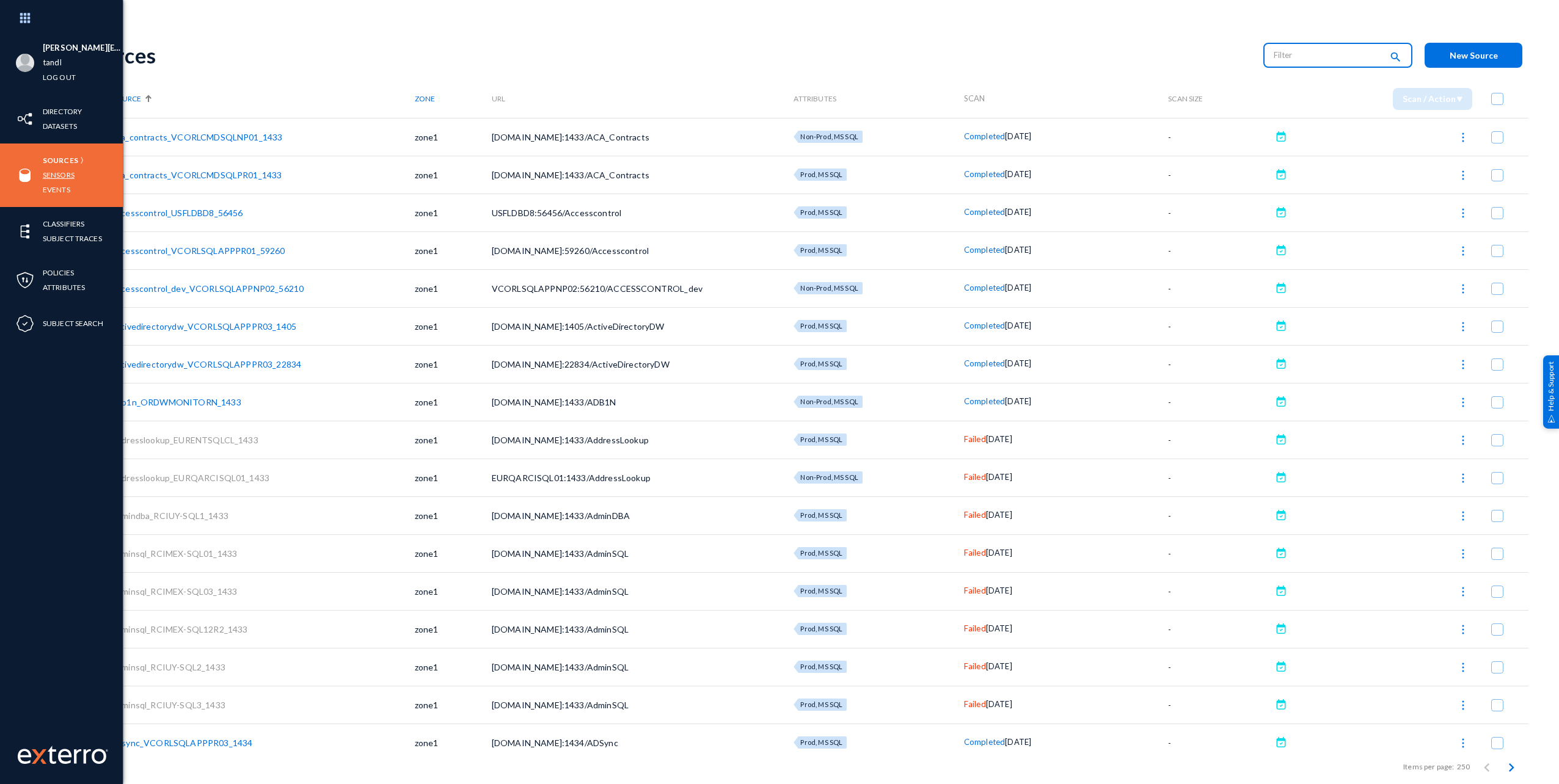
click at [67, 177] on link "Sensors" at bounding box center [58, 175] width 32 height 14
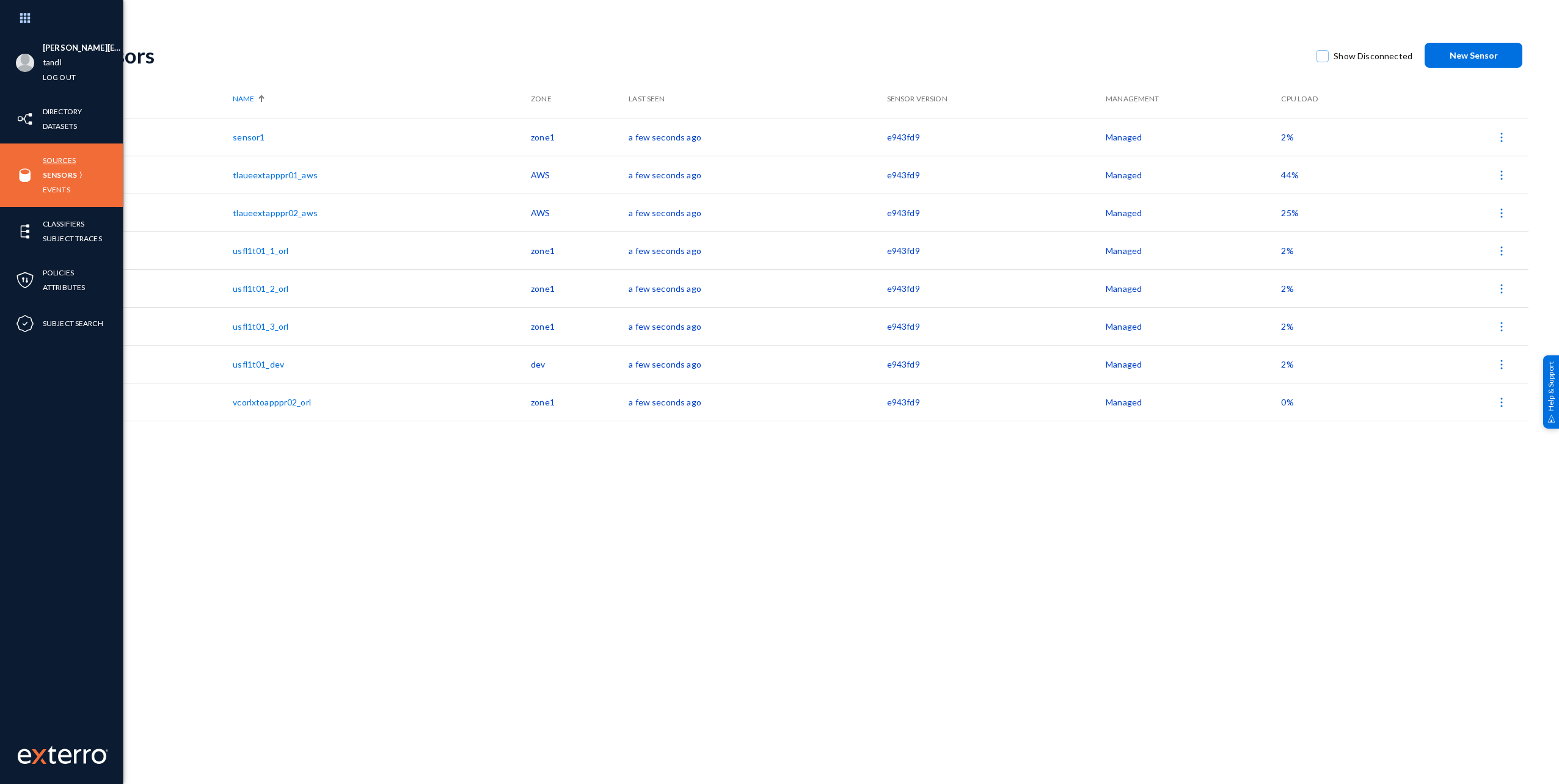
click at [62, 164] on link "Sources" at bounding box center [59, 160] width 33 height 14
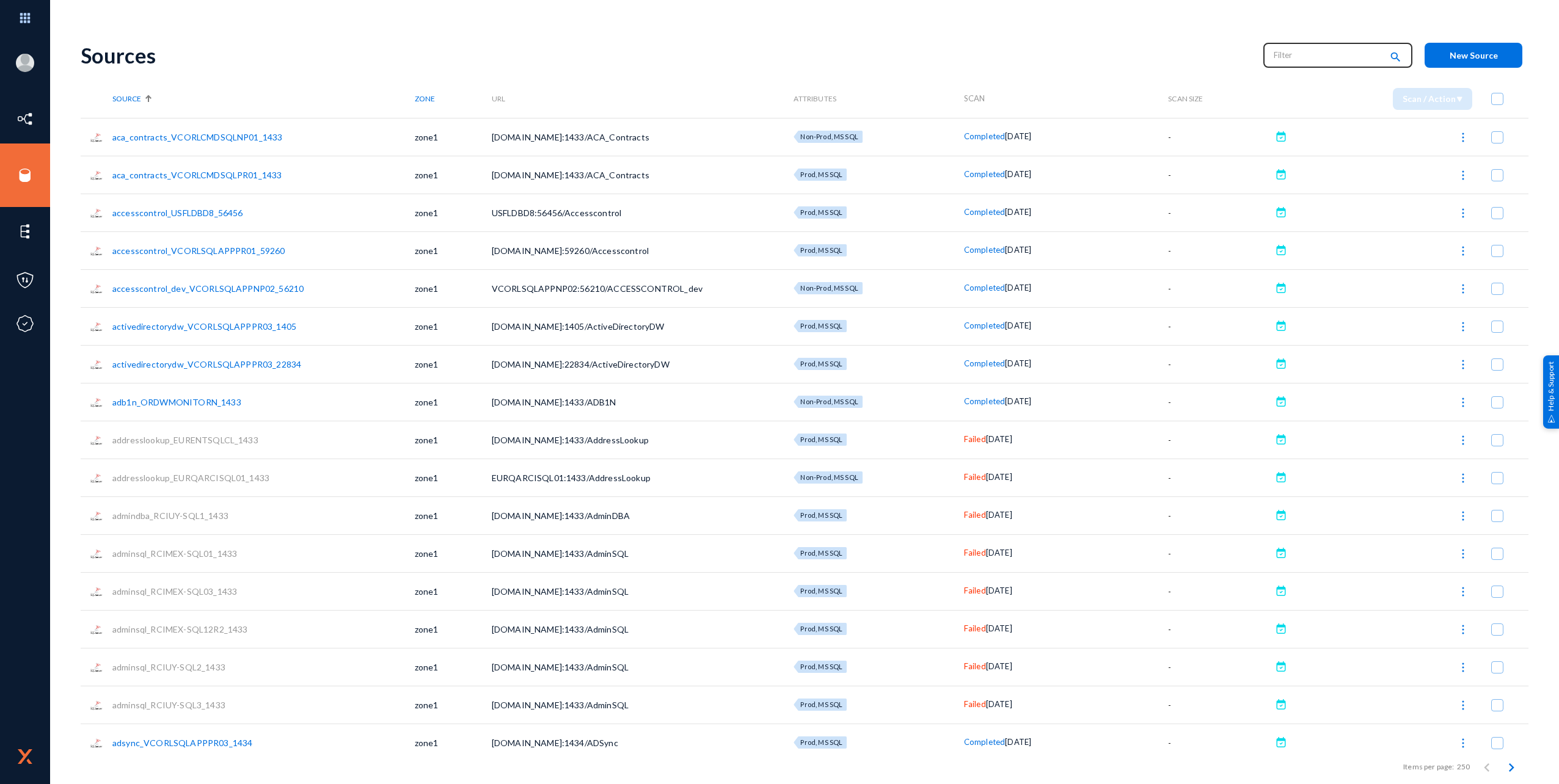
click at [1321, 57] on input "text" at bounding box center [1327, 55] width 108 height 19
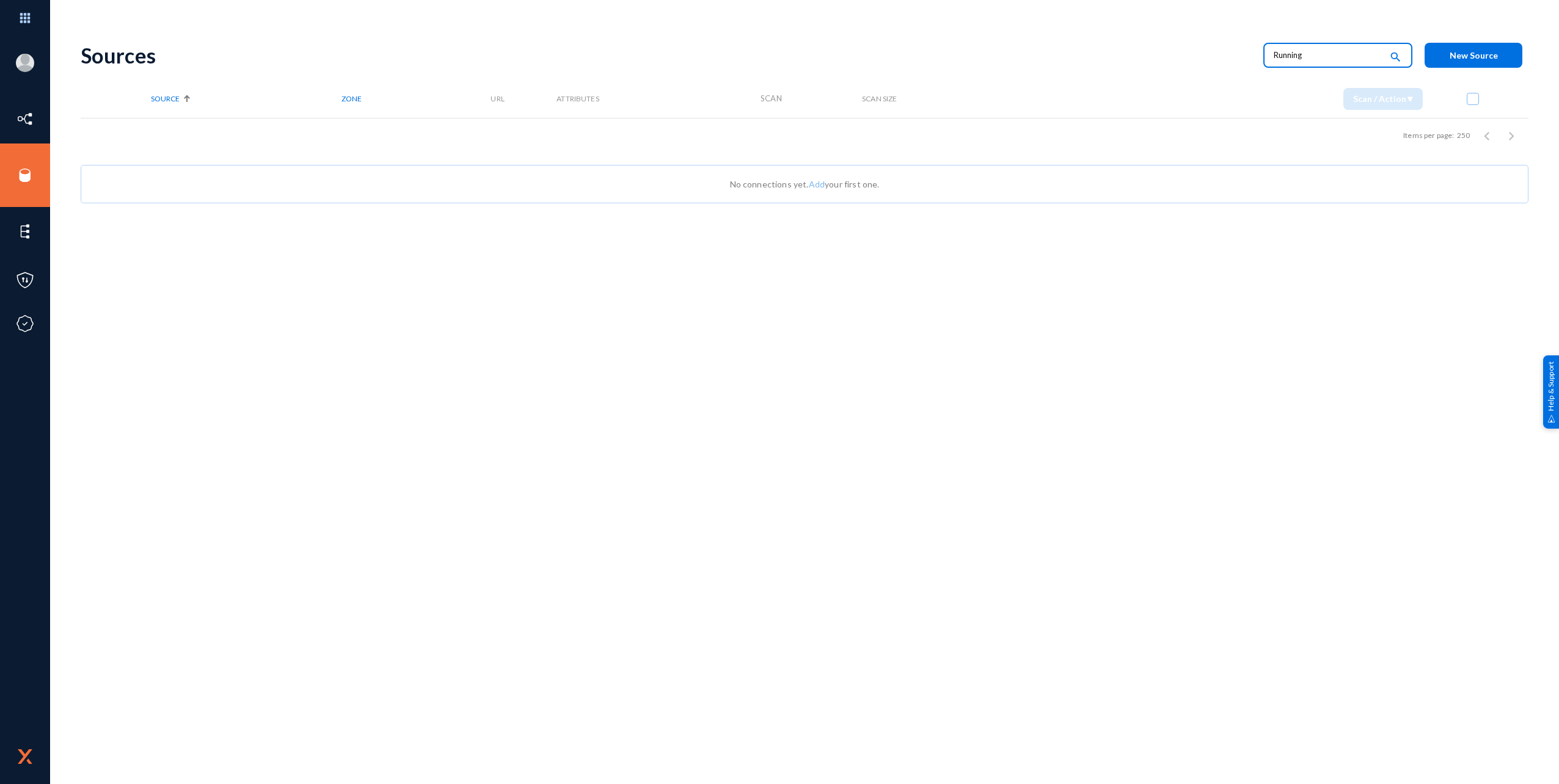
type input "Running"
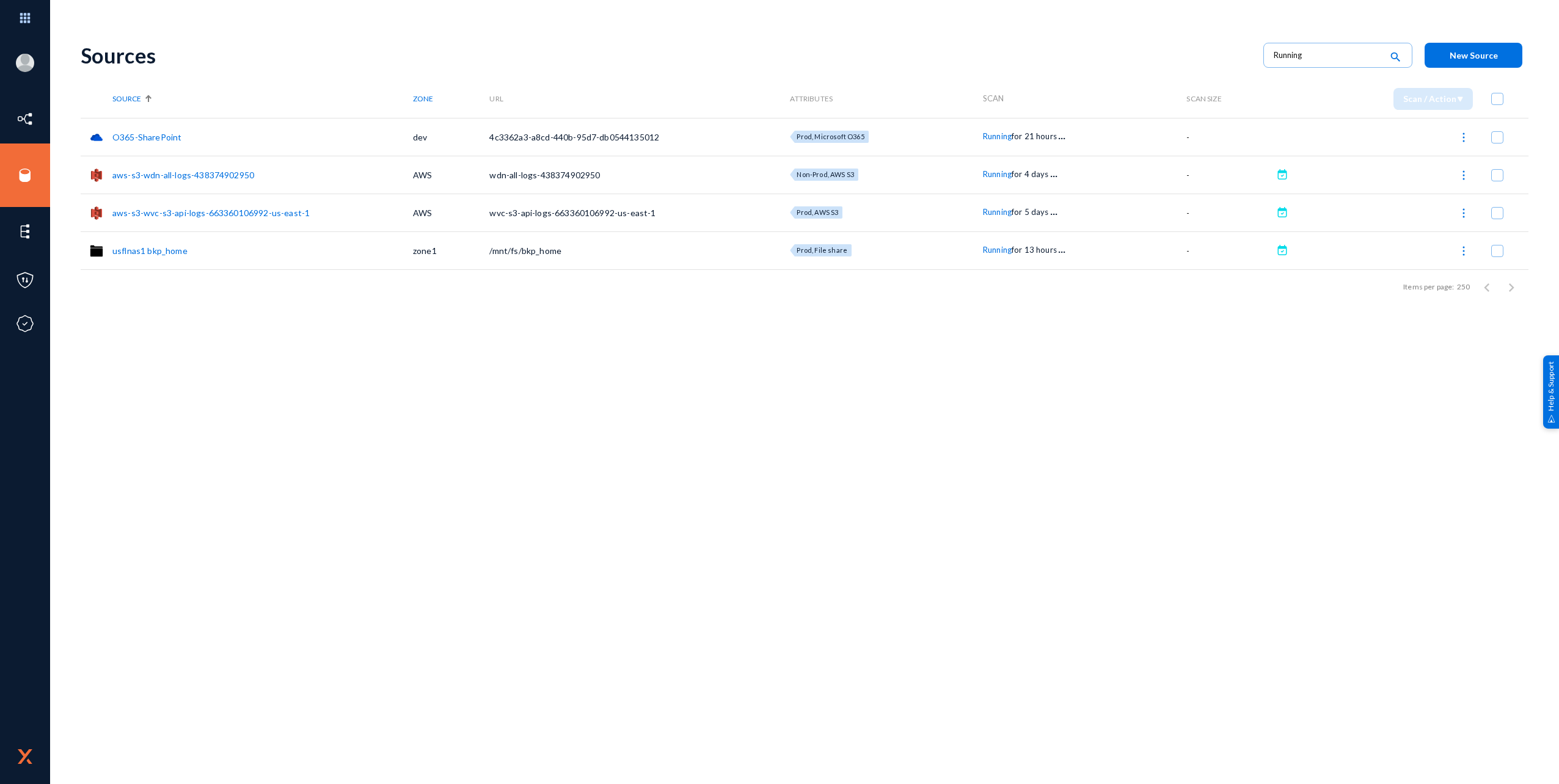
click at [569, 555] on div "Sources Running search New Source Source Zone URL Attributes Scan Scan Size Sca…" at bounding box center [804, 407] width 1448 height 753
